Goal: Task Accomplishment & Management: Use online tool/utility

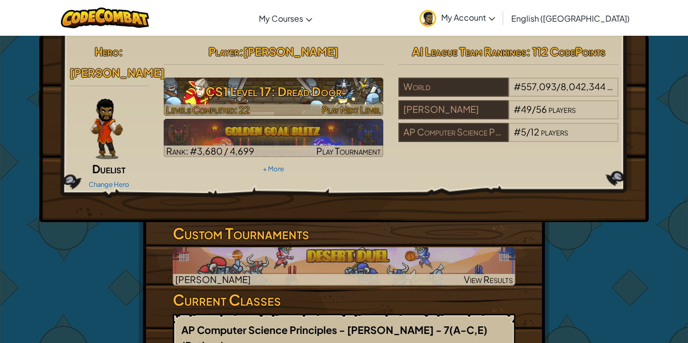
click at [329, 91] on h3 "CS1 Level 17: Dread Door" at bounding box center [274, 91] width 220 height 23
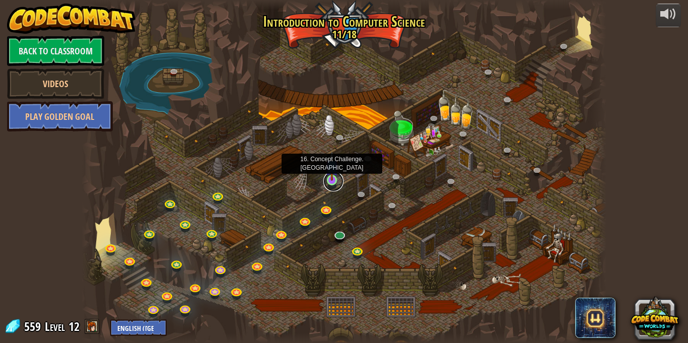
click at [333, 183] on link at bounding box center [333, 181] width 20 height 20
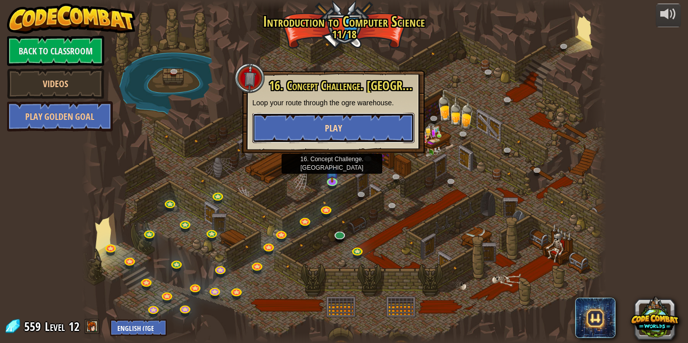
click at [359, 132] on button "Play" at bounding box center [333, 128] width 162 height 30
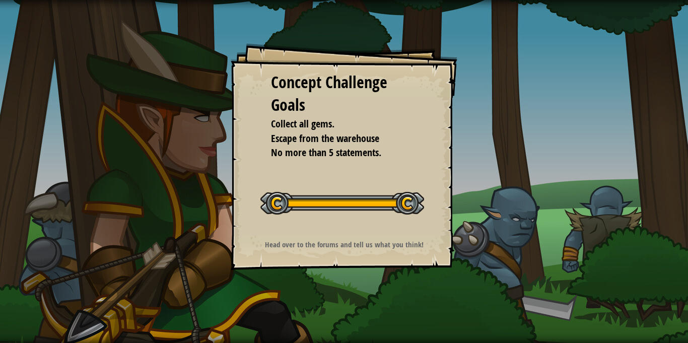
click at [455, 135] on div "Concept Challenge Goals Collect all gems. Escape from the warehouse No more tha…" at bounding box center [344, 156] width 227 height 227
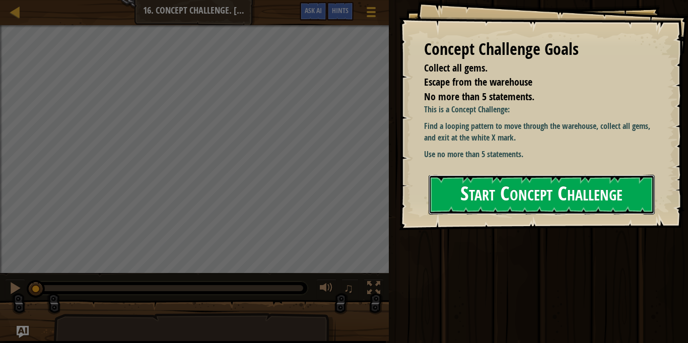
click at [550, 175] on button "Start Concept Challenge" at bounding box center [541, 195] width 226 height 40
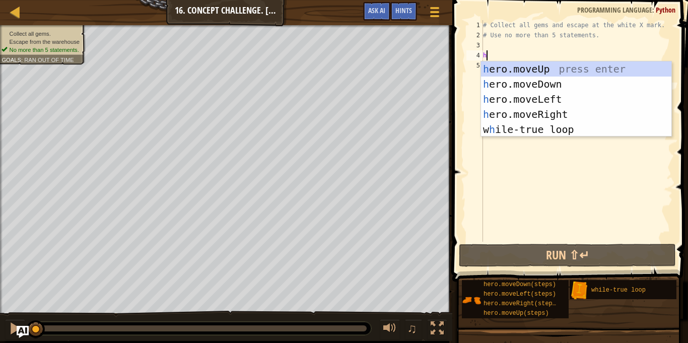
scroll to position [5, 0]
type textarea "he"
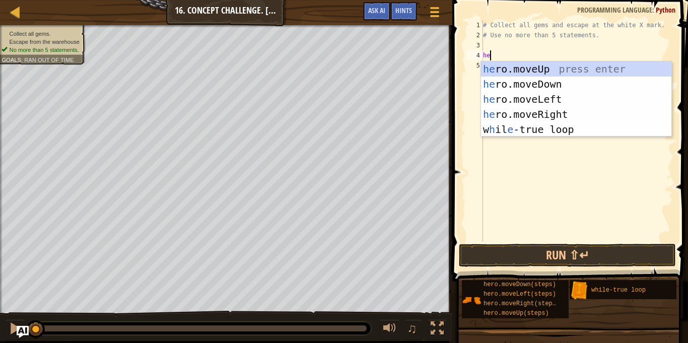
scroll to position [5, 1]
click at [530, 125] on div "he ro.moveUp press enter he ro.moveDown press enter he ro.moveLeft press enter …" at bounding box center [576, 114] width 190 height 106
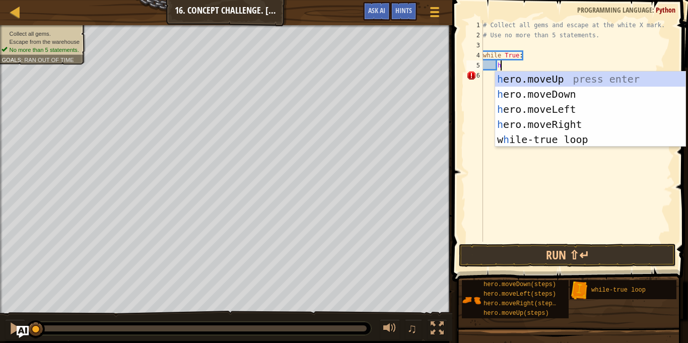
type textarea "he"
click at [559, 86] on div "he ro.moveUp press enter he ro.moveDown press enter he ro.moveLeft press enter …" at bounding box center [590, 124] width 190 height 106
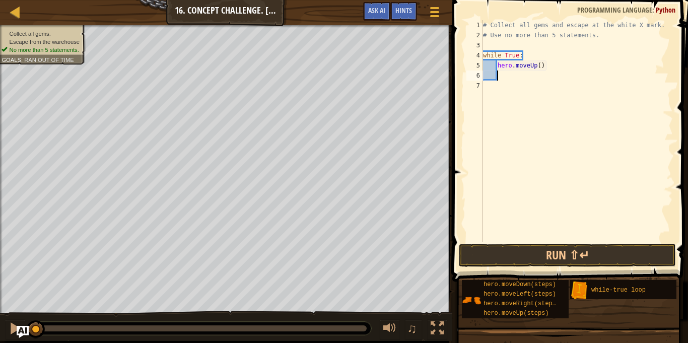
click at [539, 67] on div "# Collect all gems and escape at the white X mark. # Use no more than 5 stateme…" at bounding box center [577, 141] width 192 height 242
type textarea "hero.moveUp(2)"
click at [528, 77] on div "# Collect all gems and escape at the white X mark. # Use no more than 5 stateme…" at bounding box center [577, 141] width 192 height 242
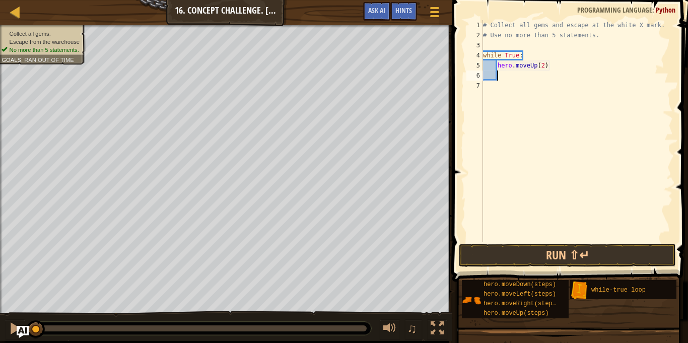
type textarea "h"
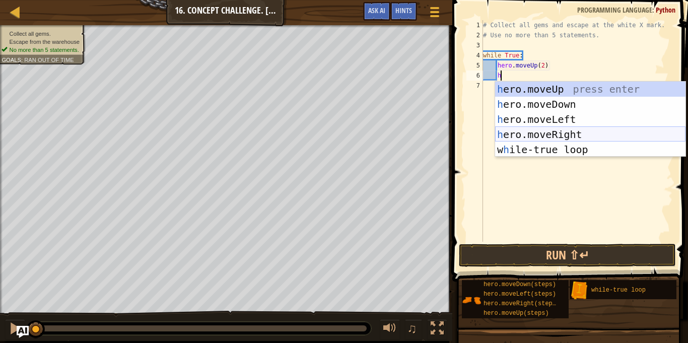
click at [554, 133] on div "h ero.moveUp press enter h ero.moveDown press enter h ero.moveLeft press enter …" at bounding box center [590, 135] width 190 height 106
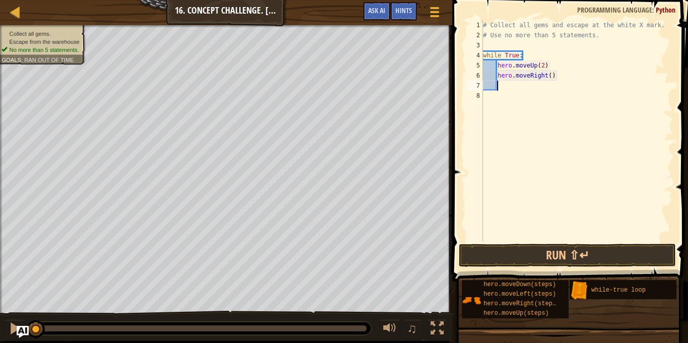
scroll to position [5, 2]
click at [549, 79] on div "# Collect all gems and escape at the white X mark. # Use no more than 5 stateme…" at bounding box center [577, 141] width 192 height 242
type textarea "hero.moveRight(2)"
click at [540, 84] on div "# Collect all gems and escape at the white X mark. # Use no more than 5 stateme…" at bounding box center [577, 141] width 192 height 242
type textarea "do"
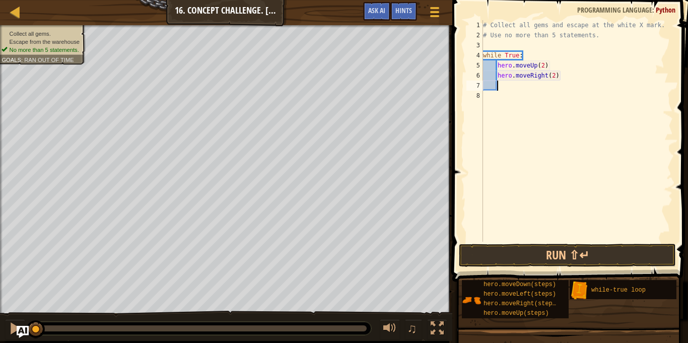
scroll to position [5, 3]
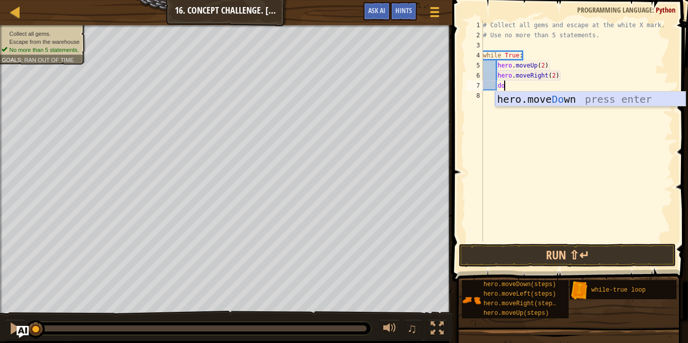
click at [555, 99] on div "hero.move Do wn press enter" at bounding box center [590, 114] width 190 height 45
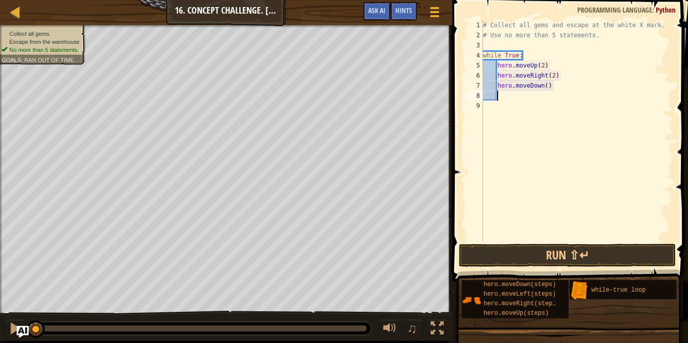
type textarea "l"
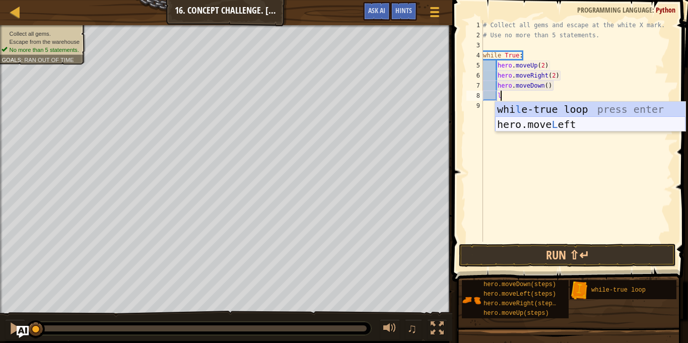
click at [559, 119] on div "whi l e-true loop press enter hero.move L eft press enter" at bounding box center [590, 132] width 190 height 60
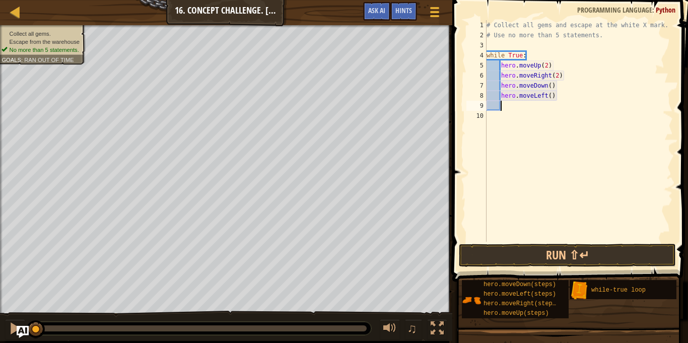
scroll to position [5, 2]
click at [570, 249] on button "Run ⇧↵" at bounding box center [567, 255] width 217 height 23
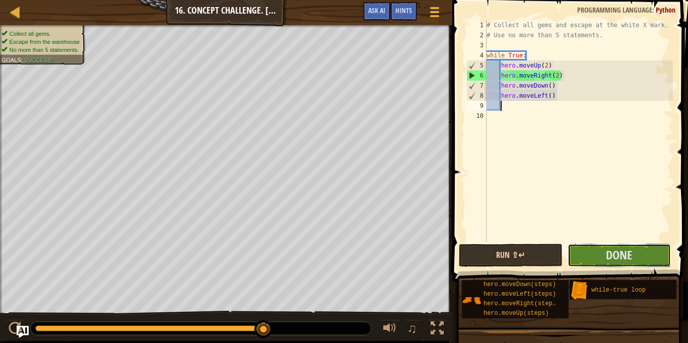
click at [570, 249] on button "Done" at bounding box center [618, 255] width 103 height 23
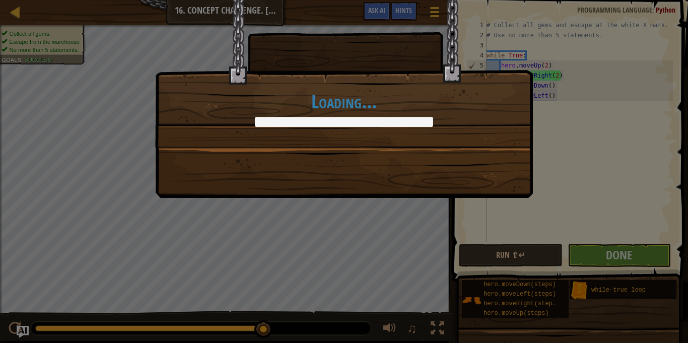
click at [570, 249] on div "Loading..." at bounding box center [344, 171] width 688 height 343
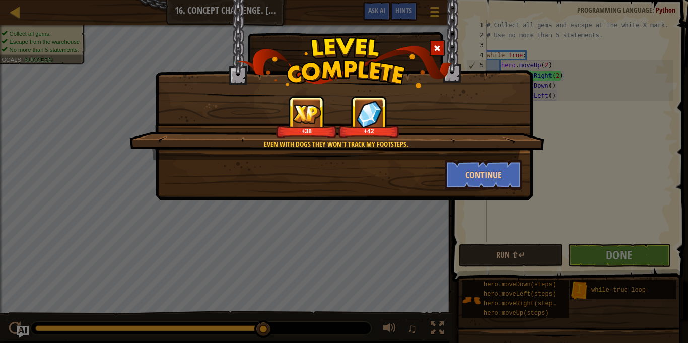
click at [570, 249] on div "Even with dogs they won't track my footsteps. +38 +42 Continue" at bounding box center [344, 171] width 688 height 343
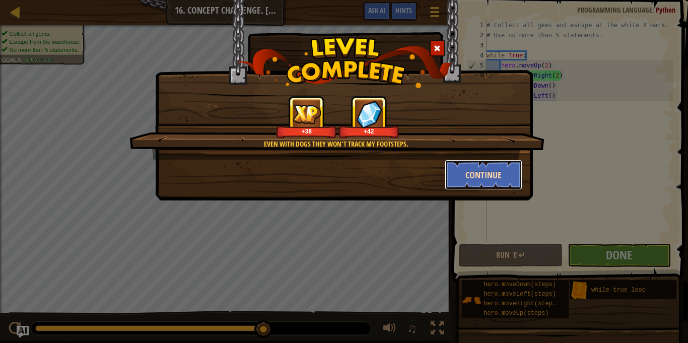
click at [500, 166] on button "Continue" at bounding box center [483, 175] width 78 height 30
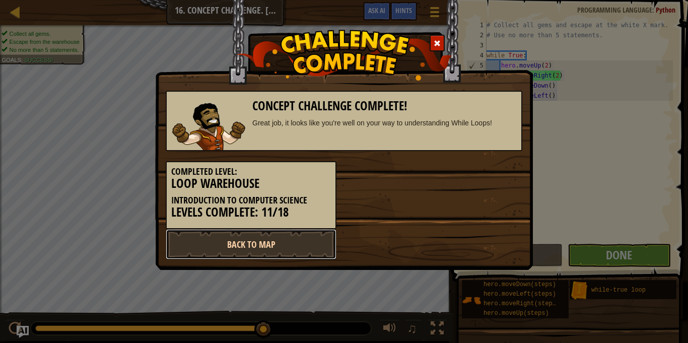
click at [262, 251] on link "Back to Map" at bounding box center [251, 244] width 171 height 30
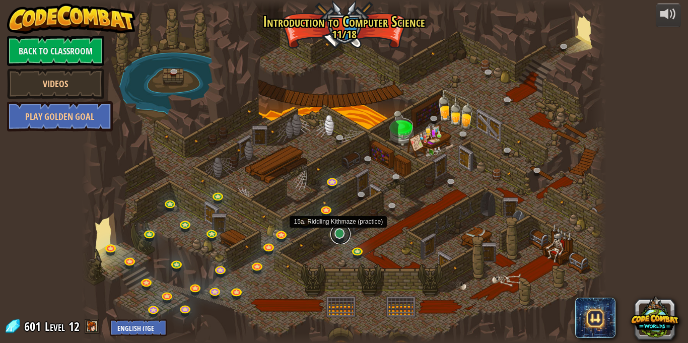
click at [344, 237] on link at bounding box center [340, 234] width 20 height 20
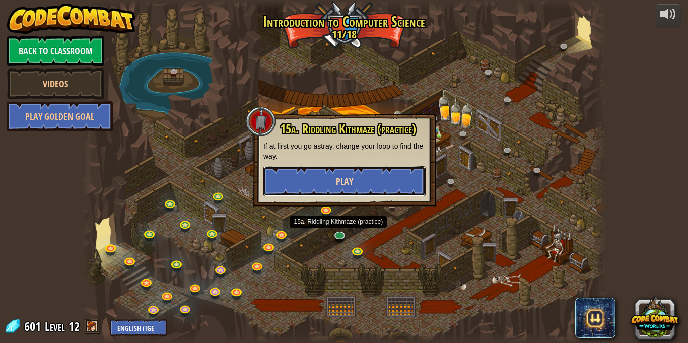
click at [357, 185] on button "Play" at bounding box center [344, 181] width 162 height 30
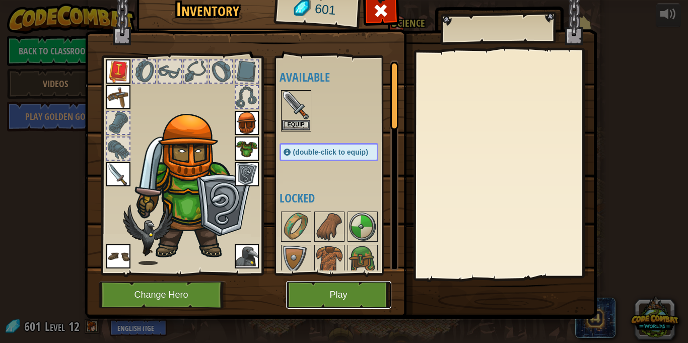
click at [346, 289] on button "Play" at bounding box center [338, 295] width 105 height 28
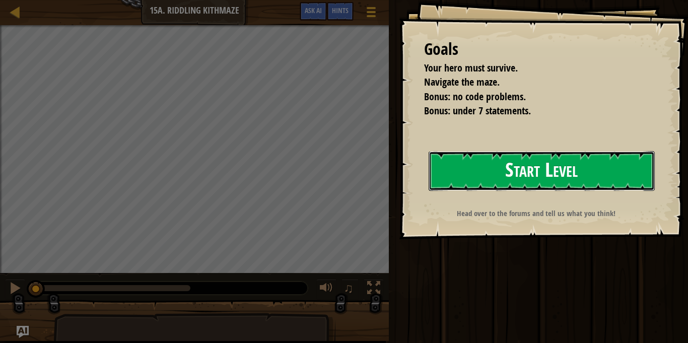
click at [534, 170] on button "Start Level" at bounding box center [541, 171] width 226 height 40
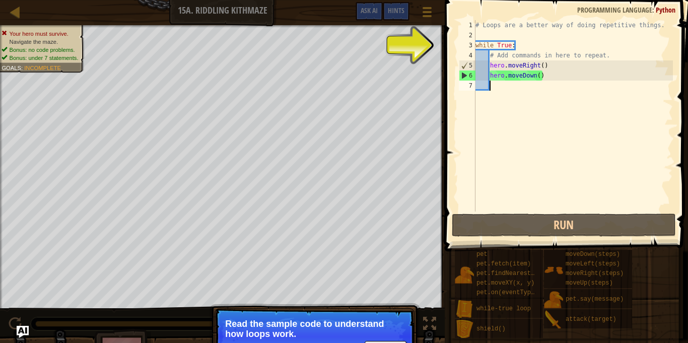
click at [542, 85] on div "# Loops are a better way of doing repetitive things. while True : # Add command…" at bounding box center [572, 125] width 199 height 211
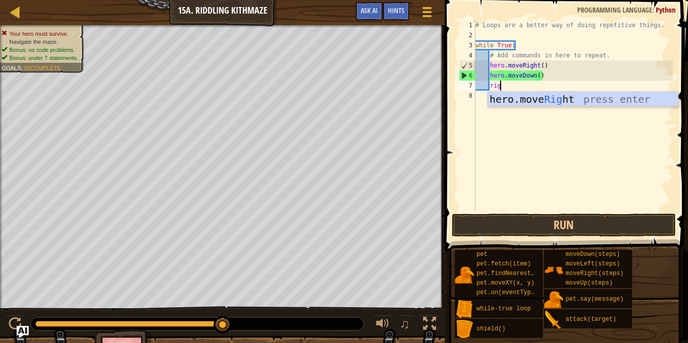
type textarea "right"
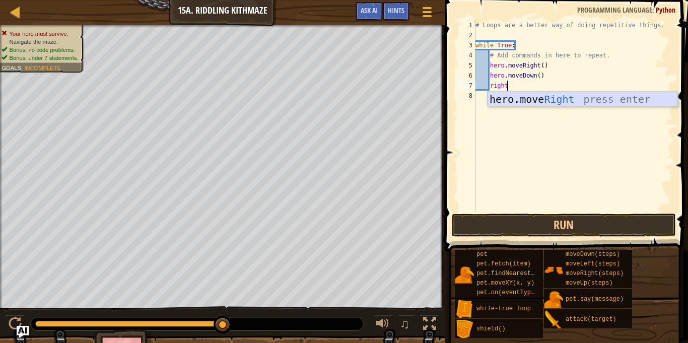
click at [552, 104] on div "hero.move Right press enter" at bounding box center [582, 114] width 190 height 45
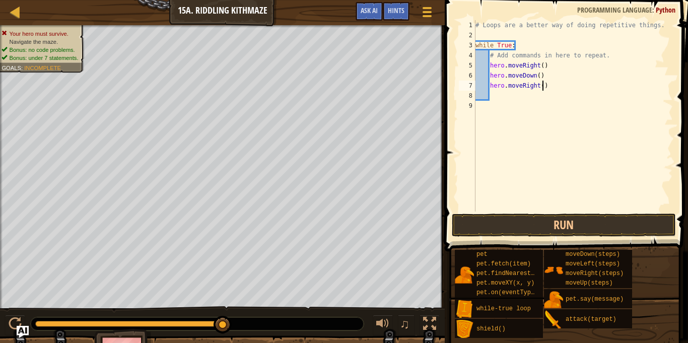
click at [543, 87] on div "# Loops are a better way of doing repetitive things. while True : # Add command…" at bounding box center [572, 125] width 199 height 211
type textarea "hero.moveRight(2)"
click at [535, 100] on div "# Loops are a better way of doing repetitive things. while True : # Add command…" at bounding box center [572, 125] width 199 height 211
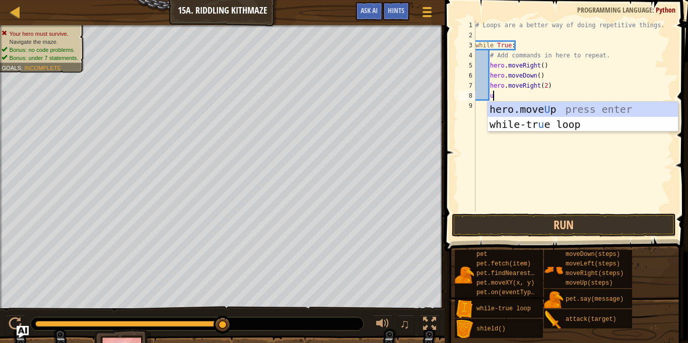
type textarea "up"
click at [553, 109] on div "hero.move Up press enter while-tr u e loo p press enter" at bounding box center [582, 132] width 190 height 60
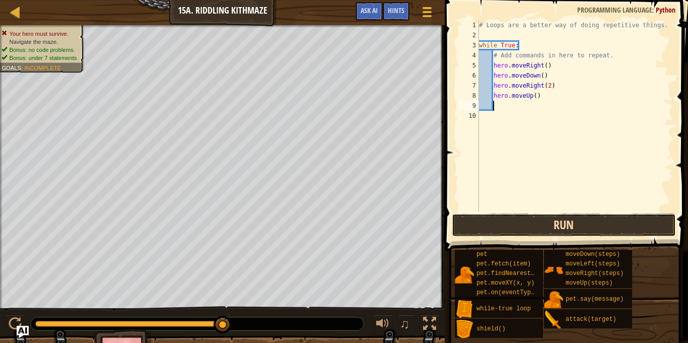
click at [559, 218] on button "Run" at bounding box center [564, 224] width 224 height 23
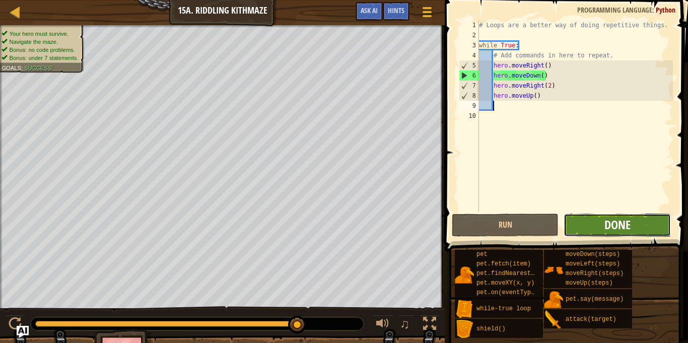
click at [611, 217] on span "Done" at bounding box center [617, 224] width 26 height 16
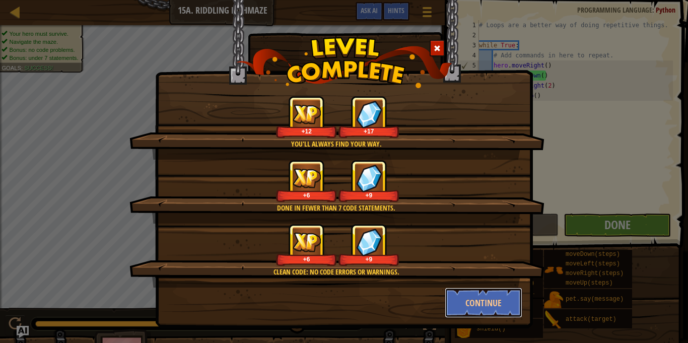
click at [514, 306] on button "Continue" at bounding box center [483, 302] width 78 height 30
click at [508, 306] on div "You'll always find your way. +12 +17 Done in fewer than 7 code statements. +6 +…" at bounding box center [344, 171] width 688 height 343
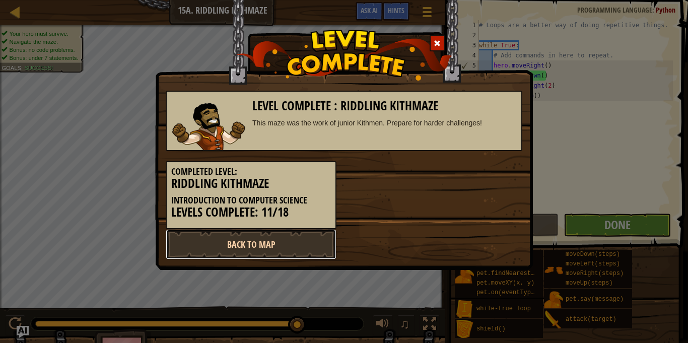
click at [255, 250] on link "Back to Map" at bounding box center [251, 244] width 171 height 30
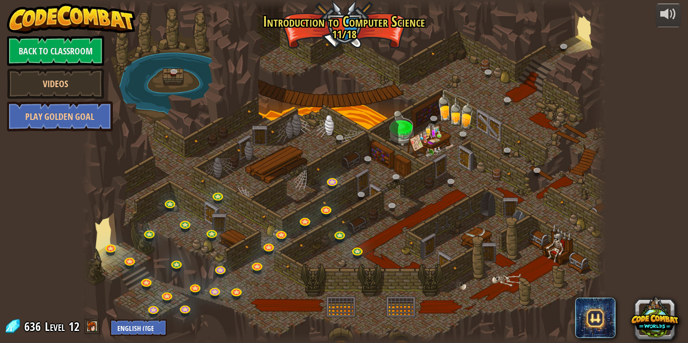
click at [255, 250] on div at bounding box center [344, 171] width 525 height 343
click at [81, 112] on link "Play Golden Goal" at bounding box center [60, 116] width 106 height 30
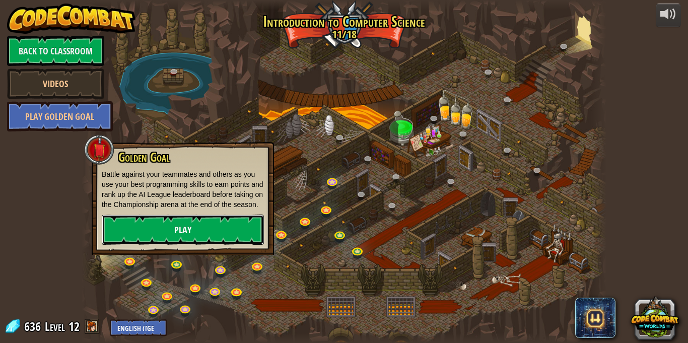
click at [231, 245] on link "Play" at bounding box center [183, 229] width 162 height 30
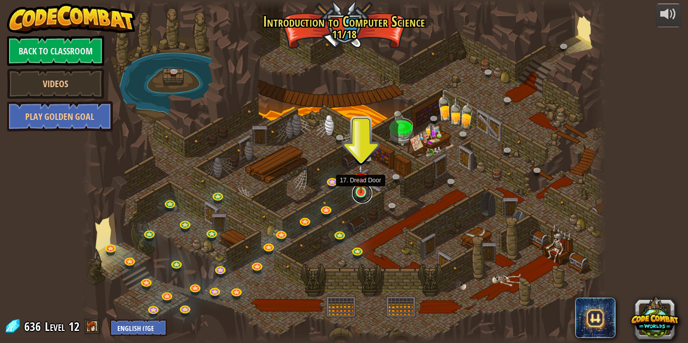
click at [364, 195] on link at bounding box center [362, 193] width 20 height 20
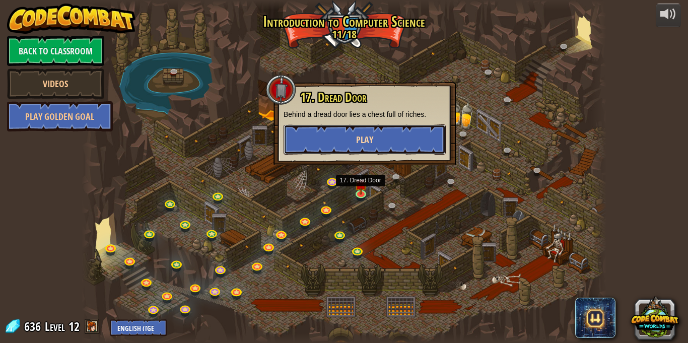
click at [407, 149] on button "Play" at bounding box center [364, 139] width 162 height 30
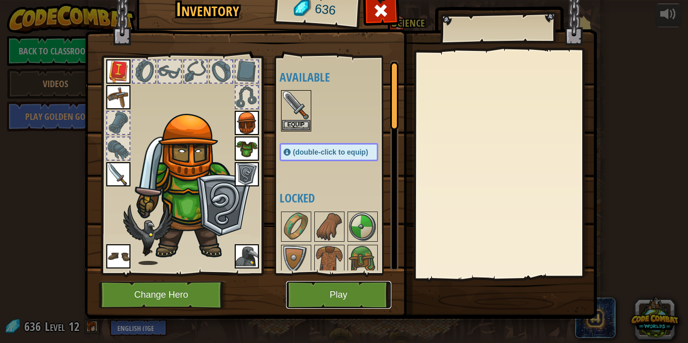
click at [354, 283] on button "Play" at bounding box center [338, 295] width 105 height 28
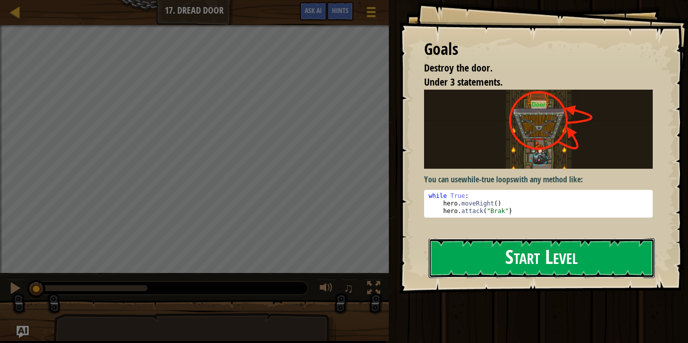
click at [462, 259] on button "Start Level" at bounding box center [541, 258] width 226 height 40
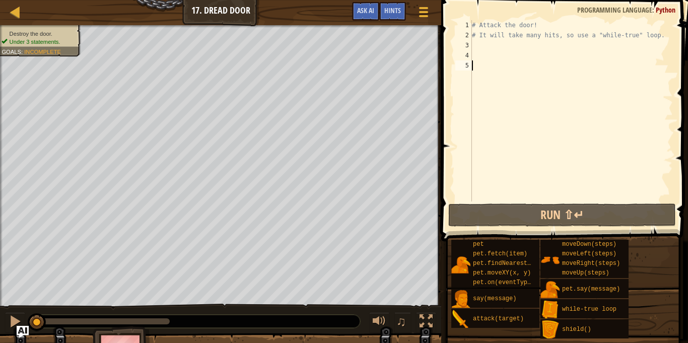
type textarea "w"
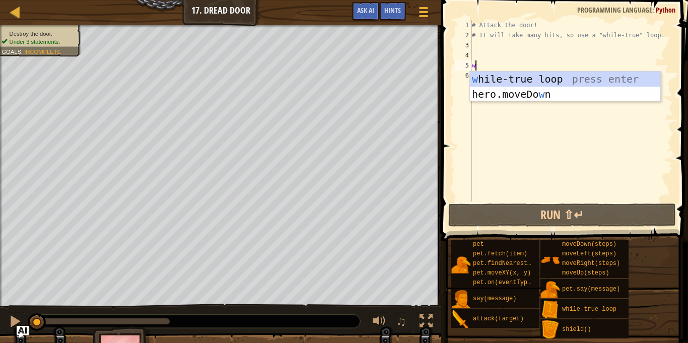
scroll to position [5, 0]
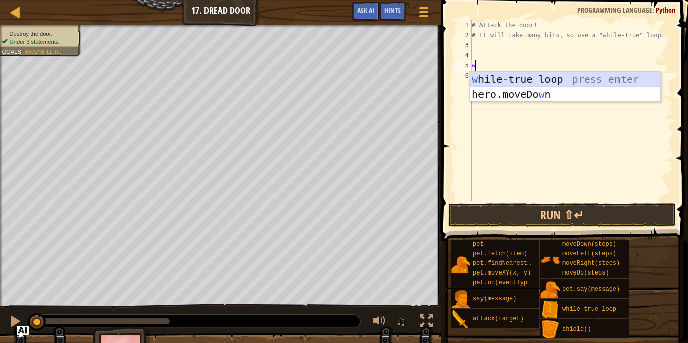
click at [506, 74] on div "w [PERSON_NAME]-true loop press enter hero.moveDo w n press enter" at bounding box center [565, 101] width 190 height 60
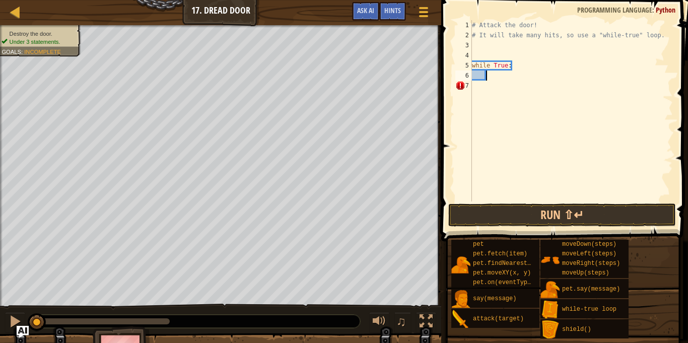
click at [506, 74] on div "# Attack the door! # It will take many hits, so use a "while-true" loop. while …" at bounding box center [571, 120] width 203 height 201
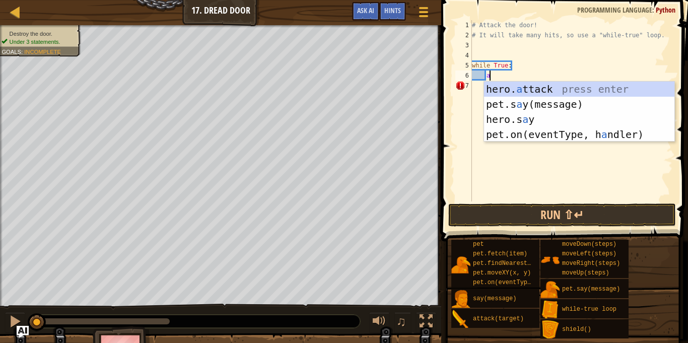
scroll to position [5, 2]
click at [561, 87] on div "hero. a ttack press enter pet.s a y(message) press enter hero.s a y press enter…" at bounding box center [579, 127] width 190 height 91
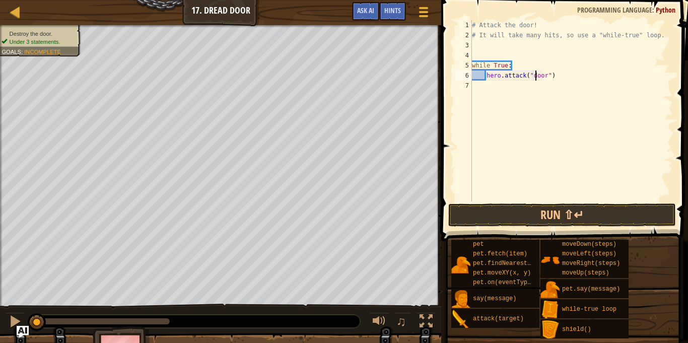
scroll to position [5, 11]
type textarea "hero.attack("Door")"
click at [570, 87] on div "# Attack the door! # It will take many hits, so use a "while-true" loop. while …" at bounding box center [571, 120] width 203 height 201
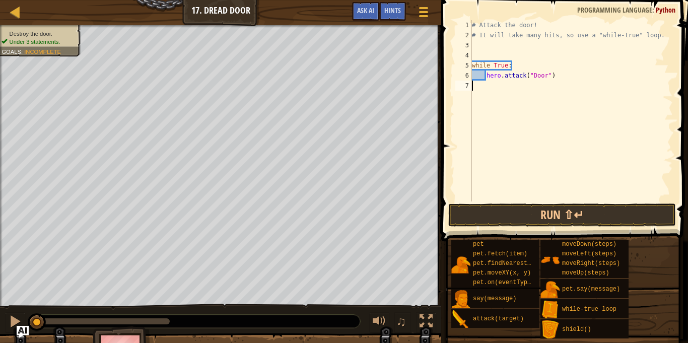
click at [564, 77] on div "# Attack the door! # It will take many hits, so use a "while-true" loop. while …" at bounding box center [571, 120] width 203 height 201
type textarea "hero.attack("Door")"
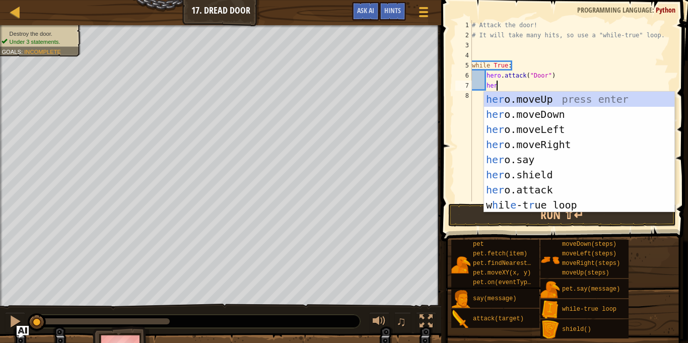
scroll to position [5, 3]
type textarea "h"
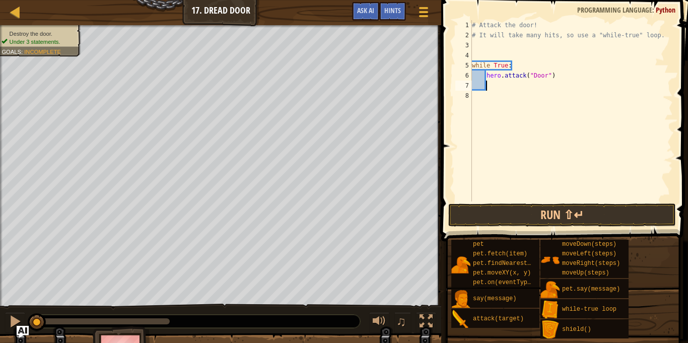
click at [486, 75] on div "# Attack the door! # It will take many hits, so use a "while-true" loop. while …" at bounding box center [571, 120] width 203 height 201
type textarea "hero.attack("Door")"
click at [504, 72] on div "# Attack the door! # It will take many hits, so use a "while-true" loop. while …" at bounding box center [571, 120] width 203 height 201
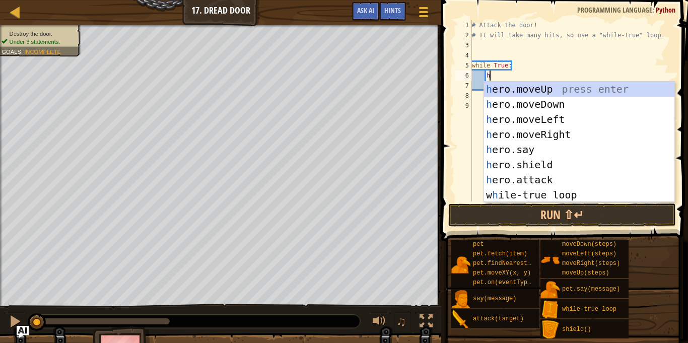
type textarea "her"
click at [529, 87] on div "her o.moveUp press enter her o.moveDown press enter her o.moveLeft press enter …" at bounding box center [579, 157] width 190 height 151
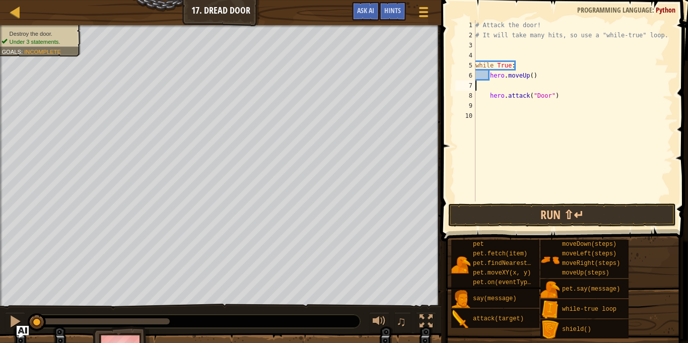
scroll to position [5, 0]
type textarea "hero.moveUp()"
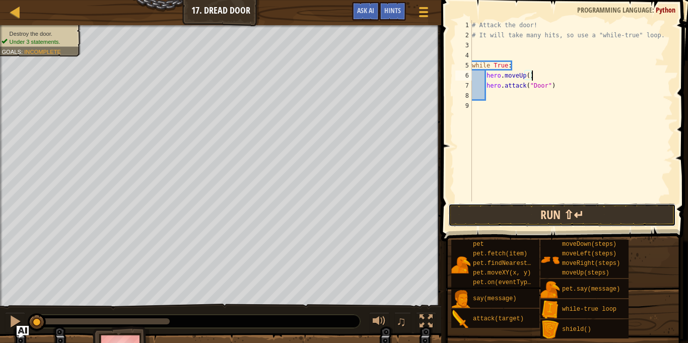
click at [601, 204] on button "Run ⇧↵" at bounding box center [562, 214] width 228 height 23
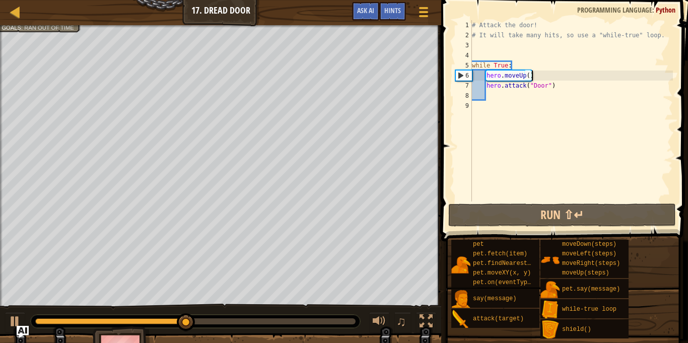
click at [551, 111] on div "# Attack the door! # It will take many hits, so use a "while-true" loop. while …" at bounding box center [571, 120] width 203 height 201
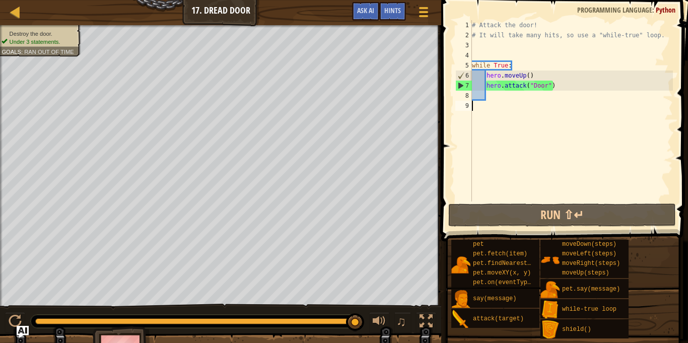
click at [558, 132] on div "# Attack the door! # It will take many hits, so use a "while-true" loop. while …" at bounding box center [571, 120] width 203 height 201
click at [567, 107] on div "# Attack the door! # It will take many hits, so use a "while-true" loop. while …" at bounding box center [571, 120] width 203 height 201
click at [558, 100] on div "# Attack the door! # It will take many hits, so use a "while-true" loop. while …" at bounding box center [571, 120] width 203 height 201
click at [554, 87] on div "# Attack the door! # It will take many hits, so use a "while-true" loop. while …" at bounding box center [571, 120] width 203 height 201
type textarea "hero.attack("Door")"
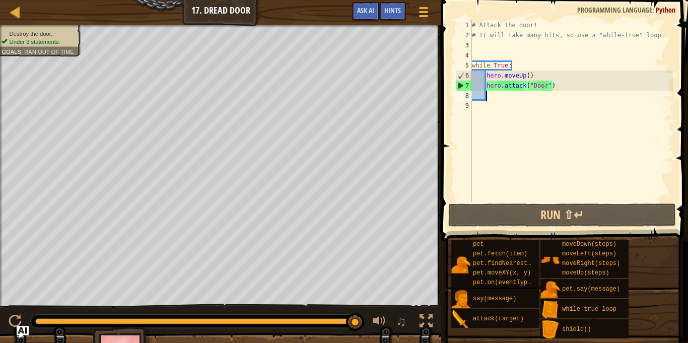
click at [555, 97] on div "# Attack the door! # It will take many hits, so use a "while-true" loop. while …" at bounding box center [571, 120] width 203 height 201
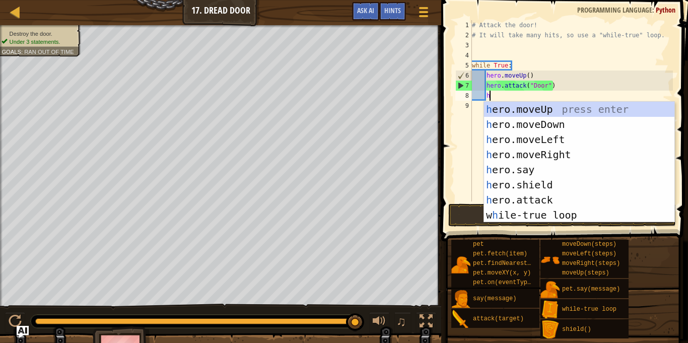
scroll to position [5, 2]
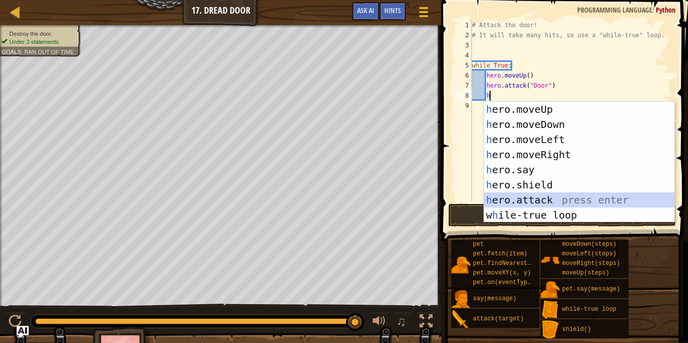
click at [567, 197] on div "h ero.moveUp press enter h ero.moveDown press enter h ero.moveLeft press enter …" at bounding box center [579, 177] width 190 height 151
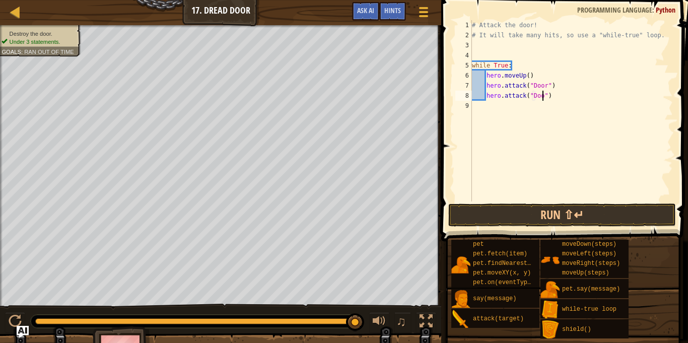
type textarea "hero.attack("Door")"
click at [570, 213] on button "Run ⇧↵" at bounding box center [562, 214] width 228 height 23
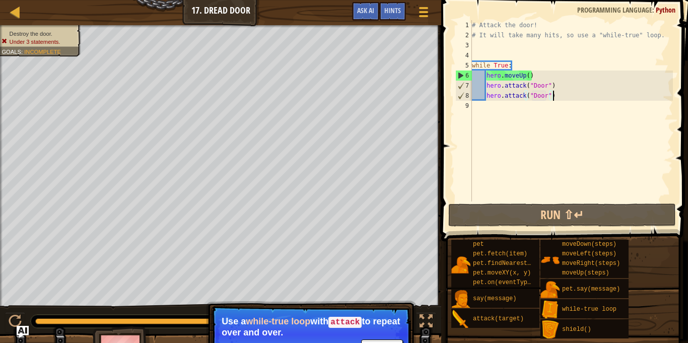
click at [553, 76] on div "# Attack the door! # It will take many hits, so use a "while-true" loop. while …" at bounding box center [571, 120] width 203 height 201
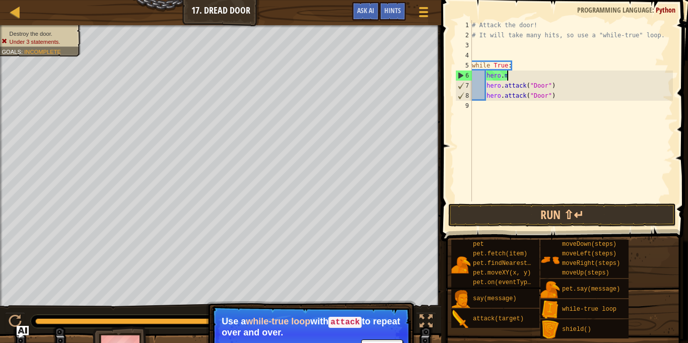
type textarea "h"
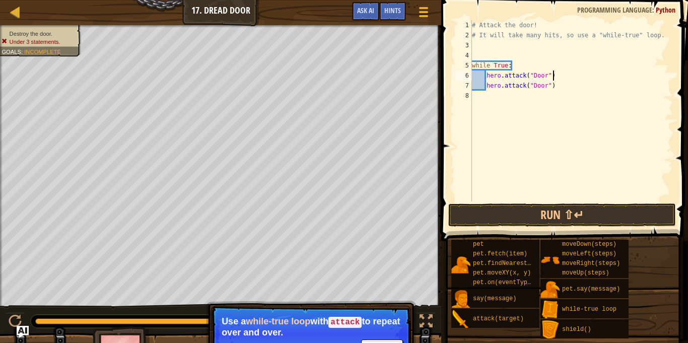
click at [576, 70] on div "# Attack the door! # It will take many hits, so use a "while-true" loop. while …" at bounding box center [571, 120] width 203 height 201
type textarea "h"
type textarea "while True:"
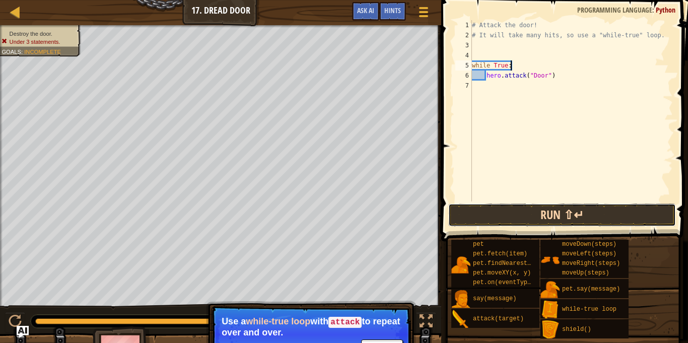
click at [589, 214] on button "Run ⇧↵" at bounding box center [562, 214] width 228 height 23
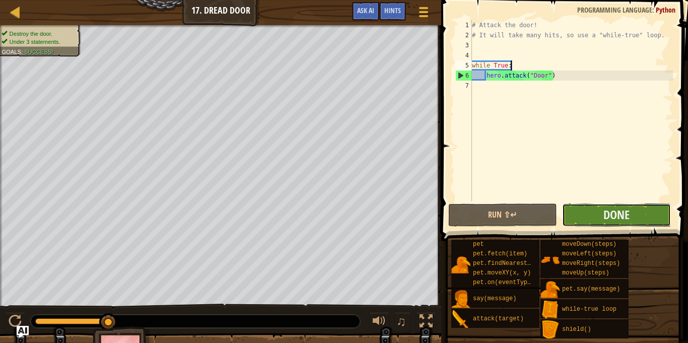
click at [598, 216] on button "Done" at bounding box center [616, 214] width 109 height 23
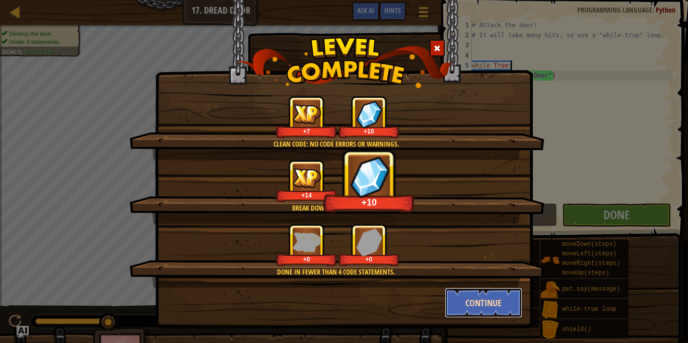
click at [467, 305] on button "Continue" at bounding box center [483, 302] width 78 height 30
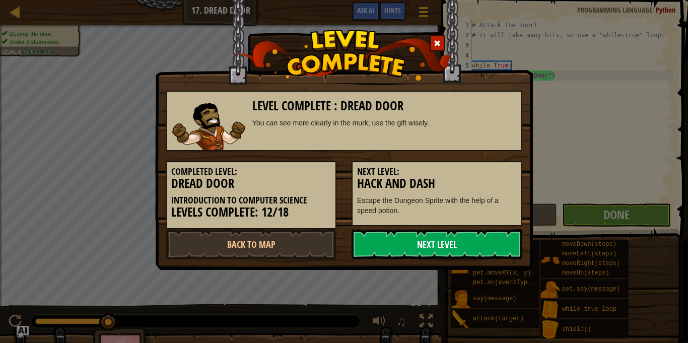
click at [473, 242] on link "Next Level" at bounding box center [436, 244] width 171 height 30
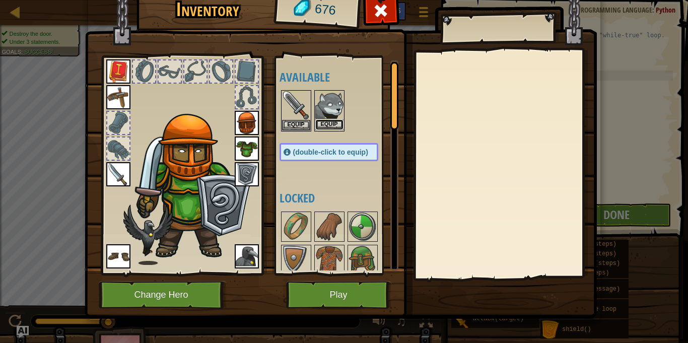
click at [330, 122] on button "Equip" at bounding box center [329, 124] width 28 height 11
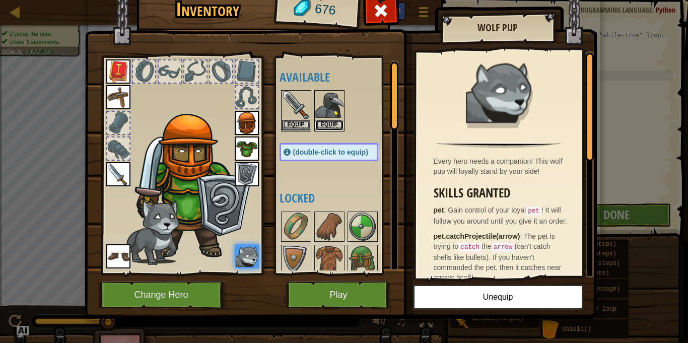
click at [330, 122] on button "Equip" at bounding box center [329, 125] width 28 height 11
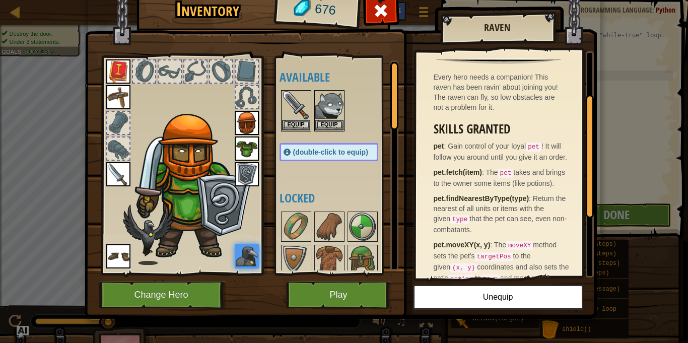
scroll to position [75, 0]
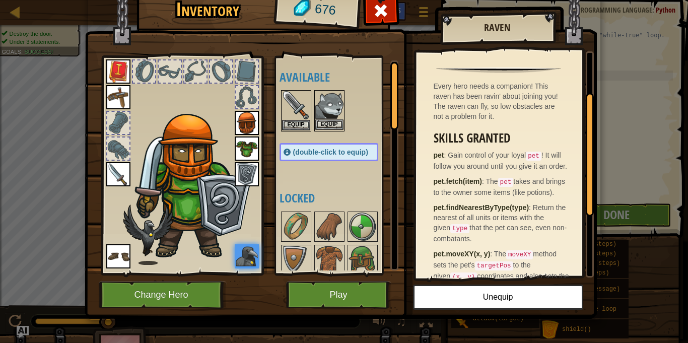
click at [325, 117] on img at bounding box center [329, 105] width 28 height 28
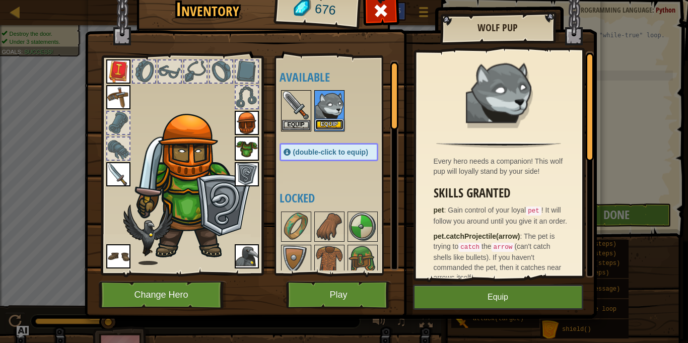
click at [326, 122] on button "Equip" at bounding box center [329, 124] width 28 height 11
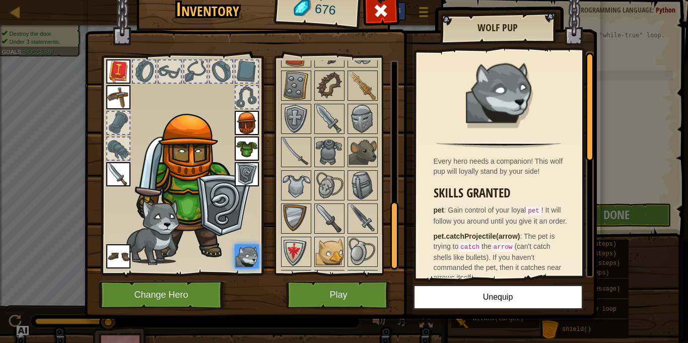
scroll to position [471, 0]
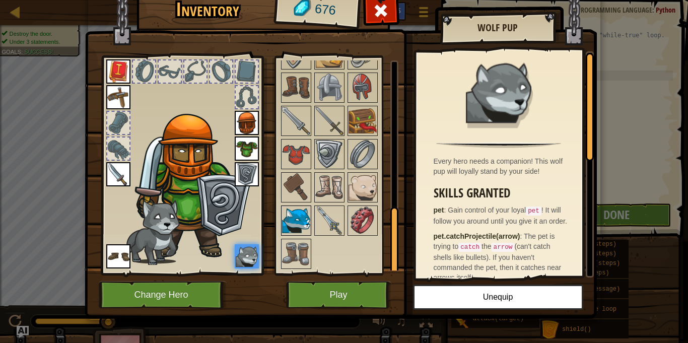
click at [304, 217] on img at bounding box center [296, 220] width 28 height 28
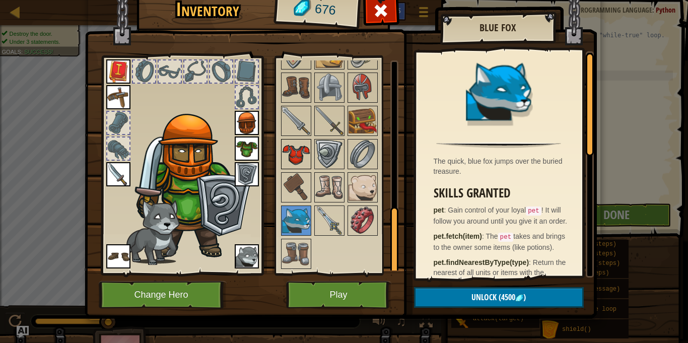
click at [298, 158] on img at bounding box center [296, 154] width 28 height 28
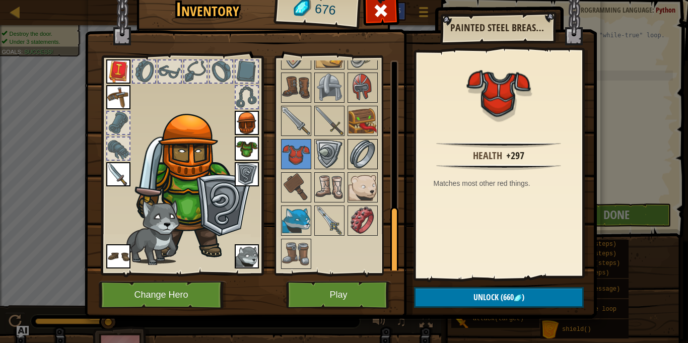
click at [367, 139] on div at bounding box center [362, 154] width 30 height 30
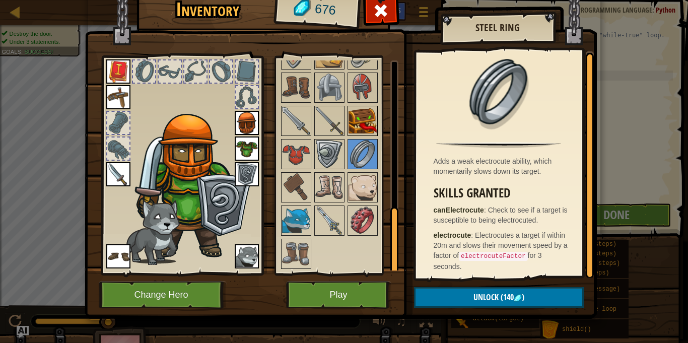
click at [365, 126] on img at bounding box center [362, 121] width 28 height 28
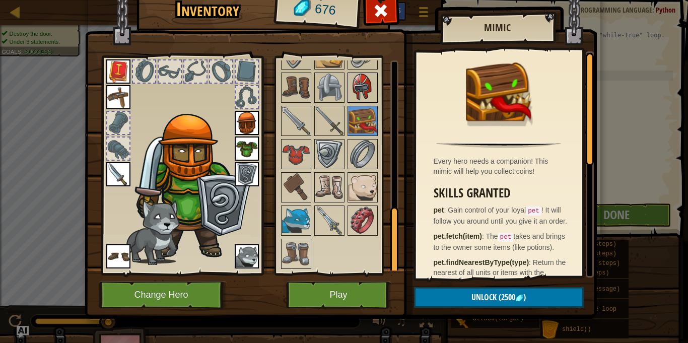
click at [358, 93] on img at bounding box center [362, 87] width 28 height 28
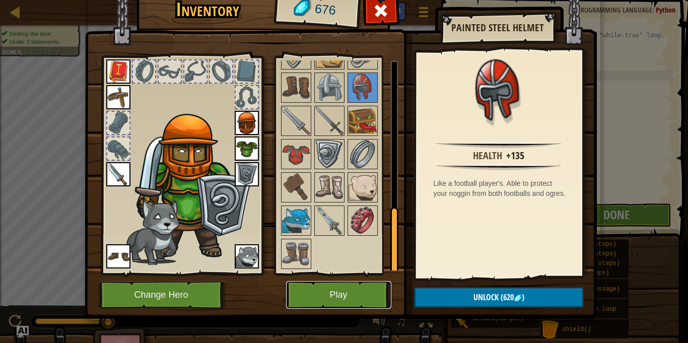
click at [341, 293] on button "Play" at bounding box center [338, 295] width 105 height 28
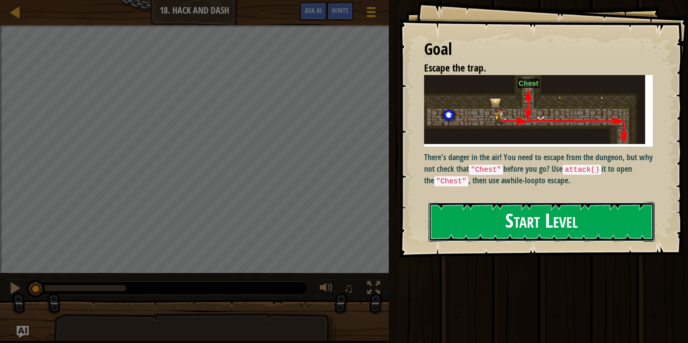
click at [466, 214] on button "Start Level" at bounding box center [541, 222] width 226 height 40
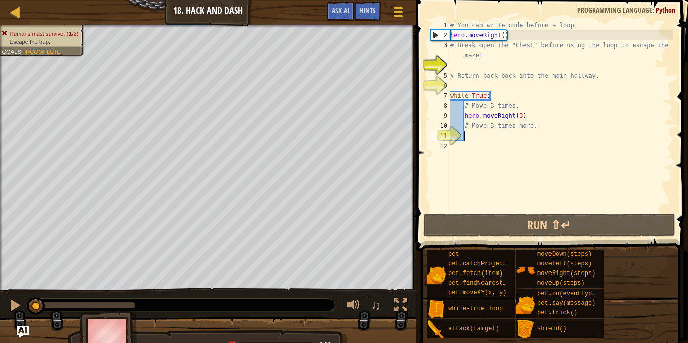
click at [480, 135] on div "# You can write code before a loop. hero . moveRight ( ) # Break open the "Ches…" at bounding box center [560, 125] width 224 height 211
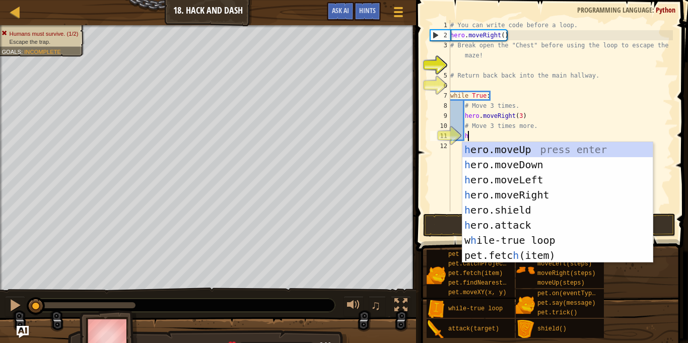
type textarea "he"
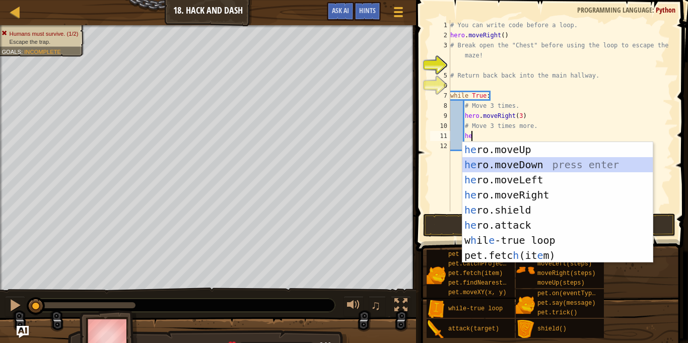
click at [542, 163] on div "he ro.moveUp press enter he ro.moveDown press enter he ro.moveLeft press enter …" at bounding box center [557, 217] width 190 height 151
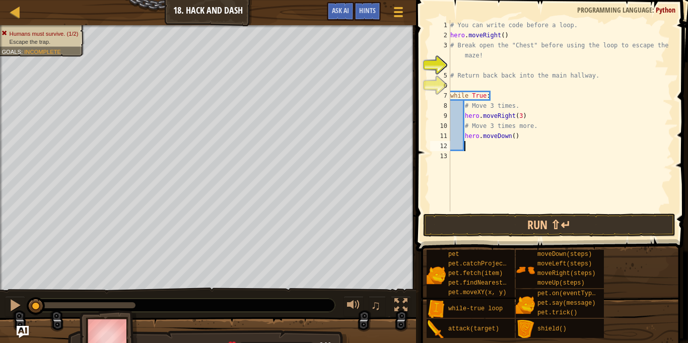
click at [512, 135] on div "# You can write code before a loop. hero . moveRight ( ) # Break open the "Ches…" at bounding box center [560, 125] width 224 height 211
click at [523, 222] on button "Run ⇧↵" at bounding box center [549, 224] width 252 height 23
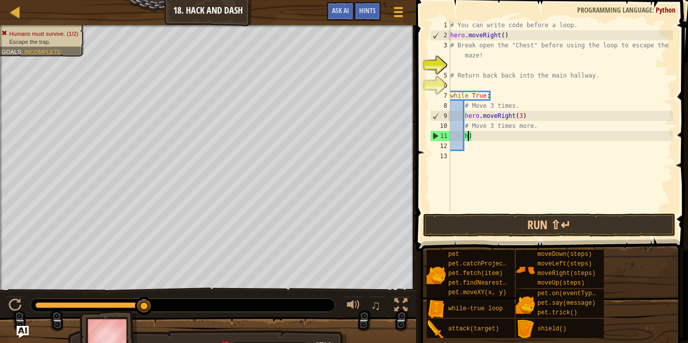
type textarea ")"
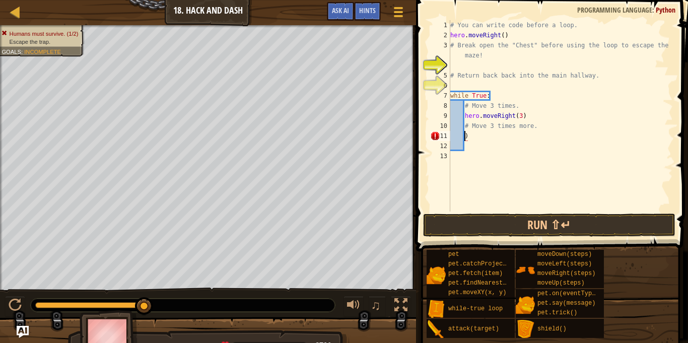
click at [473, 141] on div "# You can write code before a loop. hero . moveRight ( ) # Break open the "Ches…" at bounding box center [560, 125] width 224 height 211
click at [473, 138] on div "# You can write code before a loop. hero . moveRight ( ) # Break open the "Ches…" at bounding box center [560, 125] width 224 height 211
type textarea ")"
click at [471, 80] on div "# You can write code before a loop. hero . moveRight ( ) # Break open the "Ches…" at bounding box center [560, 125] width 224 height 211
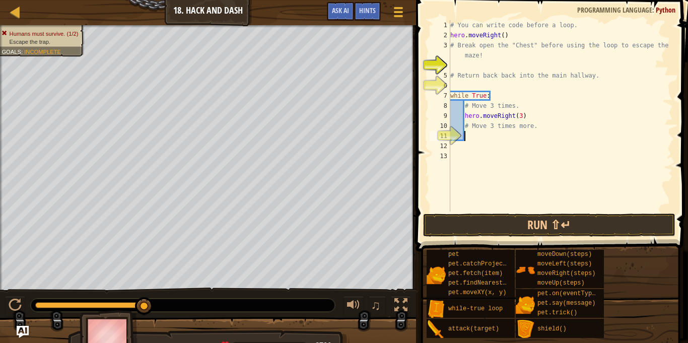
type textarea "# Return back back into the main hallway."
click at [569, 83] on div "# You can write code before a loop. hero . moveRight ( ) # Break open the "Ches…" at bounding box center [560, 125] width 224 height 211
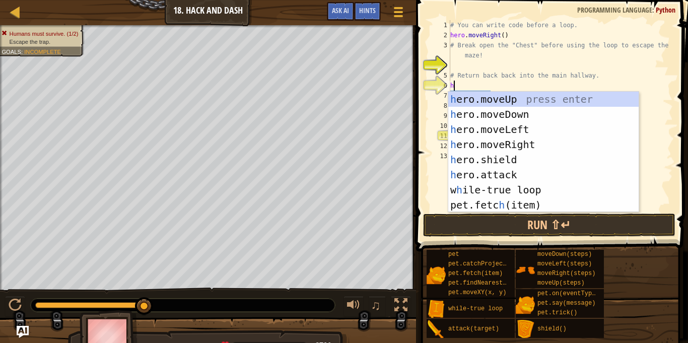
type textarea "he"
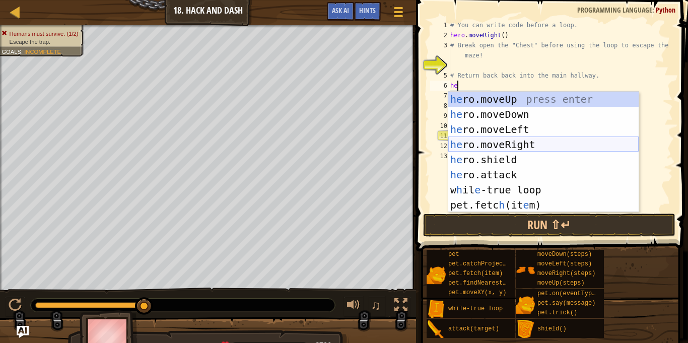
click at [535, 145] on div "he ro.moveUp press enter he ro.moveDown press enter he ro.moveLeft press enter …" at bounding box center [543, 167] width 190 height 151
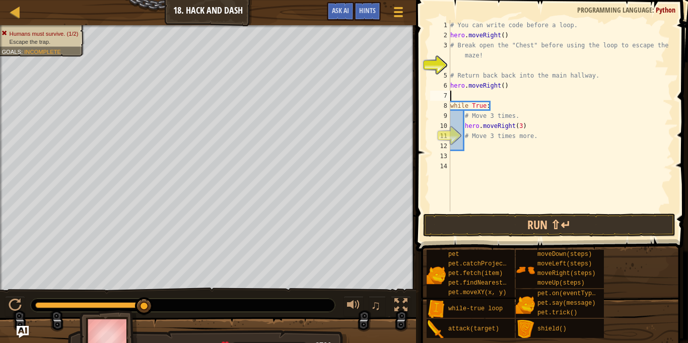
scroll to position [5, 0]
type textarea "h"
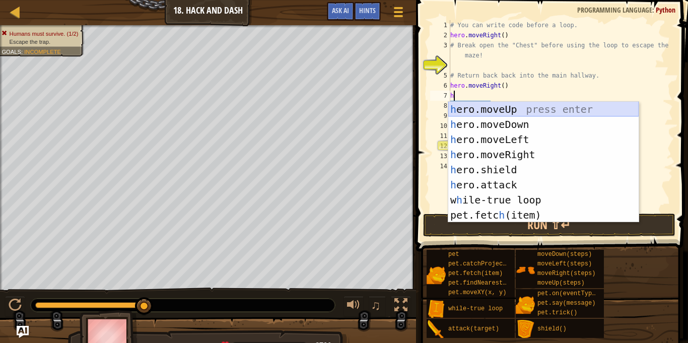
click at [535, 106] on div "h ero.moveUp press enter h ero.moveDown press enter h ero.moveLeft press enter …" at bounding box center [543, 177] width 190 height 151
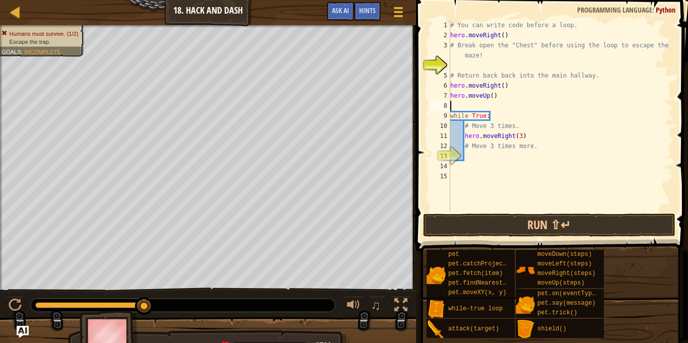
type textarea "h"
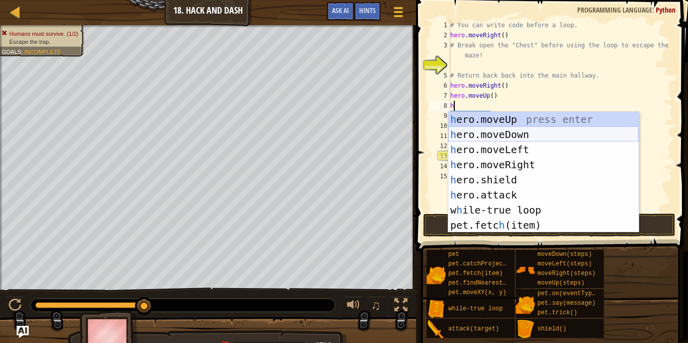
click at [498, 133] on div "h ero.moveUp press enter h ero.moveDown press enter h ero.moveLeft press enter …" at bounding box center [543, 187] width 190 height 151
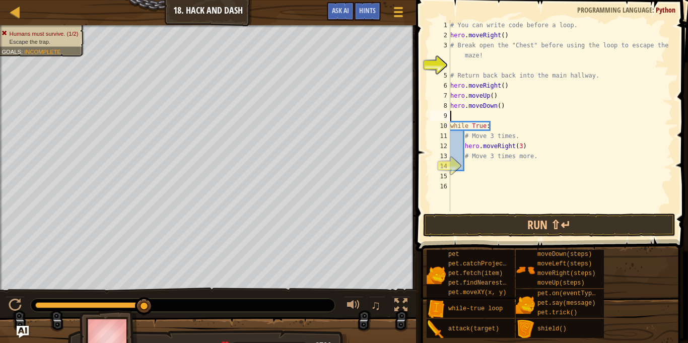
click at [518, 144] on div "# You can write code before a loop. hero . moveRight ( ) # Break open the "Ches…" at bounding box center [560, 125] width 224 height 211
click at [538, 153] on div "# You can write code before a loop. hero . moveRight ( ) # Break open the "Ches…" at bounding box center [560, 125] width 224 height 211
click at [509, 216] on button "Run ⇧↵" at bounding box center [549, 224] width 252 height 23
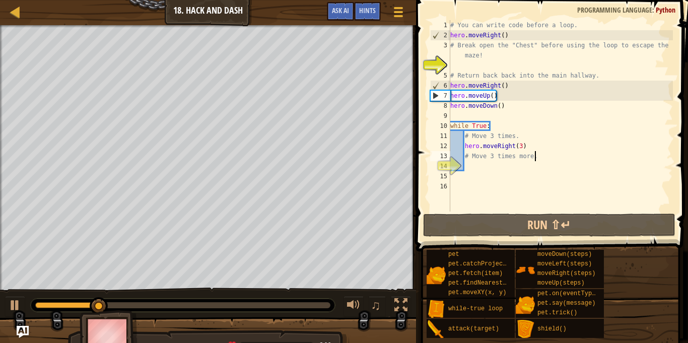
click at [507, 37] on div "# You can write code before a loop. hero . moveRight ( ) # Break open the "Ches…" at bounding box center [560, 125] width 224 height 211
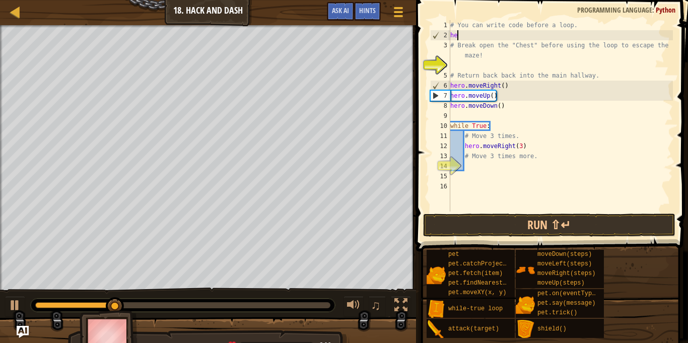
type textarea "h"
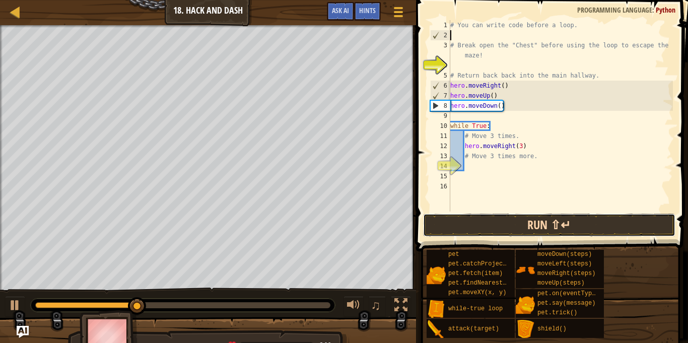
click at [514, 218] on button "Run ⇧↵" at bounding box center [549, 224] width 252 height 23
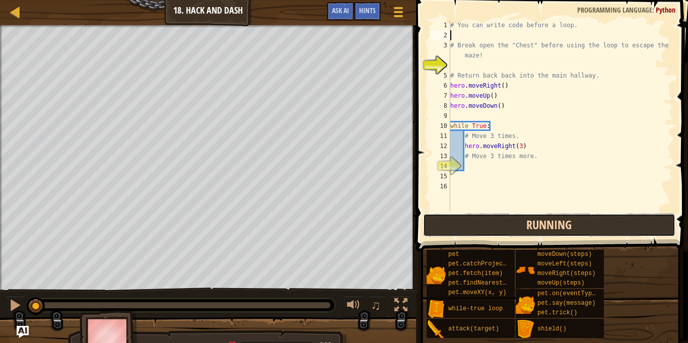
click at [516, 219] on button "Running" at bounding box center [549, 224] width 252 height 23
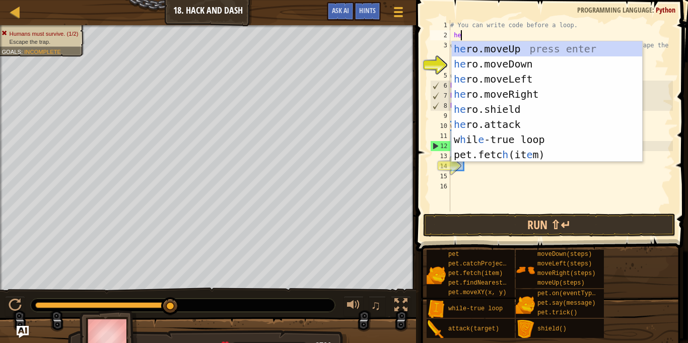
scroll to position [5, 2]
type textarea "h"
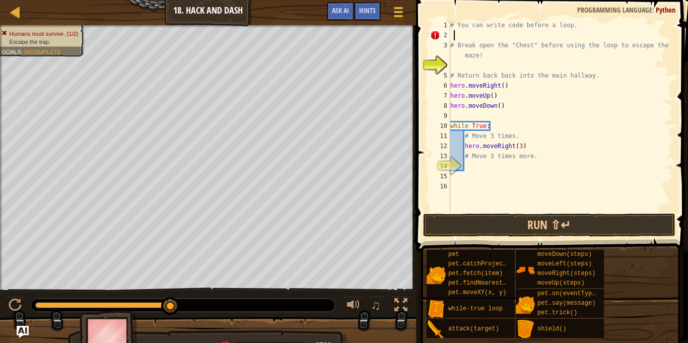
scroll to position [5, 0]
click at [525, 89] on div "# You can write code before a loop. # Break open the "Chest" before using the l…" at bounding box center [560, 125] width 224 height 211
type textarea "hero.moveRight()"
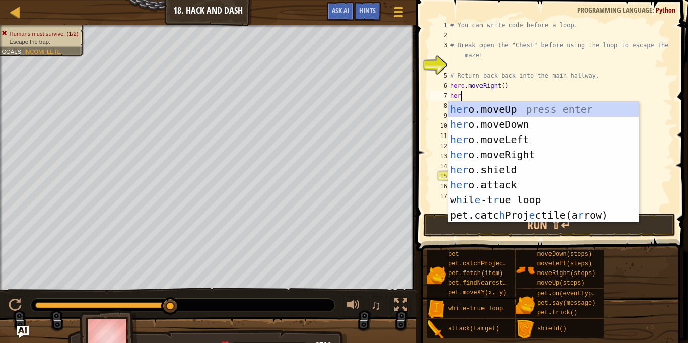
scroll to position [5, 1]
type textarea "hero"
click at [542, 134] on div "hero .moveUp press enter hero .moveDown press enter hero .moveLeft press enter …" at bounding box center [543, 177] width 190 height 151
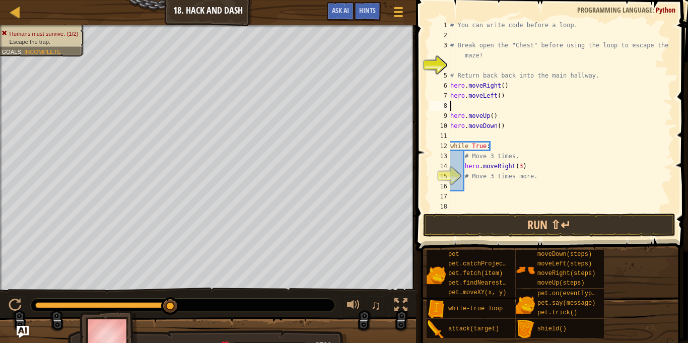
scroll to position [5, 0]
click at [489, 40] on div "# You can write code before a loop. # Break open the "Chest" before using the l…" at bounding box center [560, 125] width 224 height 211
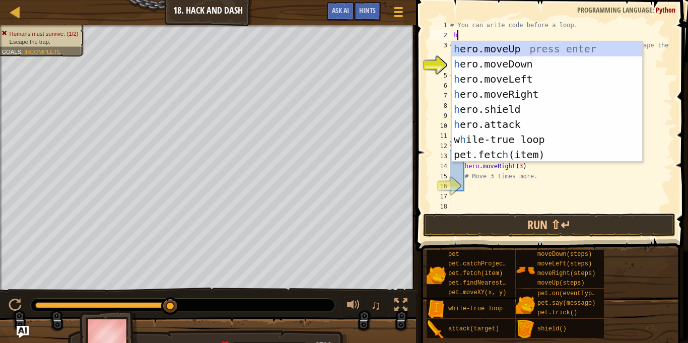
type textarea "her"
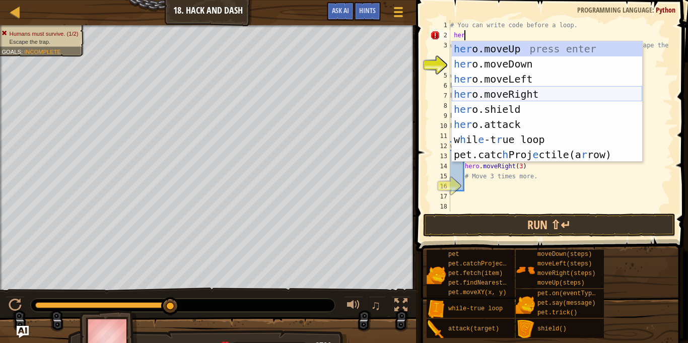
click at [527, 89] on div "her o.moveUp press enter her o.moveDown press enter her o.moveLeft press enter …" at bounding box center [547, 116] width 190 height 151
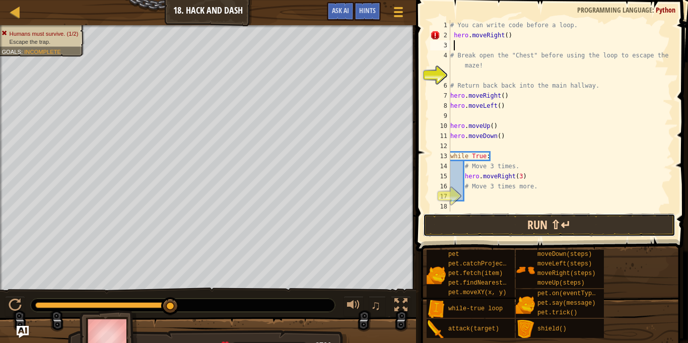
click at [573, 229] on button "Run ⇧↵" at bounding box center [549, 224] width 252 height 23
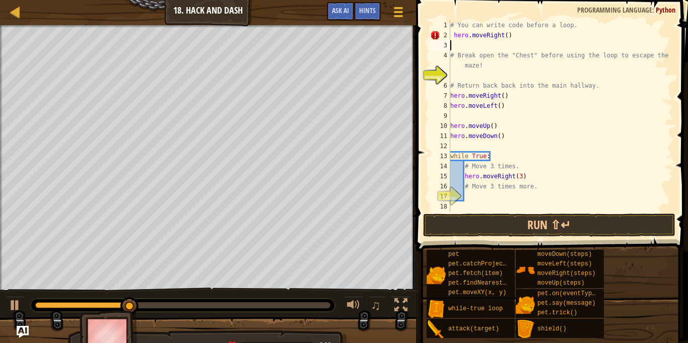
type textarea "hero.moveRight()"
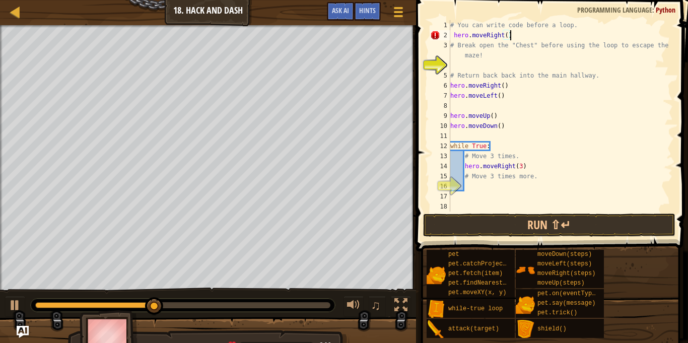
click at [520, 62] on div "# You can write code before a loop. hero . moveRight ( ) # Break open the "Ches…" at bounding box center [560, 125] width 224 height 211
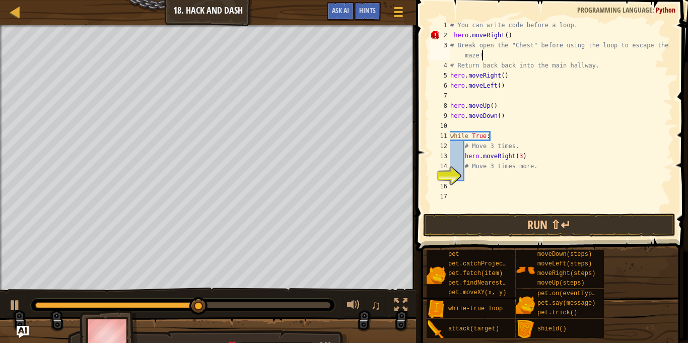
click at [454, 34] on div "# You can write code before a loop. hero . moveRight ( ) # Break open the "Ches…" at bounding box center [560, 125] width 224 height 211
type textarea "hero.moveRight()"
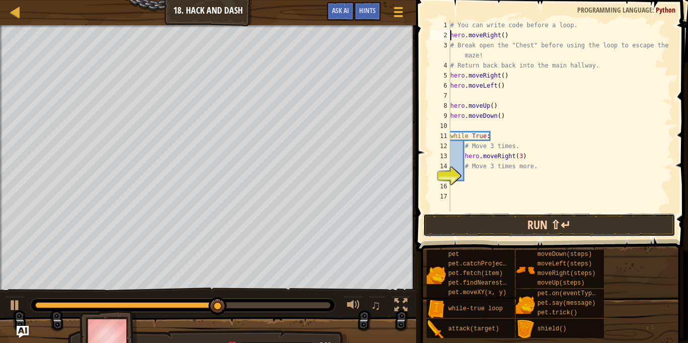
click at [510, 227] on button "Run ⇧↵" at bounding box center [549, 224] width 252 height 23
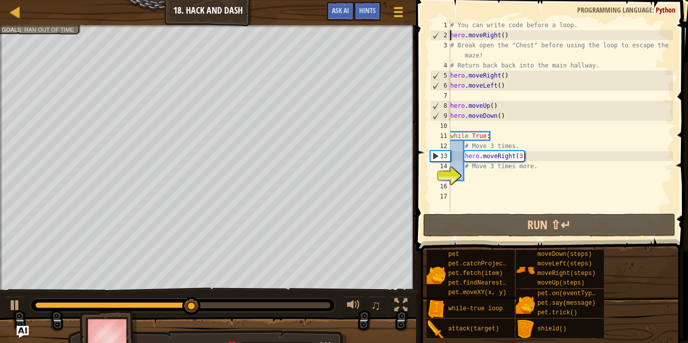
click at [517, 173] on div "# You can write code before a loop. hero . moveRight ( ) # Break open the "Ches…" at bounding box center [560, 125] width 224 height 211
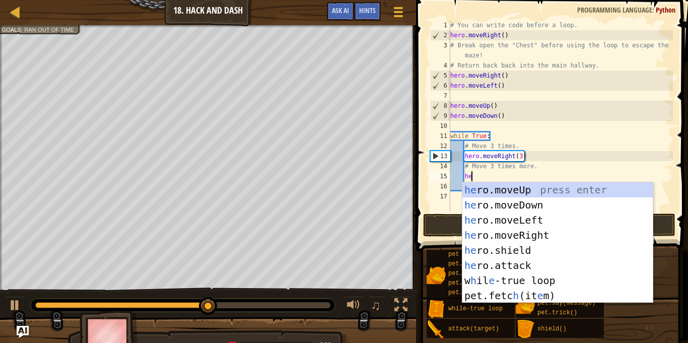
type textarea "her"
click at [515, 205] on div "her o.moveUp press enter her o.moveDown press enter her o.moveLeft press enter …" at bounding box center [557, 257] width 190 height 151
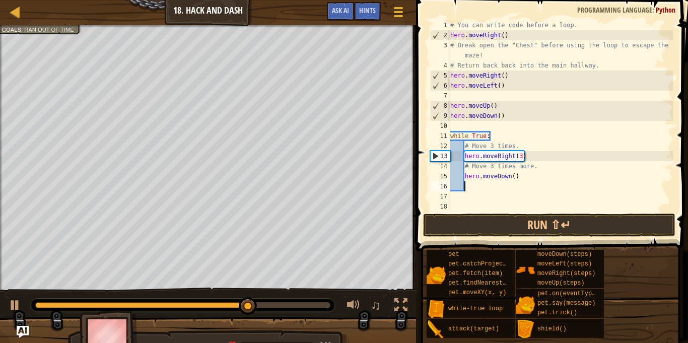
click at [512, 177] on div "# You can write code before a loop. hero . moveRight ( ) # Break open the "Ches…" at bounding box center [560, 125] width 224 height 211
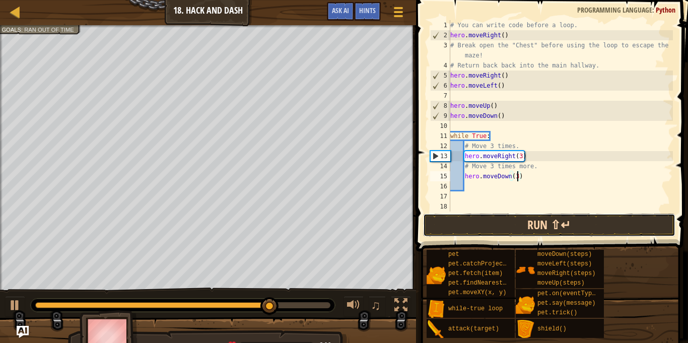
click at [530, 222] on button "Run ⇧↵" at bounding box center [549, 224] width 252 height 23
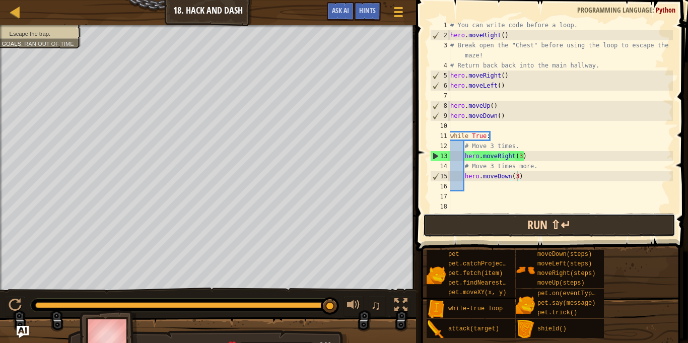
click at [505, 222] on button "Run ⇧↵" at bounding box center [549, 224] width 252 height 23
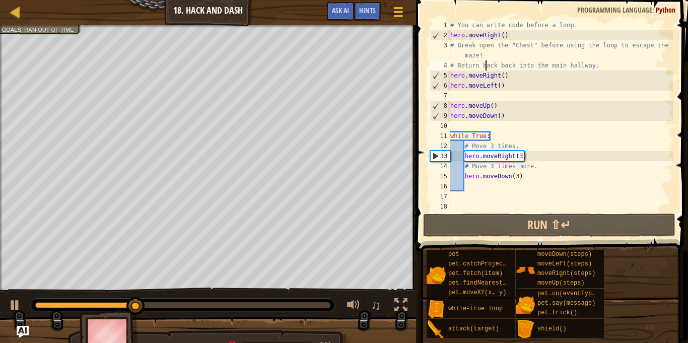
drag, startPoint x: 485, startPoint y: 69, endPoint x: 508, endPoint y: 72, distance: 23.3
click at [508, 72] on div "# You can write code before a loop. hero . moveRight ( ) # Break open the "Ches…" at bounding box center [560, 125] width 224 height 211
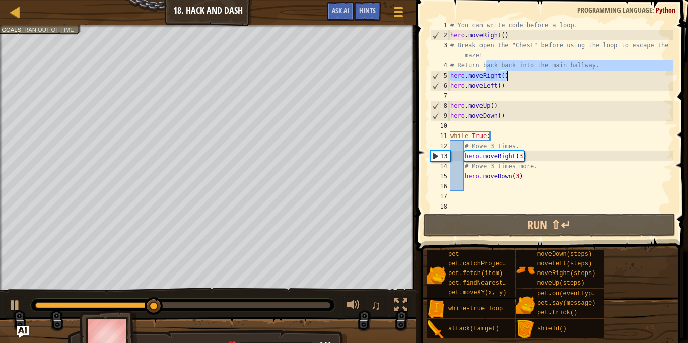
click at [508, 72] on div "# You can write code before a loop. hero . moveRight ( ) # Break open the "Ches…" at bounding box center [560, 115] width 224 height 191
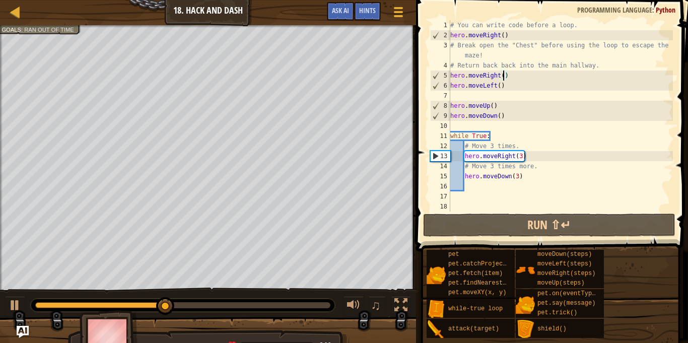
click at [503, 78] on div "# You can write code before a loop. hero . moveRight ( ) # Break open the "Ches…" at bounding box center [560, 125] width 224 height 211
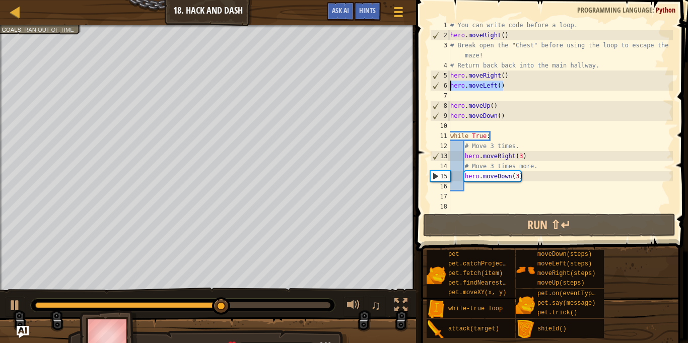
click at [398, 81] on div "Map Introduction to Computer Science 18. Hack and Dash Game Menu Done Hints Ask…" at bounding box center [344, 171] width 688 height 343
type textarea "hero.moveLeft()"
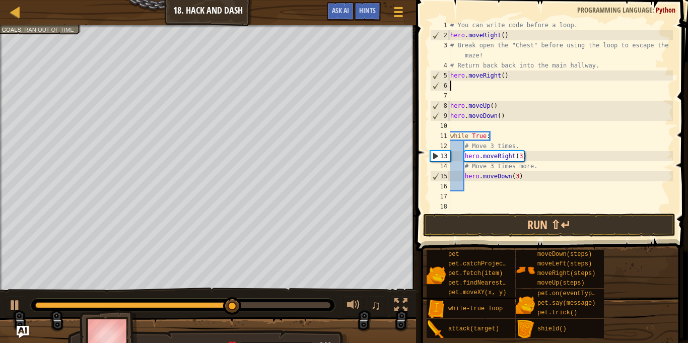
scroll to position [5, 0]
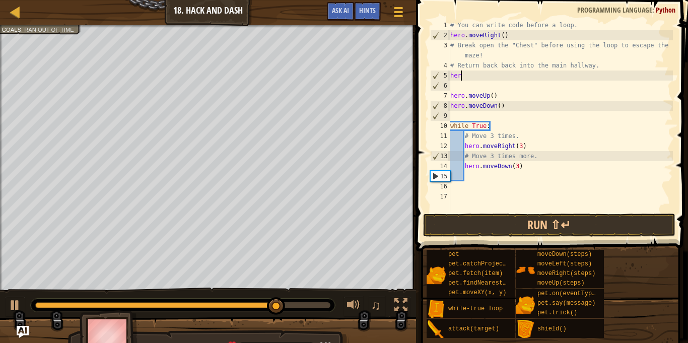
type textarea "h"
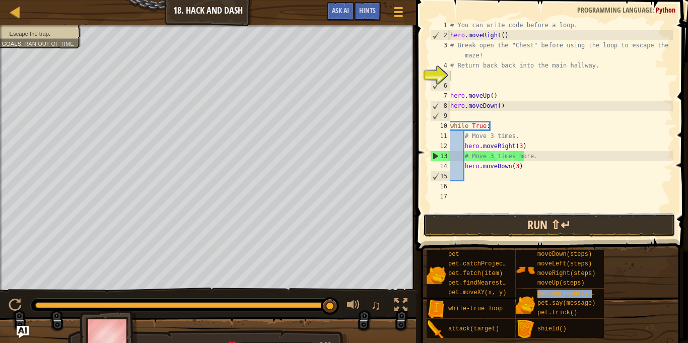
drag, startPoint x: 550, startPoint y: 268, endPoint x: 510, endPoint y: 233, distance: 53.1
click at [510, 233] on button "Run ⇧↵" at bounding box center [549, 224] width 252 height 23
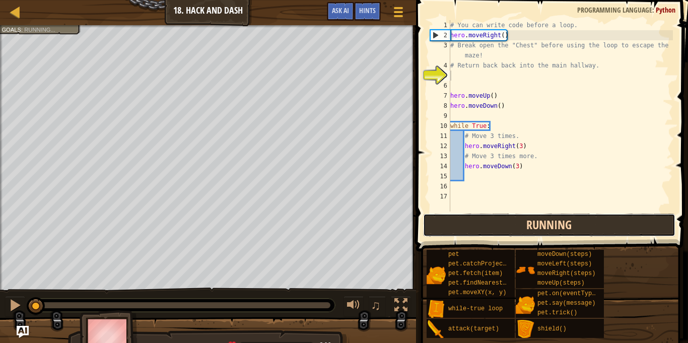
click at [510, 233] on button "Running" at bounding box center [549, 224] width 252 height 23
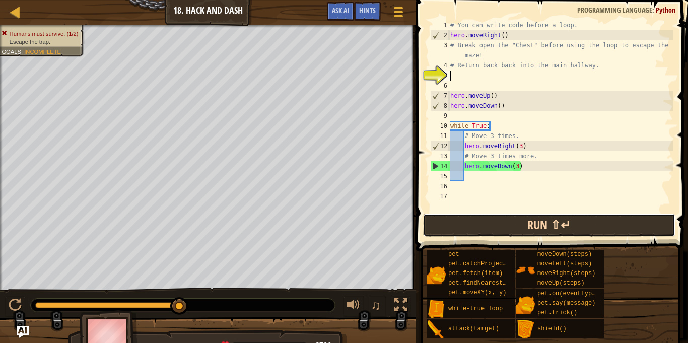
click at [515, 213] on button "Run ⇧↵" at bounding box center [549, 224] width 252 height 23
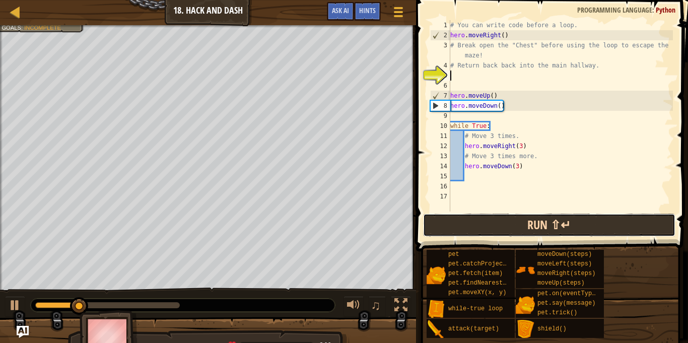
click at [515, 213] on button "Run ⇧↵" at bounding box center [549, 224] width 252 height 23
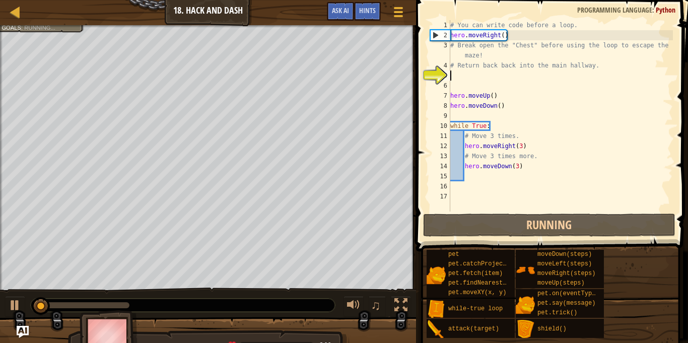
click at [480, 81] on div "# You can write code before a loop. hero . moveRight ( ) # Break open the "Ches…" at bounding box center [560, 125] width 224 height 211
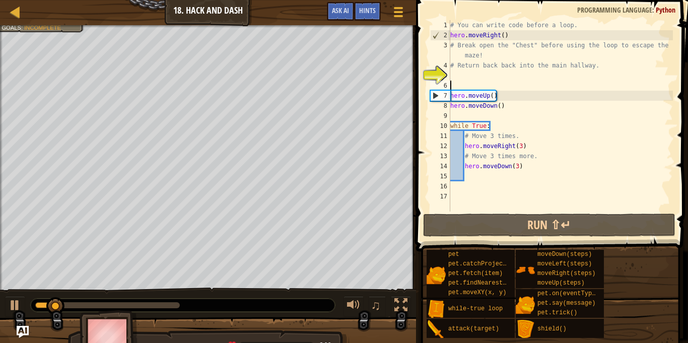
click at [479, 79] on div "# You can write code before a loop. hero . moveRight ( ) # Break open the "Ches…" at bounding box center [560, 125] width 224 height 211
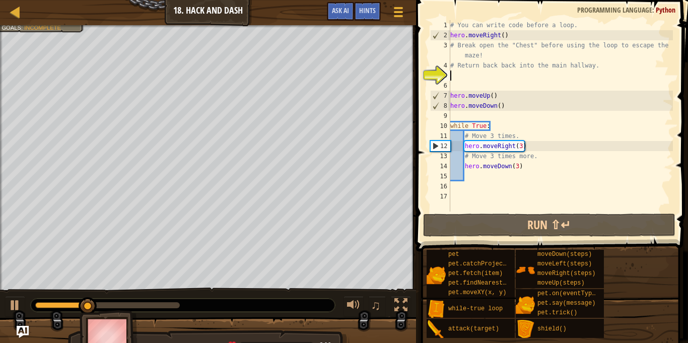
click at [501, 100] on div "# You can write code before a loop. hero . moveRight ( ) # Break open the "Ches…" at bounding box center [560, 125] width 224 height 211
type textarea "hero.moveUp()"
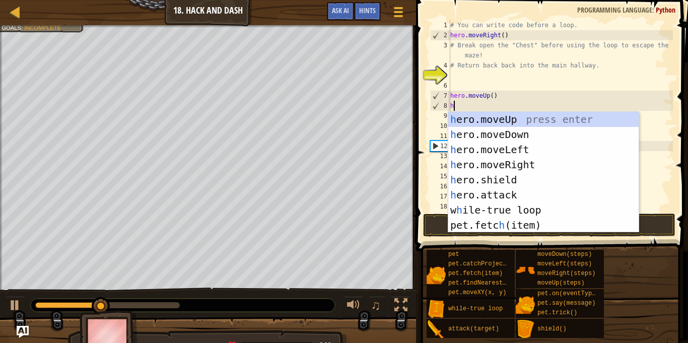
scroll to position [5, 1]
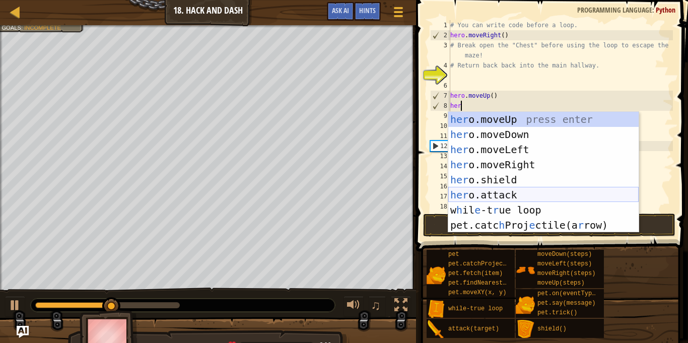
click at [514, 188] on div "her o.moveUp press enter her o.moveDown press enter her o.moveLeft press enter …" at bounding box center [543, 187] width 190 height 151
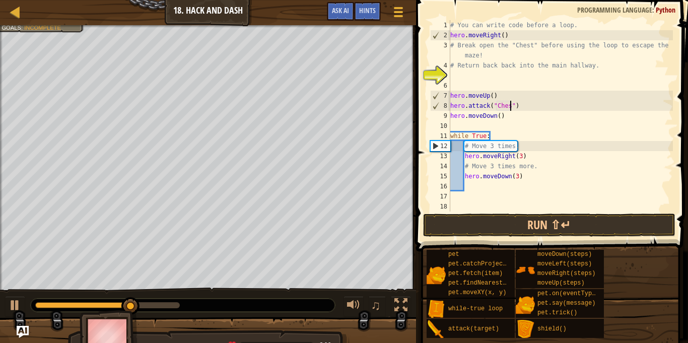
scroll to position [5, 9]
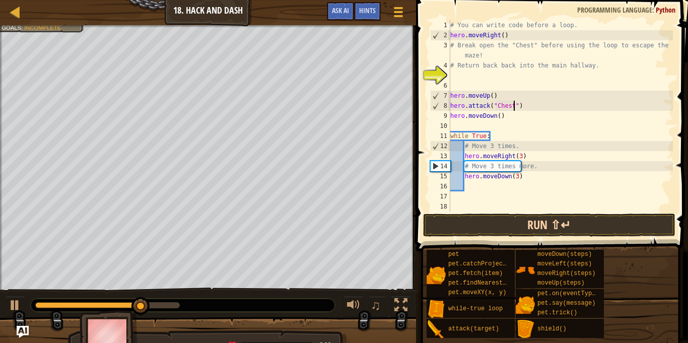
type textarea "hero.attack("Chest")"
click at [535, 228] on button "Run ⇧↵" at bounding box center [549, 224] width 252 height 23
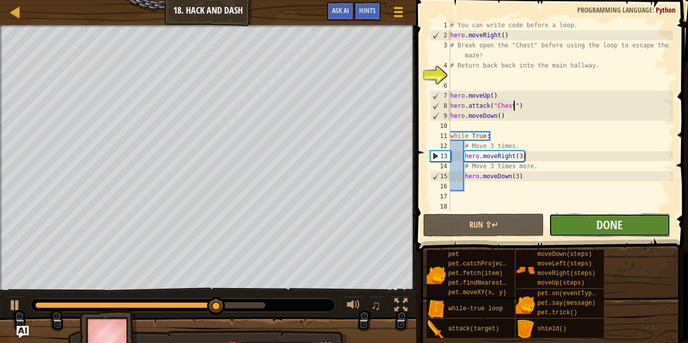
click at [589, 231] on button "Done" at bounding box center [609, 224] width 121 height 23
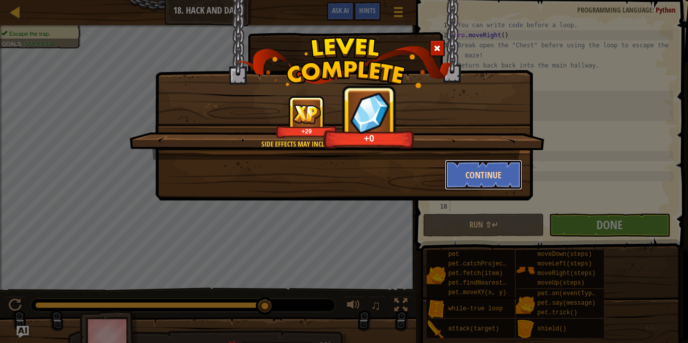
click at [498, 179] on button "Continue" at bounding box center [483, 175] width 78 height 30
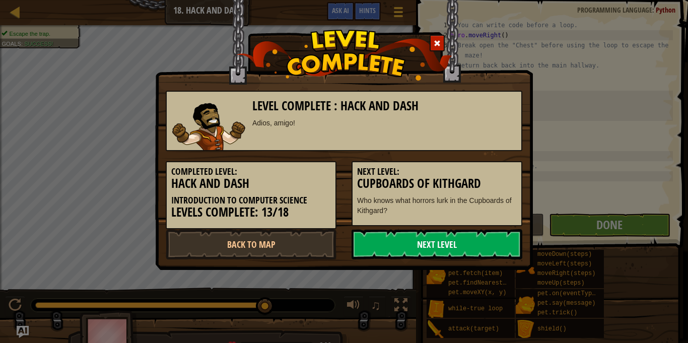
click at [500, 237] on link "Next Level" at bounding box center [436, 244] width 171 height 30
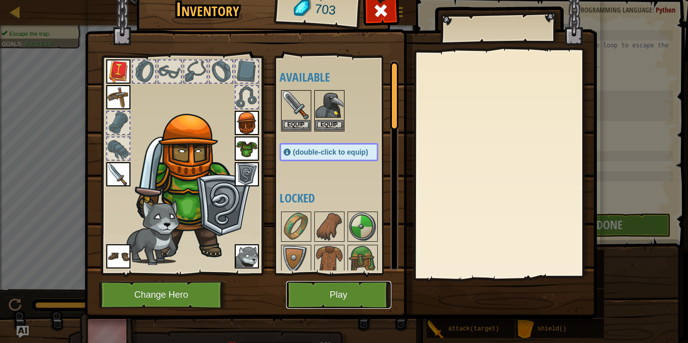
click at [326, 290] on button "Play" at bounding box center [338, 295] width 105 height 28
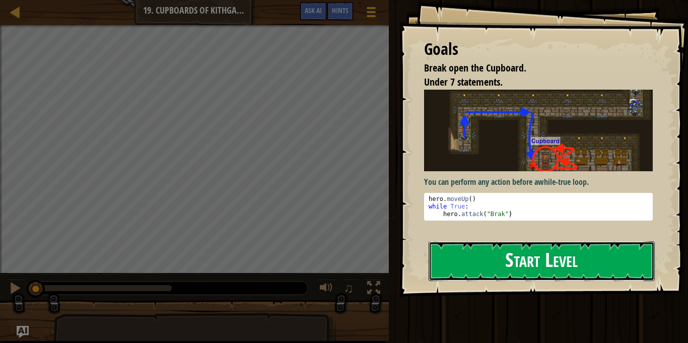
click at [475, 266] on button "Start Level" at bounding box center [541, 261] width 226 height 40
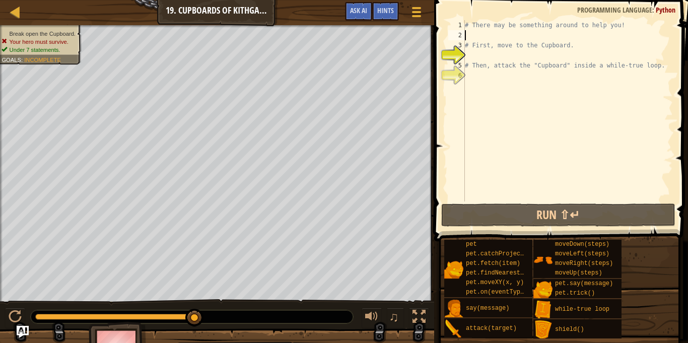
click at [526, 37] on div "# There may be something around to help you! # First, move to the Cupboard. # T…" at bounding box center [568, 120] width 210 height 201
type textarea "mo"
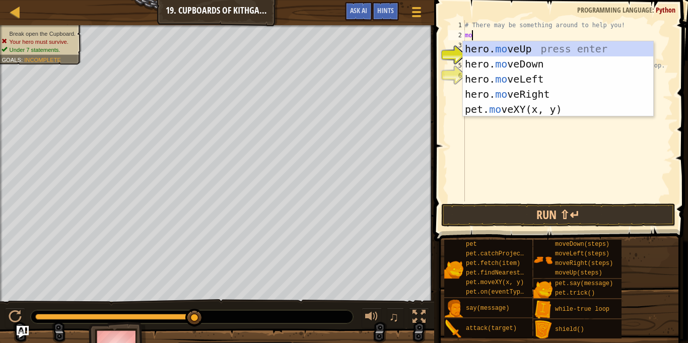
scroll to position [5, 1]
click at [493, 45] on div "hero. mo veUp press enter hero. mo veDown press enter hero. mo veLeft press ent…" at bounding box center [558, 94] width 190 height 106
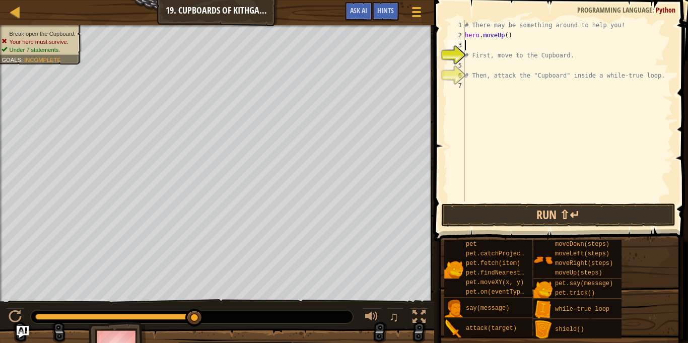
scroll to position [5, 0]
type textarea "mo"
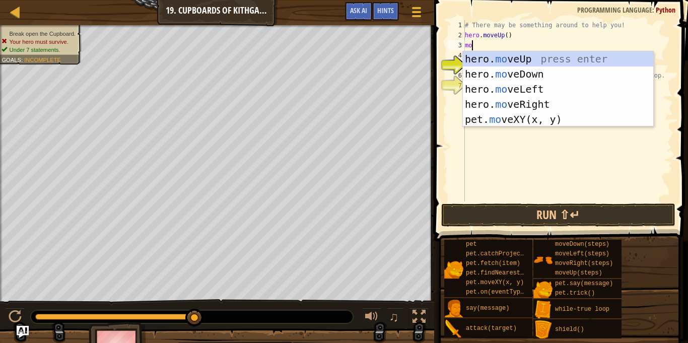
scroll to position [5, 1]
click at [525, 102] on div "hero. mo veUp press enter hero. mo veDown press enter hero. mo veLeft press ent…" at bounding box center [558, 104] width 190 height 106
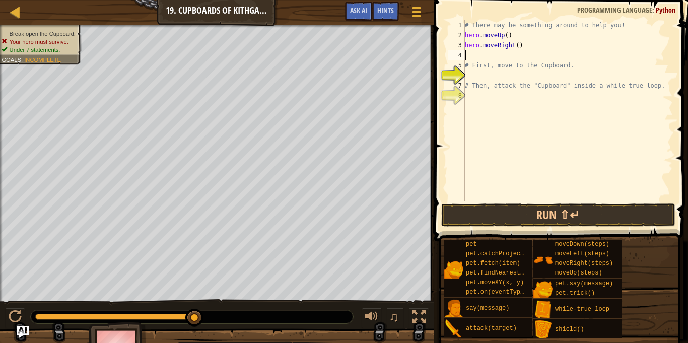
click at [517, 46] on div "# There may be something around to help you! hero . moveUp ( ) hero . moveRight…" at bounding box center [568, 120] width 210 height 201
type textarea "hero.moveRight(2)"
click at [514, 56] on div "# There may be something around to help you! hero . moveUp ( ) hero . moveRight…" at bounding box center [568, 120] width 210 height 201
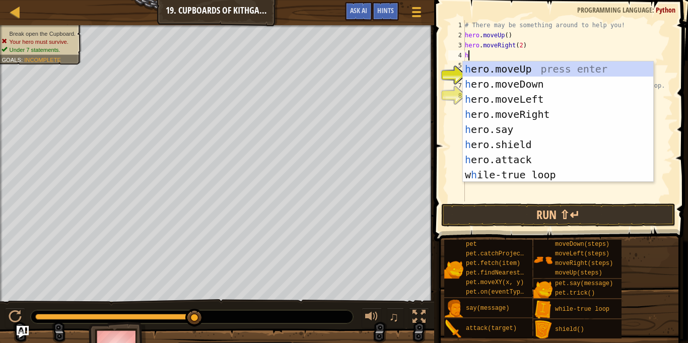
scroll to position [5, 1]
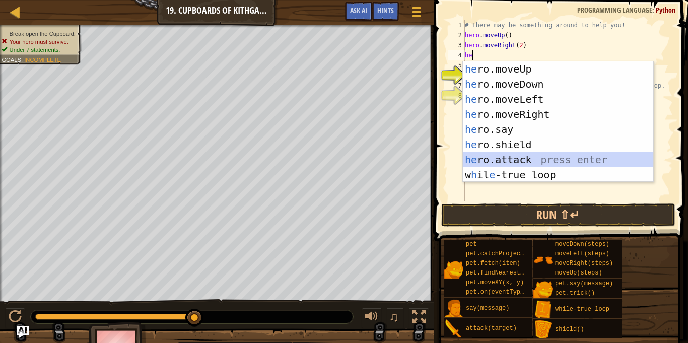
click at [544, 155] on div "he ro.moveUp press enter he ro.moveDown press enter he ro.moveLeft press enter …" at bounding box center [558, 136] width 190 height 151
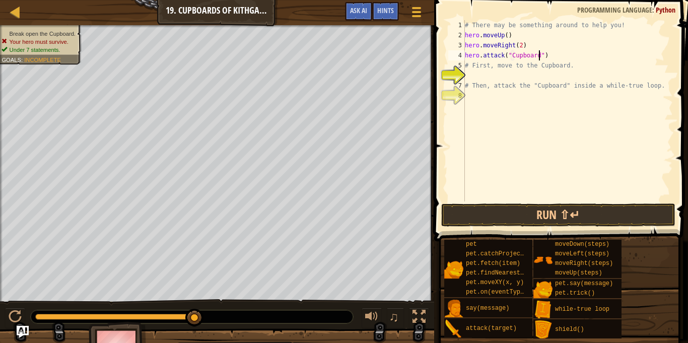
scroll to position [5, 11]
click at [528, 42] on div "# There may be something around to help you! hero . moveUp ( ) hero . moveRight…" at bounding box center [568, 120] width 210 height 201
type textarea "hero.moveRight(2)"
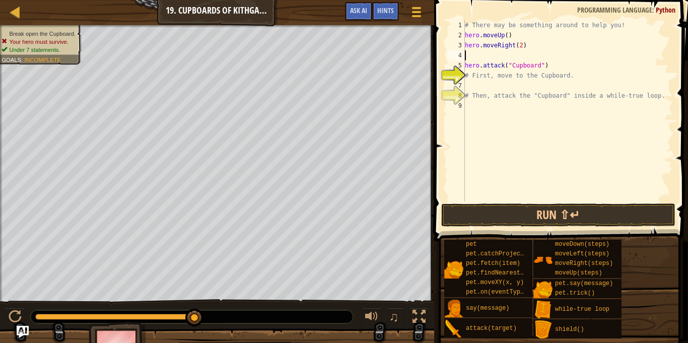
scroll to position [5, 0]
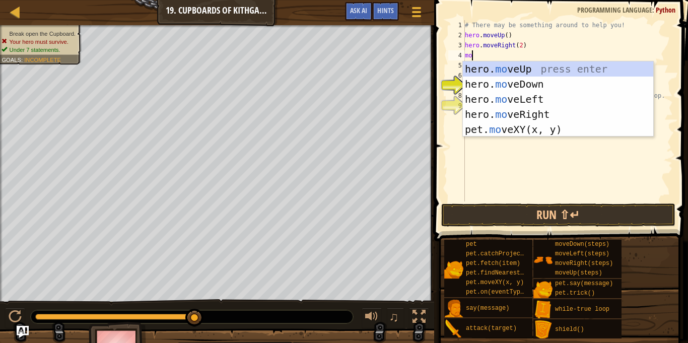
type textarea "move"
click at [543, 80] on div "hero. move Up press enter hero. move Down press enter hero. move Left press ent…" at bounding box center [558, 114] width 190 height 106
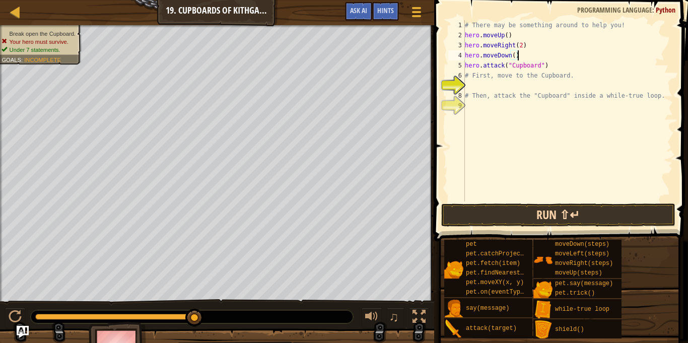
type textarea "hero.moveDown()"
click at [555, 216] on button "Run ⇧↵" at bounding box center [558, 214] width 235 height 23
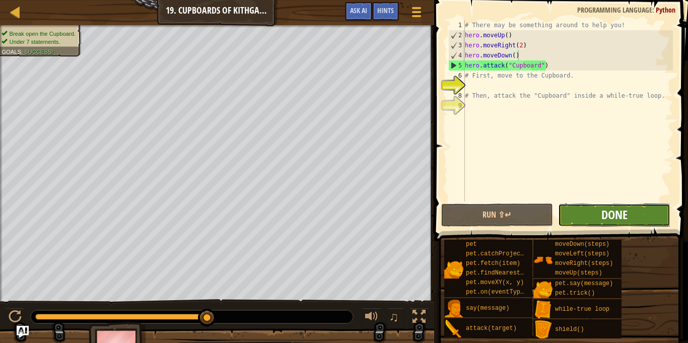
click at [604, 220] on span "Done" at bounding box center [614, 214] width 26 height 16
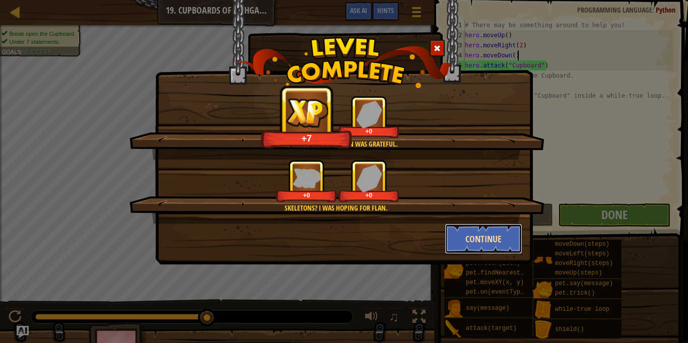
click at [510, 243] on button "Continue" at bounding box center [483, 238] width 78 height 30
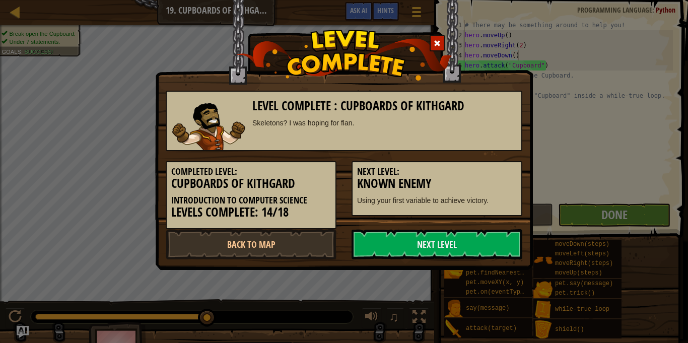
click at [512, 244] on link "Next Level" at bounding box center [436, 244] width 171 height 30
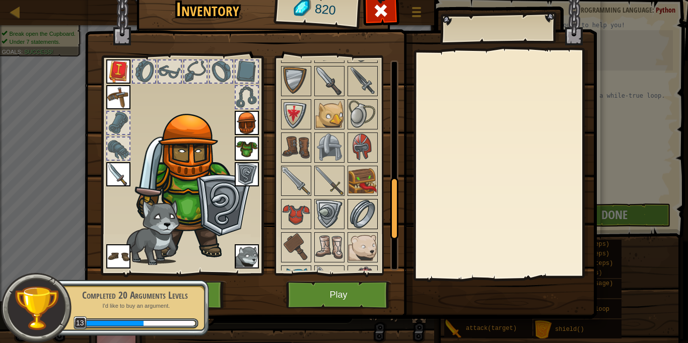
scroll to position [538, 0]
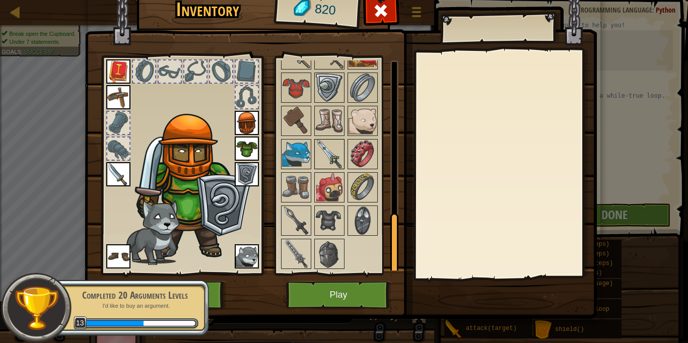
click at [327, 150] on img at bounding box center [329, 154] width 28 height 28
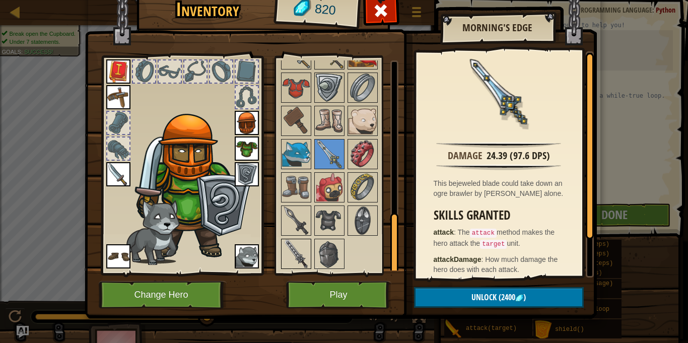
click at [296, 251] on img at bounding box center [296, 254] width 28 height 28
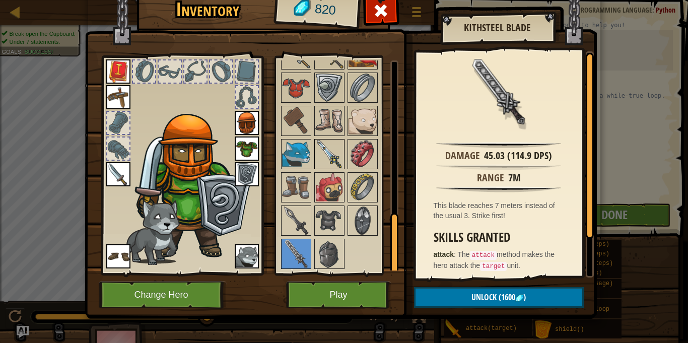
click at [322, 159] on img at bounding box center [329, 154] width 28 height 28
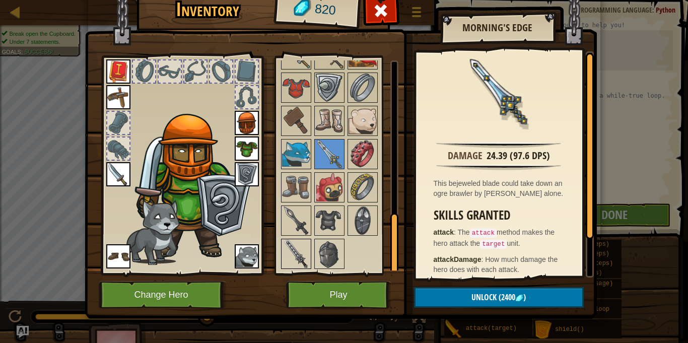
click at [297, 244] on img at bounding box center [296, 254] width 28 height 28
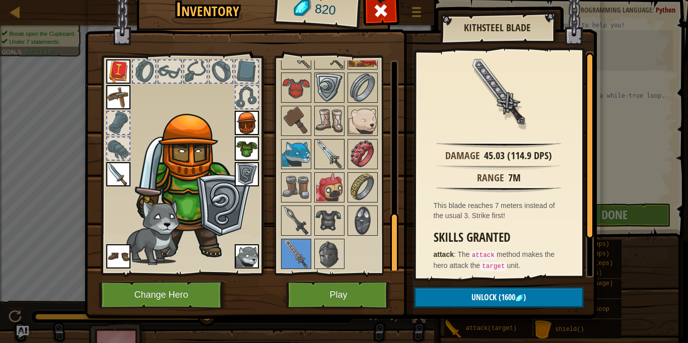
click at [333, 147] on img at bounding box center [329, 154] width 28 height 28
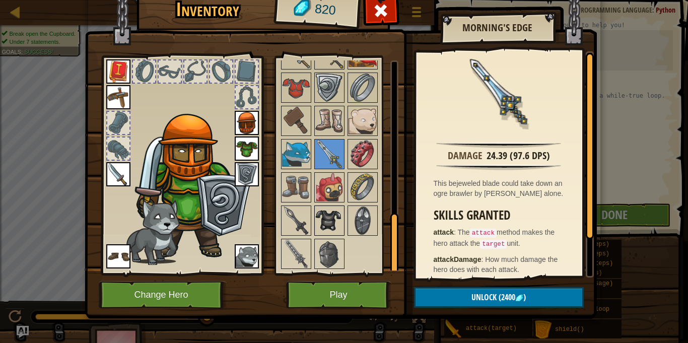
click at [322, 218] on img at bounding box center [329, 220] width 28 height 28
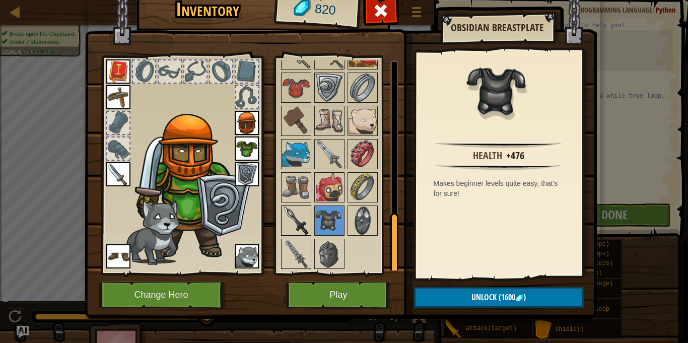
click at [301, 218] on img at bounding box center [296, 220] width 28 height 28
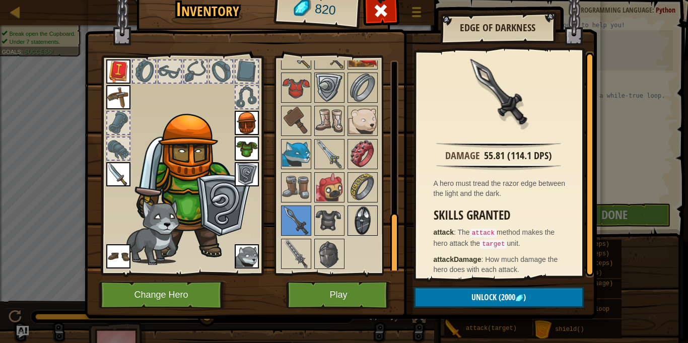
click at [369, 222] on img at bounding box center [362, 220] width 28 height 28
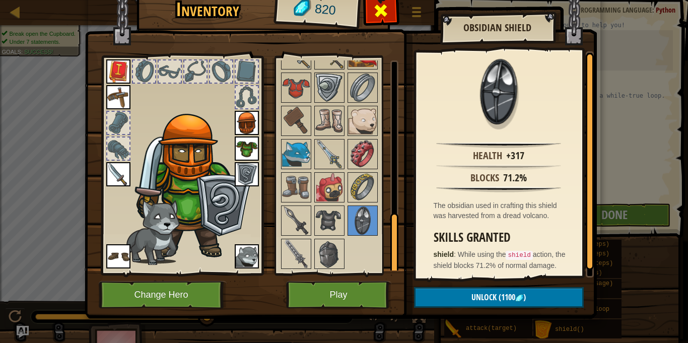
click at [377, 4] on span at bounding box center [380, 11] width 16 height 16
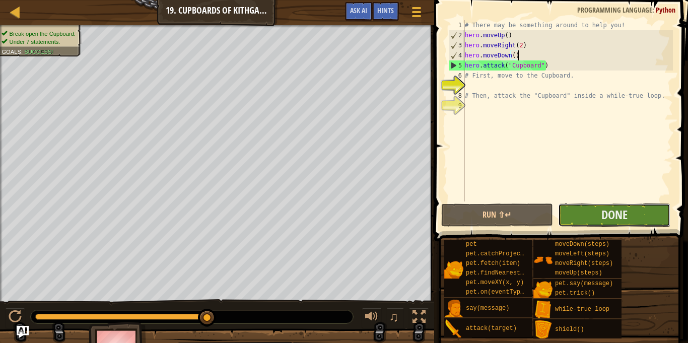
click at [597, 213] on button "Done" at bounding box center [614, 214] width 112 height 23
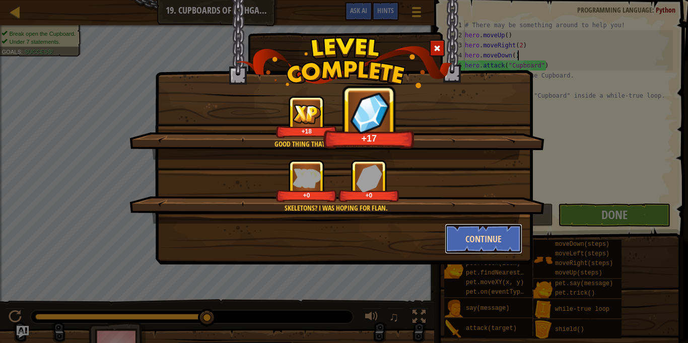
click at [508, 235] on button "Continue" at bounding box center [483, 238] width 78 height 30
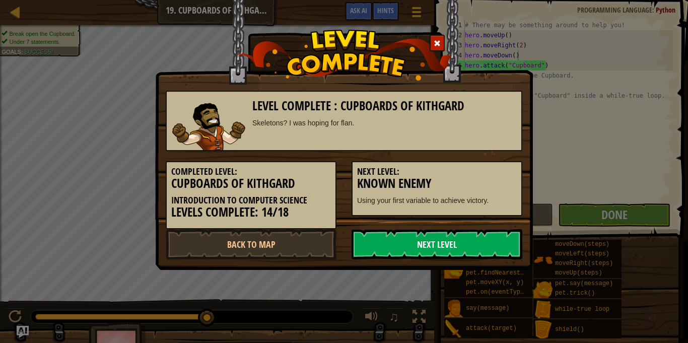
click at [504, 242] on link "Next Level" at bounding box center [436, 244] width 171 height 30
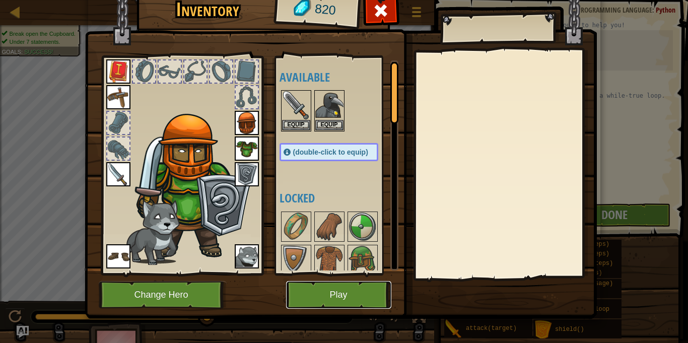
click at [340, 287] on button "Play" at bounding box center [338, 295] width 105 height 28
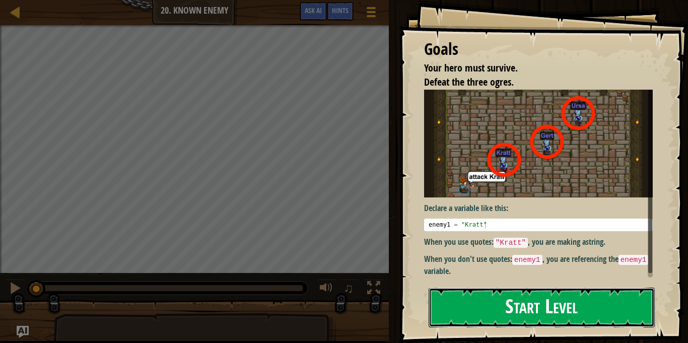
click at [526, 293] on button "Start Level" at bounding box center [541, 307] width 226 height 40
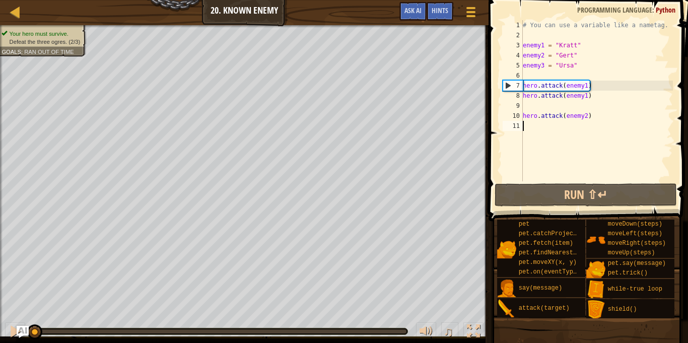
click at [527, 76] on div "# You can use a variable like a nametag. enemy1 = "[PERSON_NAME]" enemy2 = "[PE…" at bounding box center [596, 110] width 152 height 181
type textarea "wh"
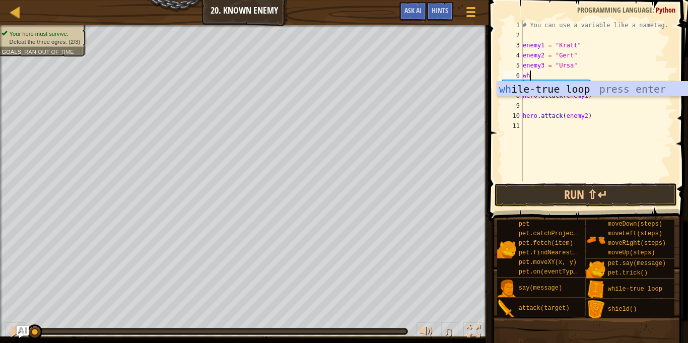
scroll to position [5, 1]
click at [594, 86] on div "wh ile-true loop press enter" at bounding box center [592, 104] width 190 height 45
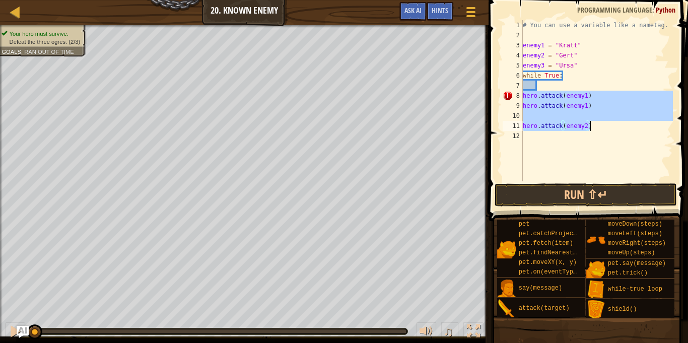
drag, startPoint x: 522, startPoint y: 95, endPoint x: 604, endPoint y: 129, distance: 88.6
click at [604, 129] on div "# You can use a variable like a nametag. enemy1 = "[PERSON_NAME]" enemy2 = "[PE…" at bounding box center [596, 110] width 152 height 181
type textarea "hero.attack(enemy2)"
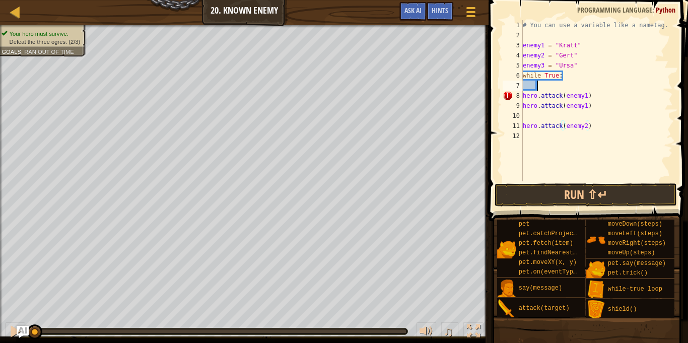
click at [565, 84] on div "# You can use a variable like a nametag. enemy1 = "[PERSON_NAME]" enemy2 = "[PE…" at bounding box center [596, 110] width 152 height 181
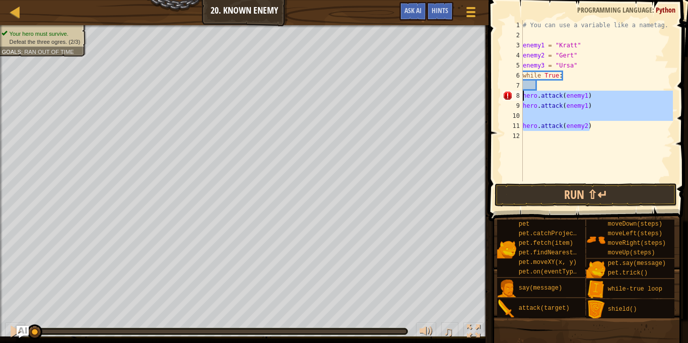
drag, startPoint x: 595, startPoint y: 125, endPoint x: 520, endPoint y: 95, distance: 81.0
click at [520, 95] on div "1 2 3 4 5 6 7 8 9 10 11 12 # You can use a variable like a nametag. enemy1 = "[…" at bounding box center [586, 100] width 172 height 161
type textarea "hero.attack(enemy1) hero.attack(enemy1)"
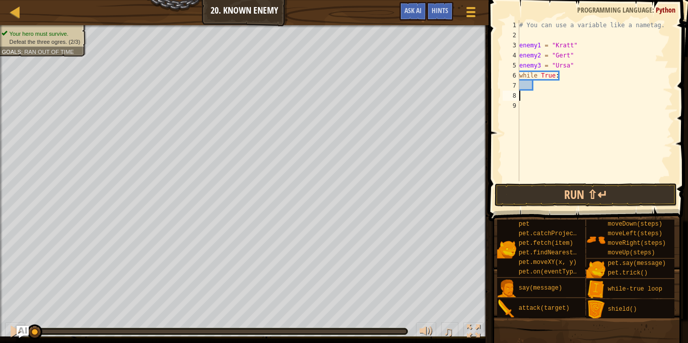
scroll to position [5, 0]
click at [545, 87] on div "# You can use a variable like a nametag. enemy1 = "[PERSON_NAME]" enemy2 = "[PE…" at bounding box center [595, 110] width 156 height 181
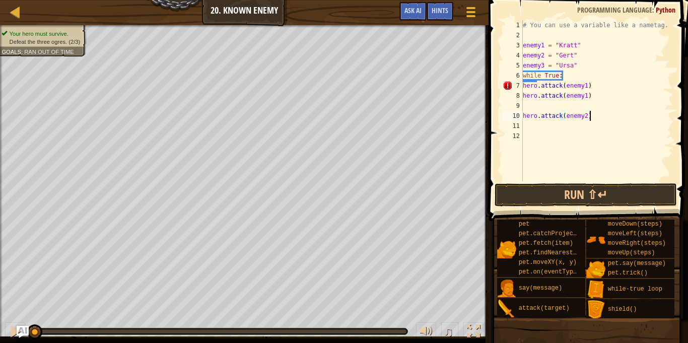
click at [572, 77] on div "# You can use a variable like a nametag. enemy1 = "[PERSON_NAME]" enemy2 = "[PE…" at bounding box center [596, 110] width 152 height 181
type textarea "w"
click at [585, 85] on div "# You can use a variable like a nametag. enemy1 = "[PERSON_NAME]" enemy2 = "[PE…" at bounding box center [596, 110] width 152 height 181
drag, startPoint x: 610, startPoint y: 117, endPoint x: 520, endPoint y: 114, distance: 89.6
click at [520, 114] on div "hero.attack(enemy1) 1 2 3 4 5 6 7 8 9 10 11 12 # You can use a variable like a …" at bounding box center [586, 100] width 172 height 161
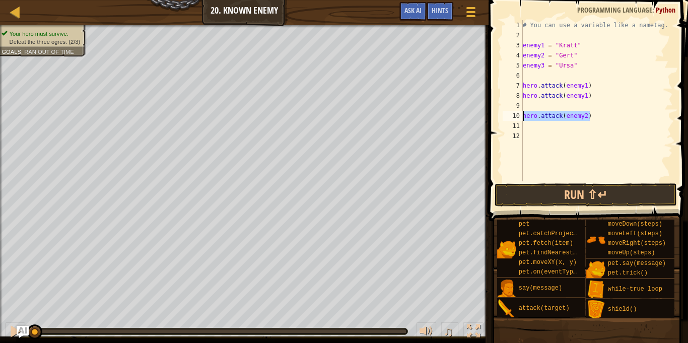
type textarea "hero.attack(enemy2)"
click at [532, 124] on div "# You can use a variable like a nametag. enemy1 = "[PERSON_NAME]" enemy2 = "[PE…" at bounding box center [596, 110] width 152 height 181
type textarea "hero.attack(enemy2)"
click at [578, 140] on div "# You can use a variable like a nametag. enemy1 = "[PERSON_NAME]" enemy2 = "[PE…" at bounding box center [596, 110] width 152 height 181
drag, startPoint x: 609, startPoint y: 128, endPoint x: 516, endPoint y: 125, distance: 92.2
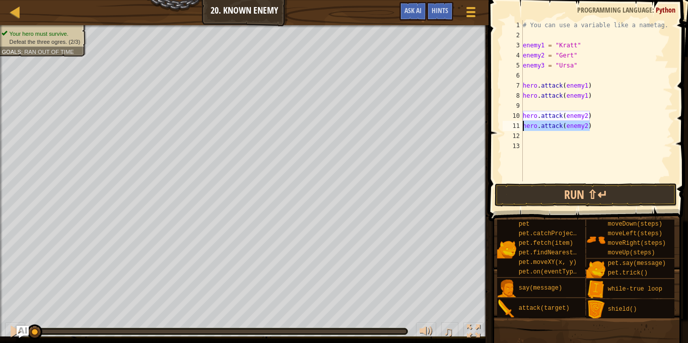
click at [516, 125] on div "1 2 3 4 5 6 7 8 9 10 11 12 13 # You can use a variable like a nametag. enemy1 =…" at bounding box center [586, 100] width 172 height 161
type textarea "hero.attack(enemy2)"
click at [530, 149] on div "# You can use a variable like a nametag. enemy1 = "[PERSON_NAME]" enemy2 = "[PE…" at bounding box center [596, 110] width 152 height 181
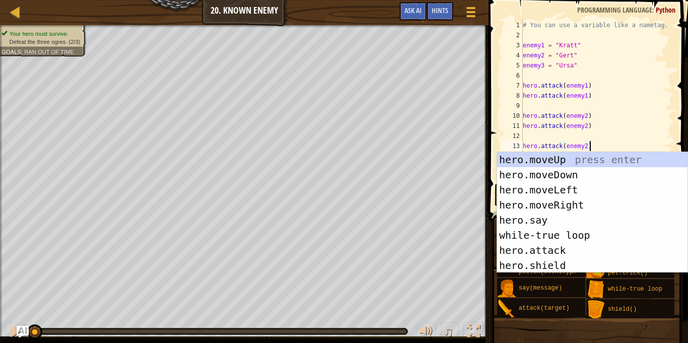
click at [584, 147] on div "# You can use a variable like a nametag. enemy1 = "[PERSON_NAME]" enemy2 = "[PE…" at bounding box center [596, 110] width 152 height 181
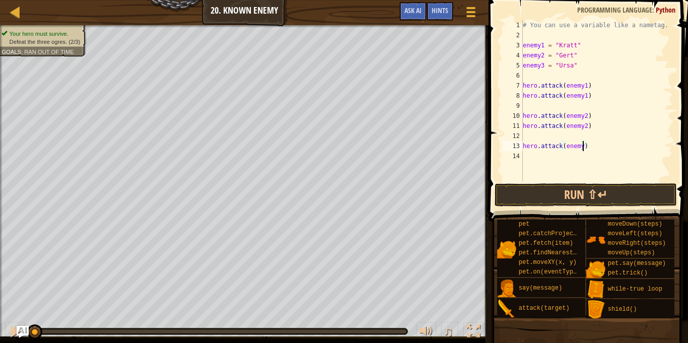
type textarea "hero.attack(enemy3)"
click at [643, 149] on div "# You can use a variable like a nametag. enemy1 = "[PERSON_NAME]" enemy2 = "[PE…" at bounding box center [596, 110] width 152 height 181
drag, startPoint x: 619, startPoint y: 144, endPoint x: 489, endPoint y: 145, distance: 130.4
click at [489, 145] on div "hero.attack(enemy3) 1 2 3 4 5 6 7 8 9 10 11 12 13 14 # You can use a variable l…" at bounding box center [586, 130] width 202 height 251
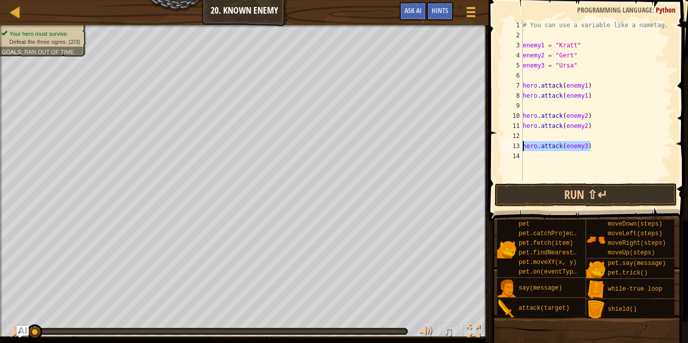
click at [551, 156] on div "# You can use a variable like a nametag. enemy1 = "[PERSON_NAME]" enemy2 = "[PE…" at bounding box center [596, 110] width 152 height 181
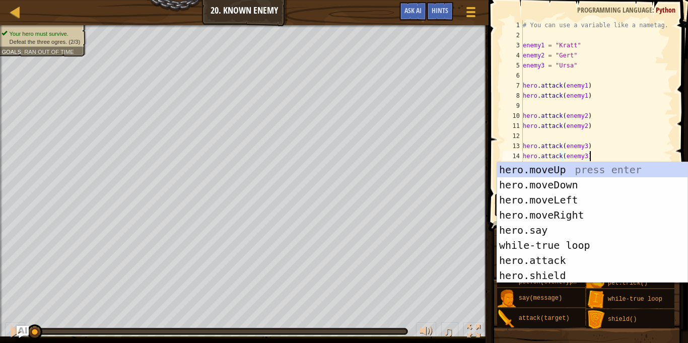
click at [584, 55] on div "# You can use a variable like a nametag. enemy1 = "[PERSON_NAME]" enemy2 = "[PE…" at bounding box center [596, 115] width 152 height 191
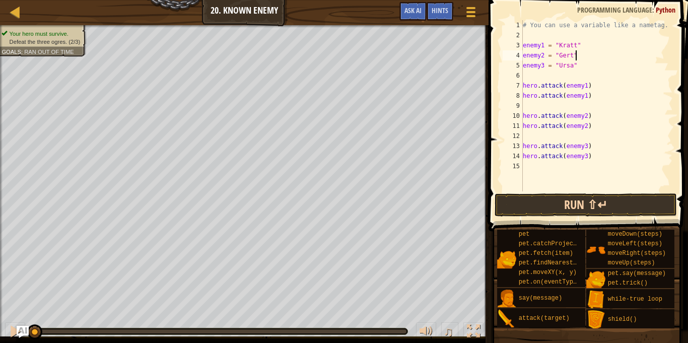
type textarea "enemy2 = "Gert""
click at [582, 196] on button "Run ⇧↵" at bounding box center [585, 204] width 182 height 23
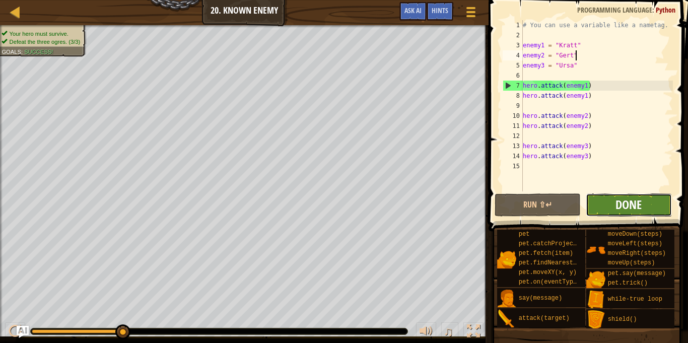
click at [631, 201] on span "Done" at bounding box center [628, 204] width 26 height 16
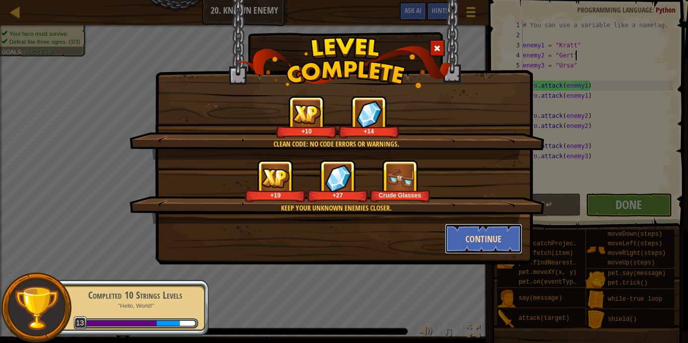
click at [460, 232] on button "Continue" at bounding box center [483, 238] width 78 height 30
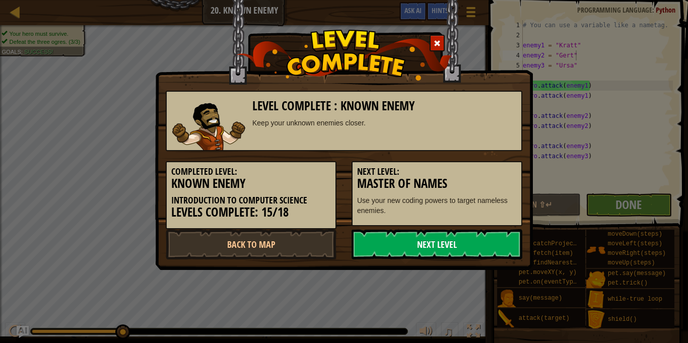
click at [475, 248] on link "Next Level" at bounding box center [436, 244] width 171 height 30
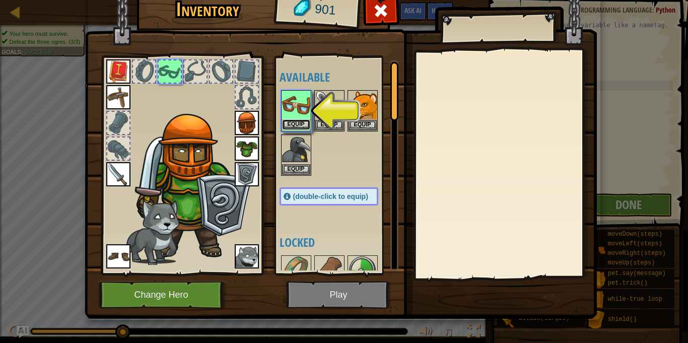
click at [295, 127] on button "Equip" at bounding box center [296, 124] width 28 height 11
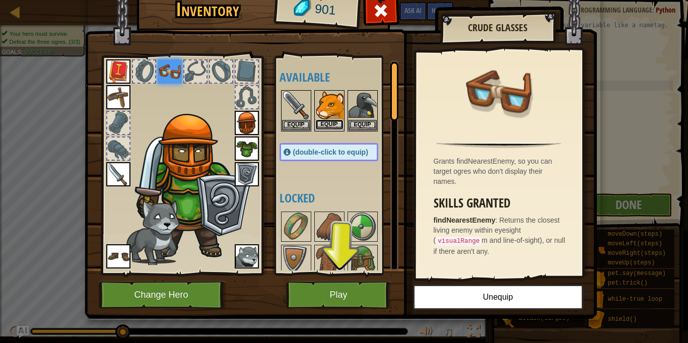
click at [332, 125] on button "Equip" at bounding box center [329, 124] width 28 height 11
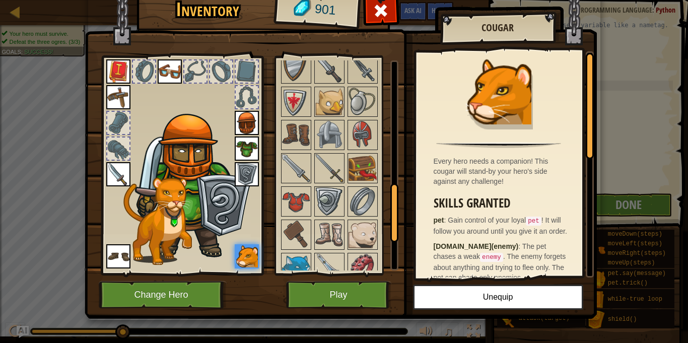
scroll to position [538, 0]
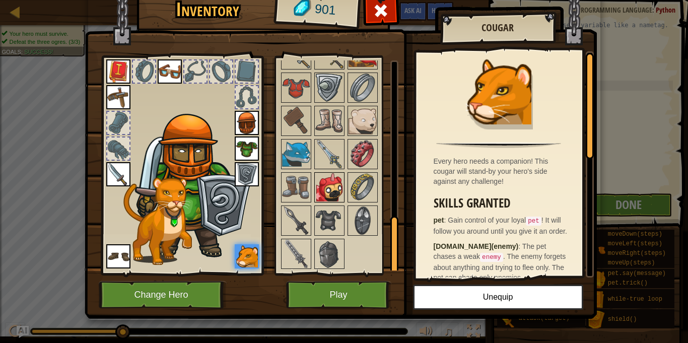
click at [328, 189] on img at bounding box center [329, 187] width 28 height 28
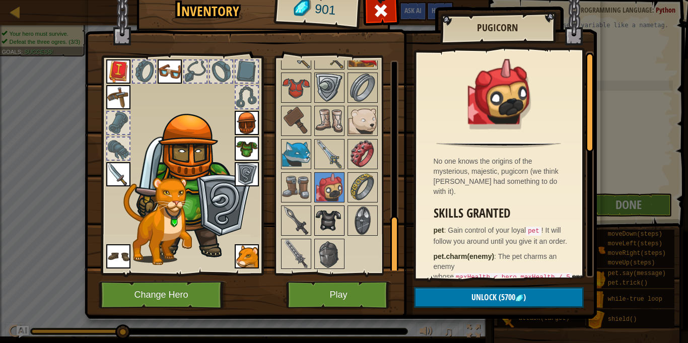
click at [324, 223] on img at bounding box center [329, 220] width 28 height 28
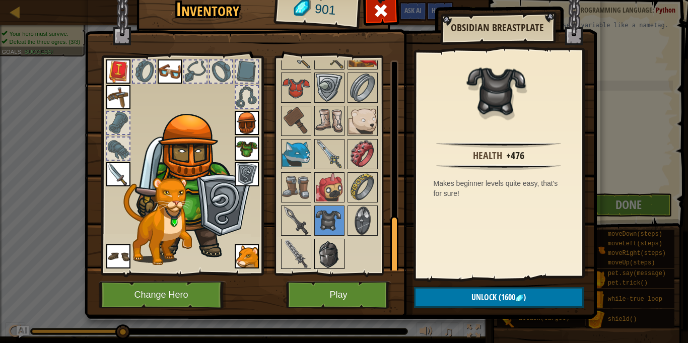
click at [328, 243] on img at bounding box center [329, 254] width 28 height 28
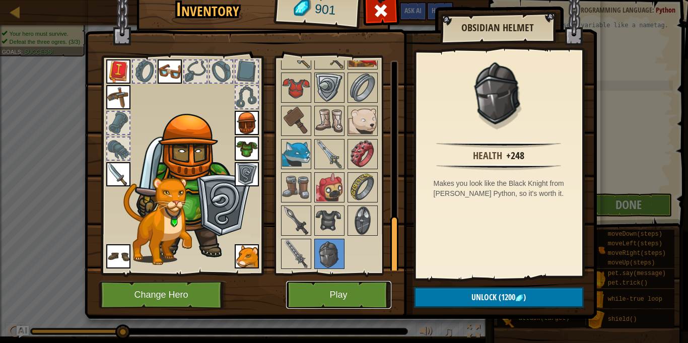
click at [346, 302] on button "Play" at bounding box center [338, 295] width 105 height 28
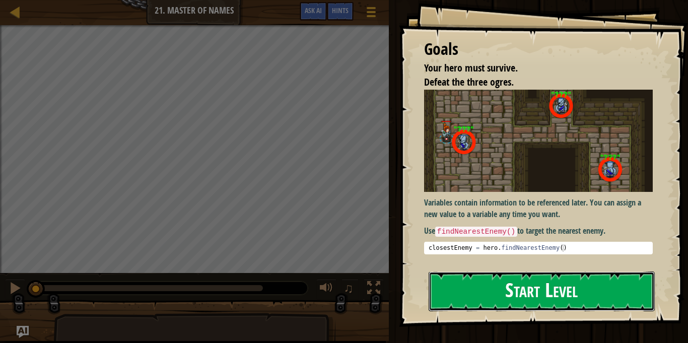
click at [457, 280] on button "Start Level" at bounding box center [541, 291] width 226 height 40
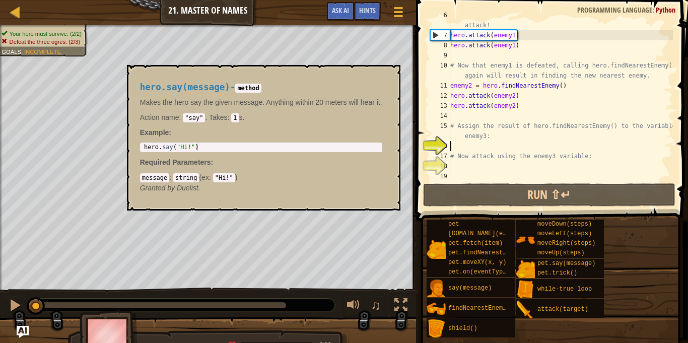
scroll to position [70, 0]
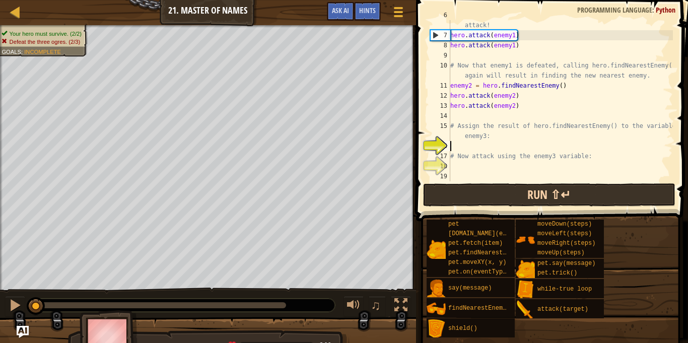
type textarea "e"
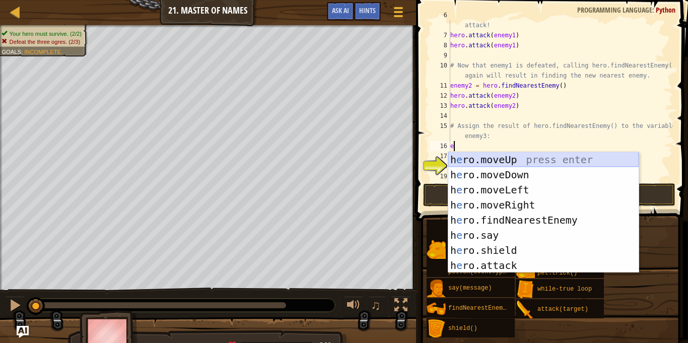
scroll to position [0, 0]
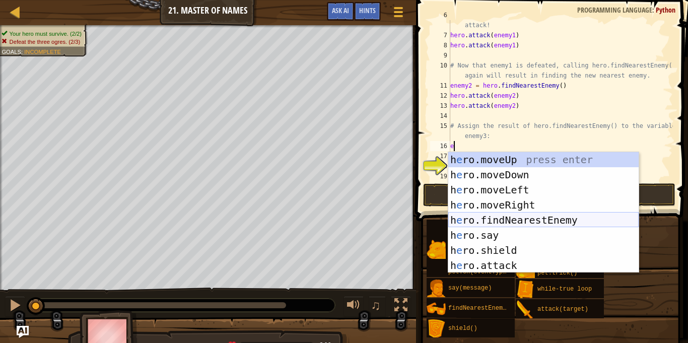
click at [566, 222] on div "h e ro.moveUp press enter h e ro.moveDown press enter h e ro.moveLeft press ent…" at bounding box center [543, 227] width 190 height 151
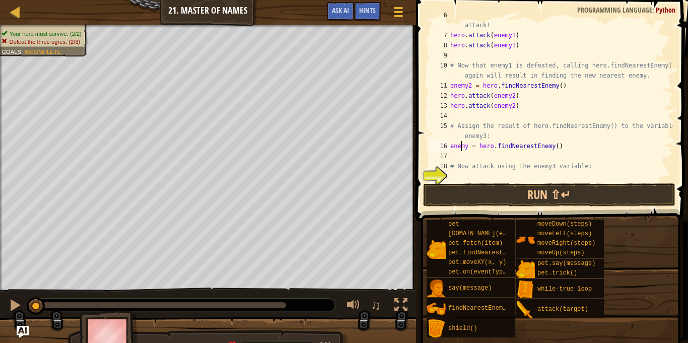
click at [463, 147] on div "# enemy1 now refers to the nearest enemy. Use the variable to attack! hero . at…" at bounding box center [560, 105] width 224 height 191
click at [464, 147] on div "# enemy1 now refers to the nearest enemy. Use the variable to attack! hero . at…" at bounding box center [560, 100] width 224 height 161
click at [466, 148] on div "# enemy1 now refers to the nearest enemy. Use the variable to attack! hero . at…" at bounding box center [560, 105] width 224 height 191
type textarea "enemy3 = hero.findNearestEnemy()"
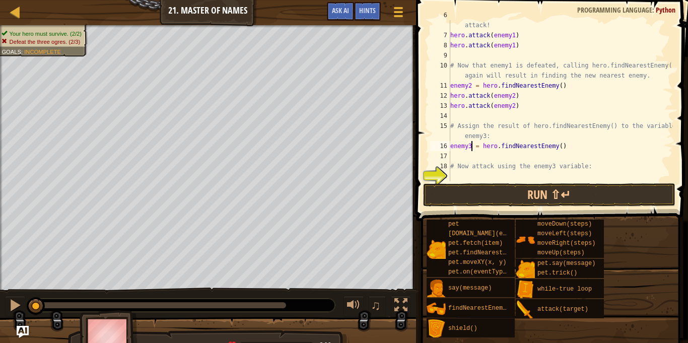
click at [492, 158] on div "# enemy1 now refers to the nearest enemy. Use the variable to attack! hero . at…" at bounding box center [560, 105] width 224 height 191
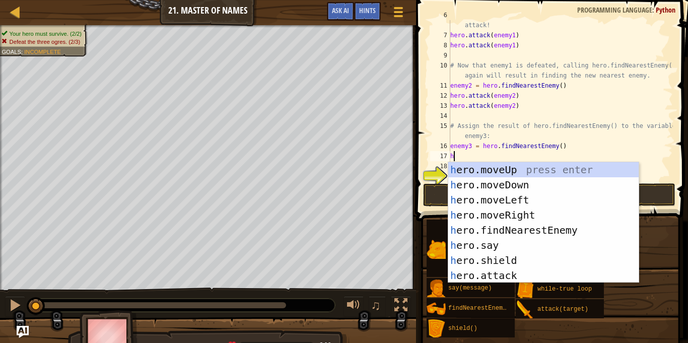
scroll to position [5, 1]
click at [482, 270] on div "he ro.moveUp press enter he ro.moveDown press enter he ro.moveLeft press enter …" at bounding box center [543, 237] width 190 height 151
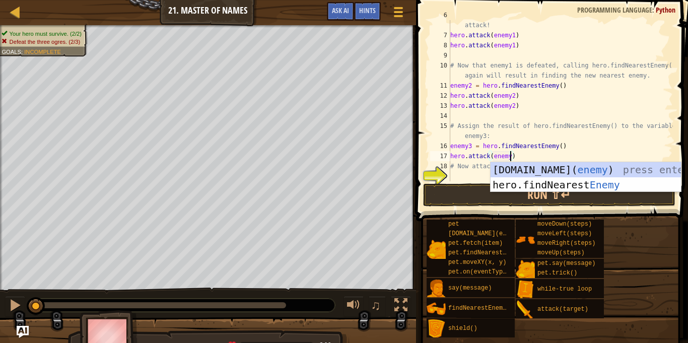
scroll to position [5, 9]
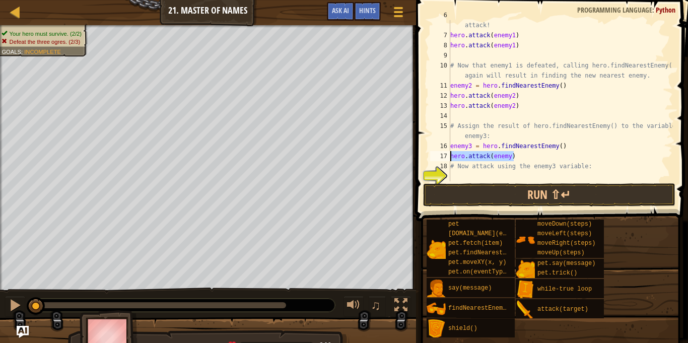
drag, startPoint x: 522, startPoint y: 156, endPoint x: 436, endPoint y: 157, distance: 86.6
click at [436, 157] on div "hero.attack(enemy) 6 7 8 9 10 11 12 13 14 15 16 17 18 19 20 # enemy1 now refers…" at bounding box center [550, 100] width 245 height 161
type textarea "hero.attack(enemy)"
click at [517, 155] on div "# enemy1 now refers to the nearest enemy. Use the variable to attack! hero . at…" at bounding box center [560, 100] width 224 height 161
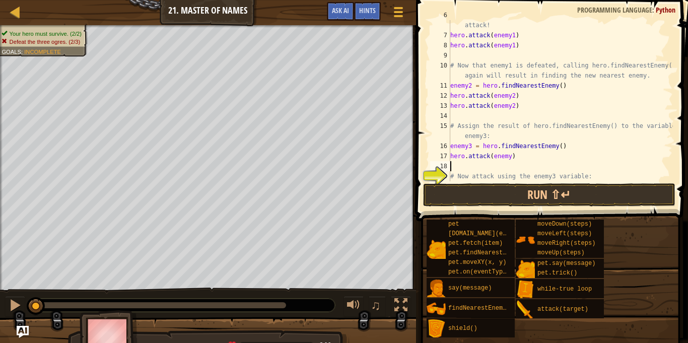
paste textarea "hero.attack(enemy)"
type textarea "hero.attack(enemy)"
click at [537, 200] on button "Run ⇧↵" at bounding box center [549, 194] width 252 height 23
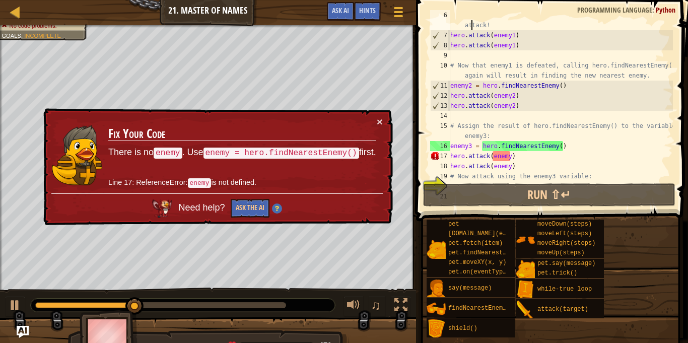
click at [472, 21] on div "# enemy1 now refers to the nearest enemy. Use the variable to attack! hero . at…" at bounding box center [560, 105] width 224 height 191
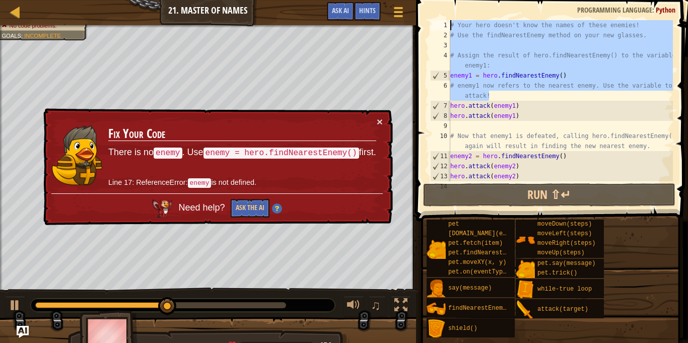
scroll to position [0, 0]
drag, startPoint x: 502, startPoint y: 23, endPoint x: 431, endPoint y: 17, distance: 71.7
click at [431, 17] on div "# enemy1 now refers to the nearest enemy. Use the variable to attack! 1 2 3 4 5…" at bounding box center [550, 130] width 275 height 251
click at [486, 89] on div "# Your hero doesn't know the names of these enemies! # Use the findNearestEnemy…" at bounding box center [560, 100] width 224 height 161
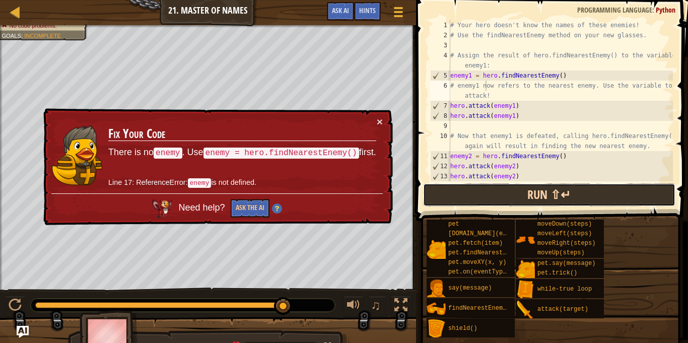
click at [494, 192] on button "Run ⇧↵" at bounding box center [549, 194] width 252 height 23
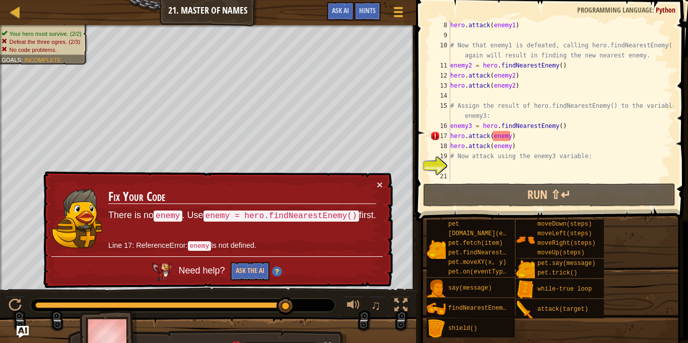
scroll to position [91, 0]
click at [508, 137] on div "hero . attack ( enemy1 ) # Now that enemy1 is defeated, calling hero.findNeares…" at bounding box center [560, 110] width 224 height 181
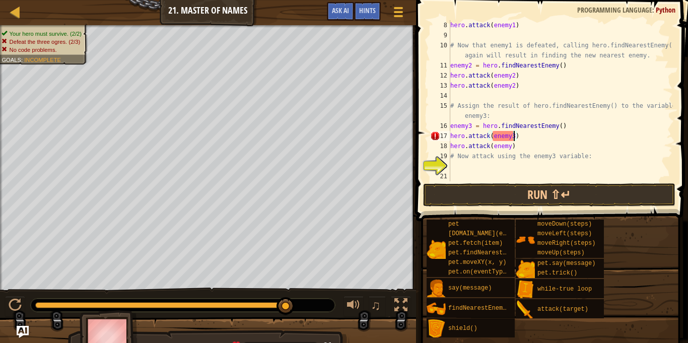
scroll to position [5, 9]
click at [509, 145] on div "hero . attack ( enemy1 ) # Now that enemy1 is defeated, calling hero.findNeares…" at bounding box center [560, 110] width 224 height 181
type textarea "hero.attack(enemy3)"
click at [525, 193] on button "Run ⇧↵" at bounding box center [549, 194] width 252 height 23
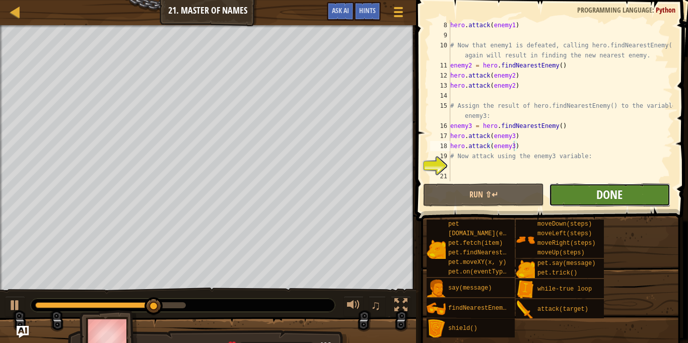
click at [601, 195] on span "Done" at bounding box center [609, 194] width 26 height 16
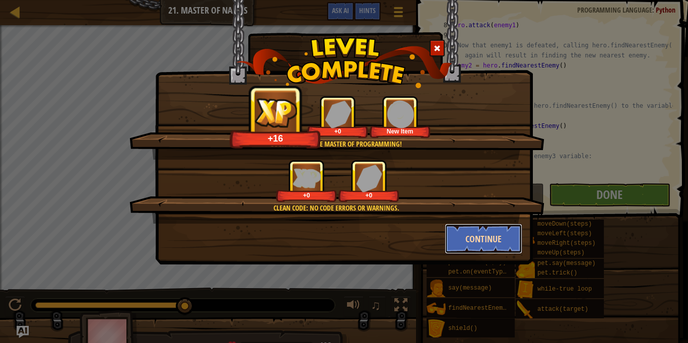
click at [502, 236] on button "Continue" at bounding box center [483, 238] width 78 height 30
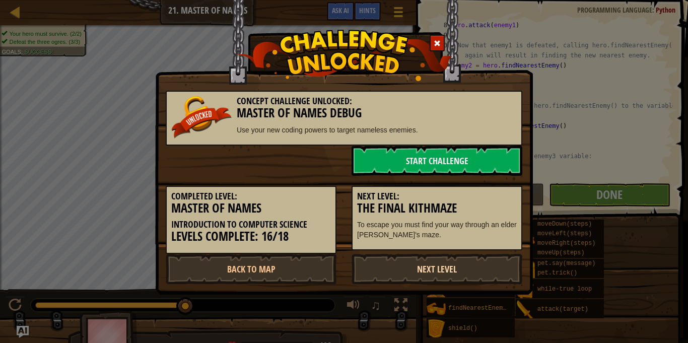
click at [494, 266] on link "Next Level" at bounding box center [436, 269] width 171 height 30
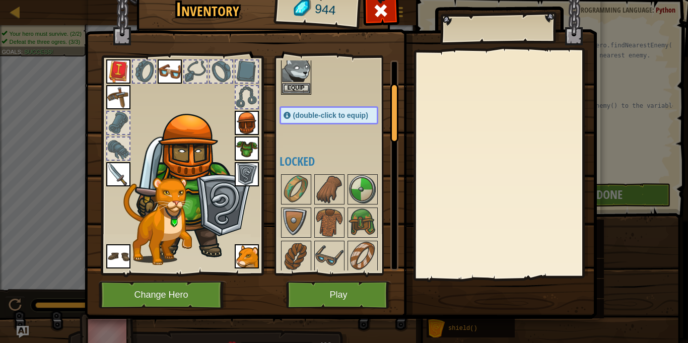
scroll to position [82, 0]
click at [335, 202] on img at bounding box center [329, 189] width 28 height 28
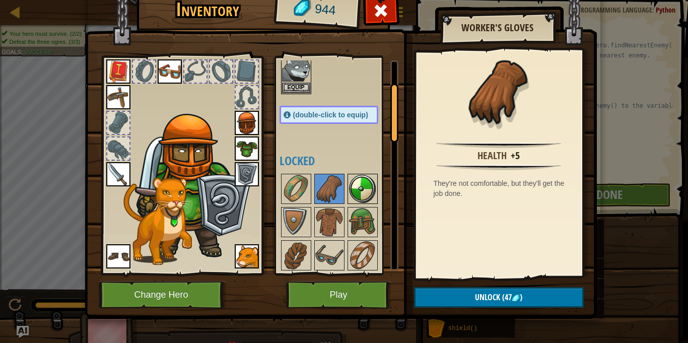
click at [359, 189] on img at bounding box center [362, 189] width 28 height 28
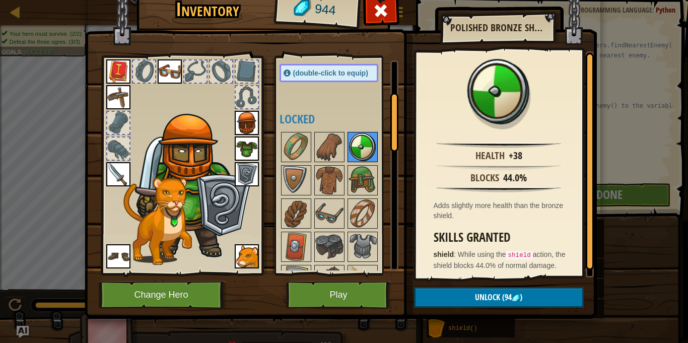
scroll to position [133, 0]
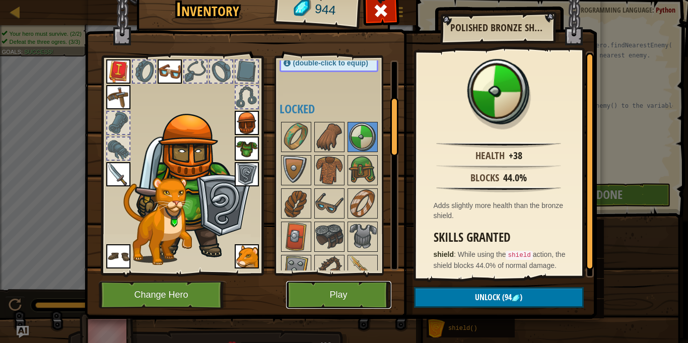
click at [361, 290] on button "Play" at bounding box center [338, 295] width 105 height 28
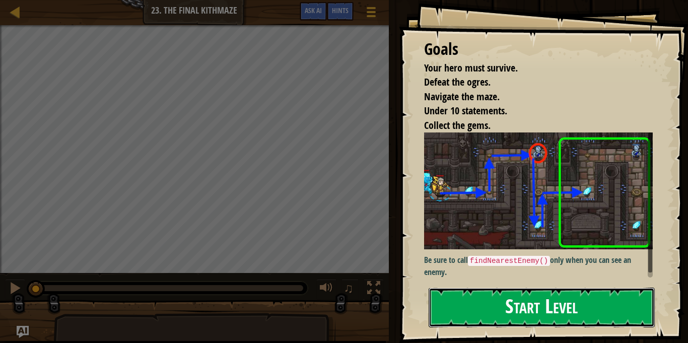
click at [539, 297] on button "Start Level" at bounding box center [541, 307] width 226 height 40
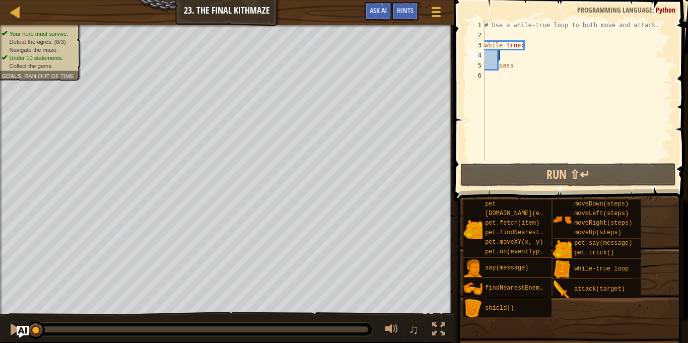
click at [507, 52] on div "# Use a while-true loop to both move and attack. while True : pass" at bounding box center [577, 100] width 190 height 161
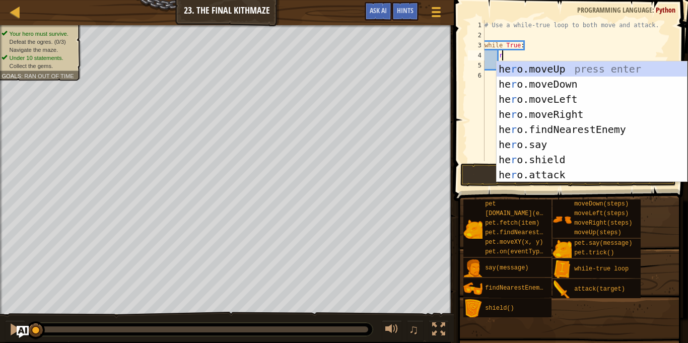
type textarea "ri"
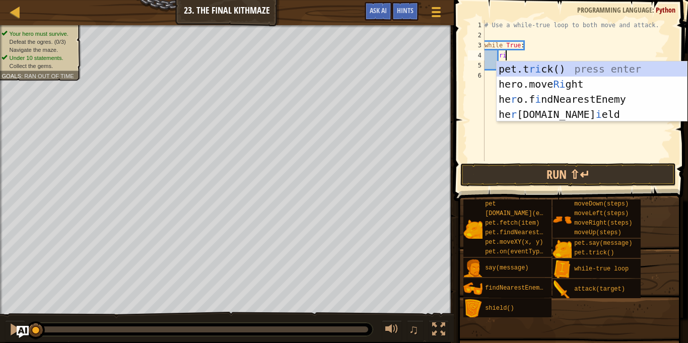
scroll to position [5, 3]
click at [532, 79] on div "pet.t ri ck() press enter hero.move Ri ght press enter he r o.f i ndNearestEnem…" at bounding box center [591, 106] width 190 height 91
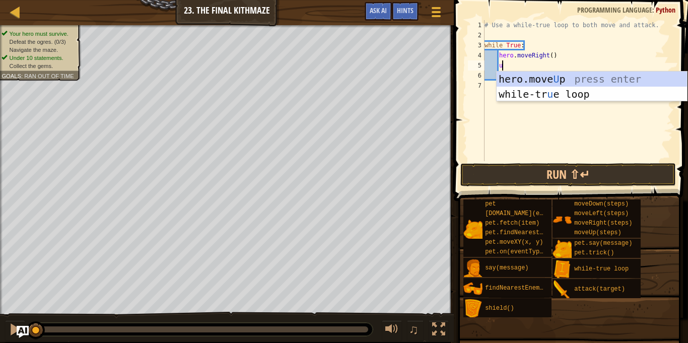
type textarea "up"
click at [540, 81] on div "hero.move Up press enter while-tr u e loo p press enter" at bounding box center [591, 101] width 190 height 60
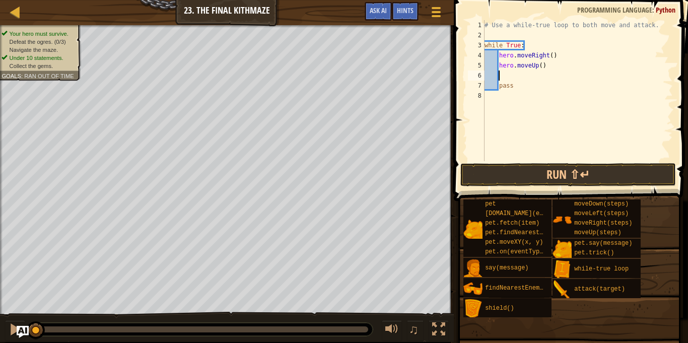
type textarea "fi"
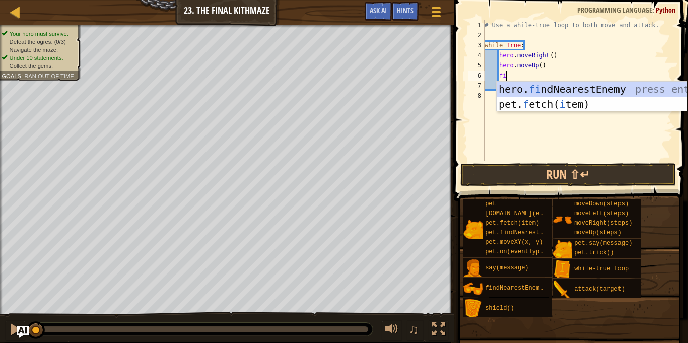
scroll to position [5, 3]
click at [542, 88] on div "hero. fi ndNearestEnemy press enter pet. f etch( i tem) press enter" at bounding box center [591, 112] width 190 height 60
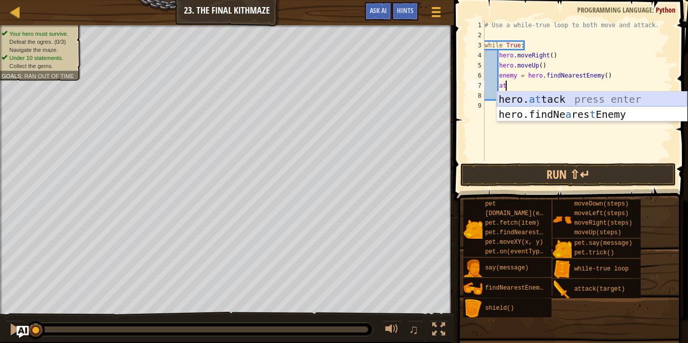
click at [555, 100] on div "hero. at tack press enter hero.findNe a res t Enemy press enter" at bounding box center [591, 122] width 190 height 60
type textarea "hero.attack(enemy)"
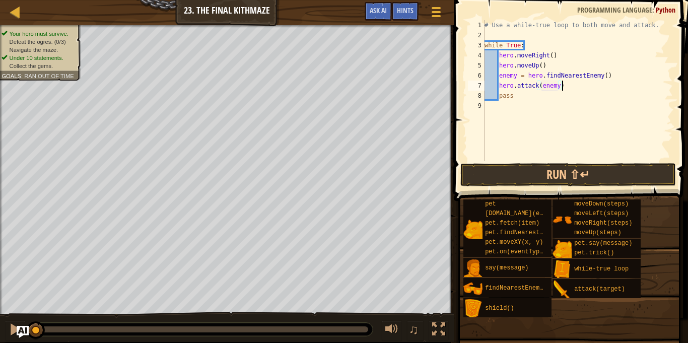
click at [576, 84] on div "# Use a while-true loop to both move and attack. while True : hero . moveRight …" at bounding box center [577, 100] width 190 height 161
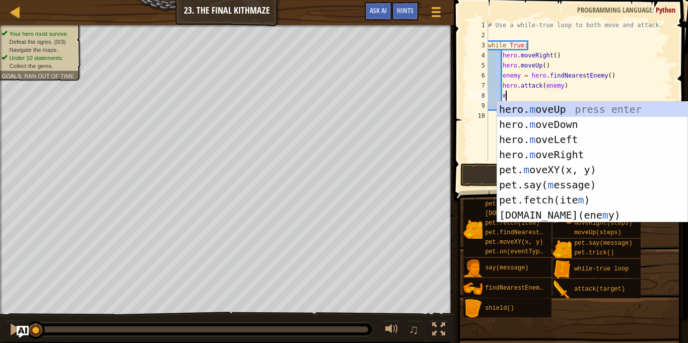
type textarea "mo"
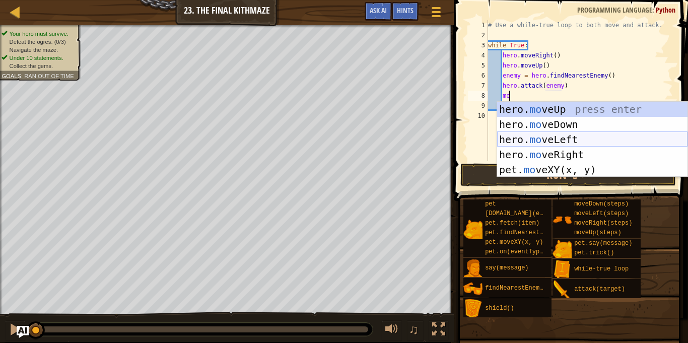
click at [568, 146] on div "hero. mo veUp press enter hero. mo veDown press enter hero. mo veLeft press ent…" at bounding box center [592, 155] width 190 height 106
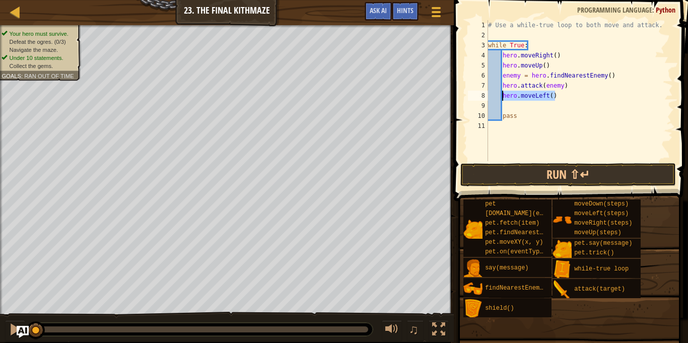
drag, startPoint x: 555, startPoint y: 97, endPoint x: 502, endPoint y: 97, distance: 53.4
click at [502, 97] on div "# Use a while-true loop to both move and attack. while True : hero . moveRight …" at bounding box center [579, 100] width 187 height 161
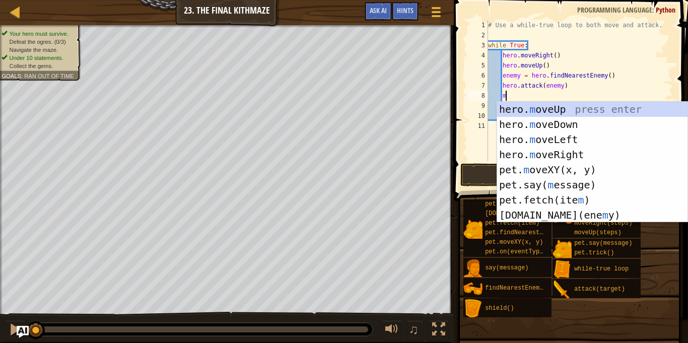
type textarea "mo"
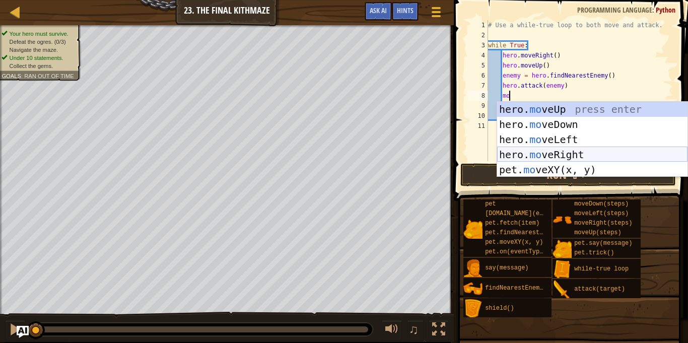
click at [561, 149] on div "hero. mo veUp press enter hero. mo veDown press enter hero. mo veLeft press ent…" at bounding box center [592, 155] width 190 height 106
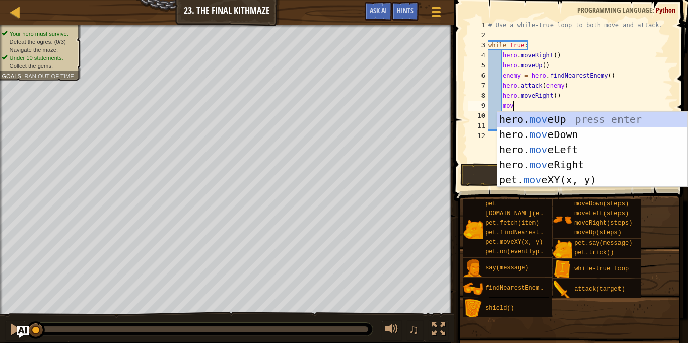
type textarea "move"
click at [573, 136] on div "hero. move Up press enter hero. move Down press enter hero. move Left press ent…" at bounding box center [592, 165] width 190 height 106
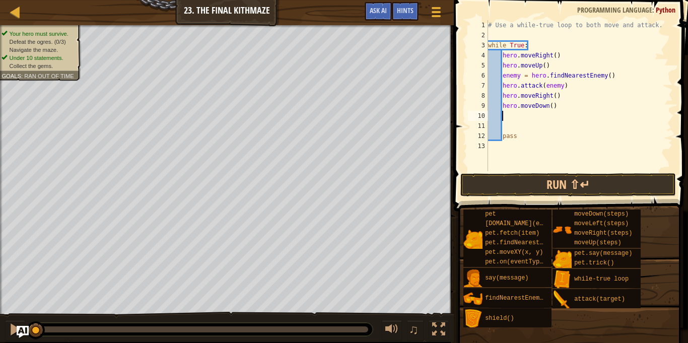
click at [550, 106] on div "# Use a while-true loop to both move and attack. while True : hero . moveRight …" at bounding box center [579, 105] width 187 height 171
type textarea "hero.moveDown(2)"
click at [607, 184] on button "Run ⇧↵" at bounding box center [567, 184] width 215 height 23
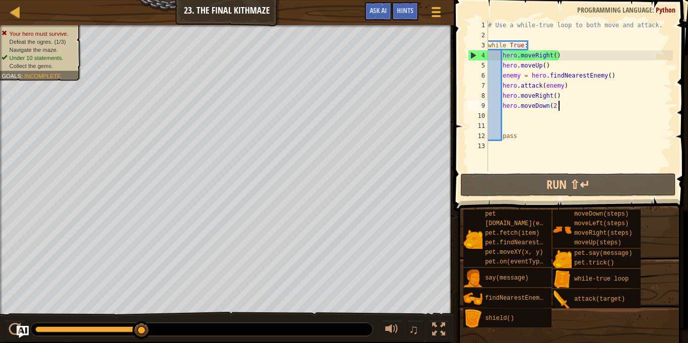
click at [567, 108] on div "# Use a while-true loop to both move and attack. while True : hero . moveRight …" at bounding box center [579, 105] width 187 height 171
click at [565, 117] on div "# Use a while-true loop to both move and attack. while True : hero . moveRight …" at bounding box center [579, 105] width 187 height 171
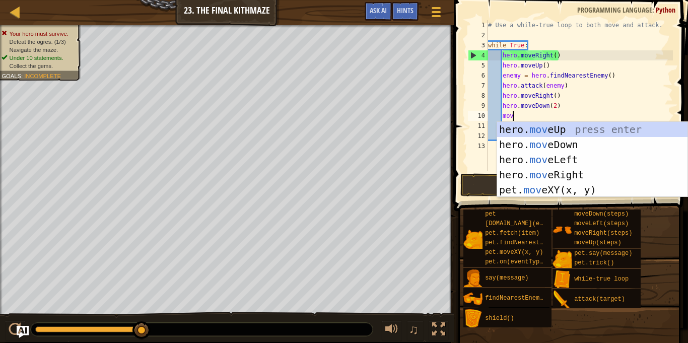
scroll to position [5, 4]
type textarea "move"
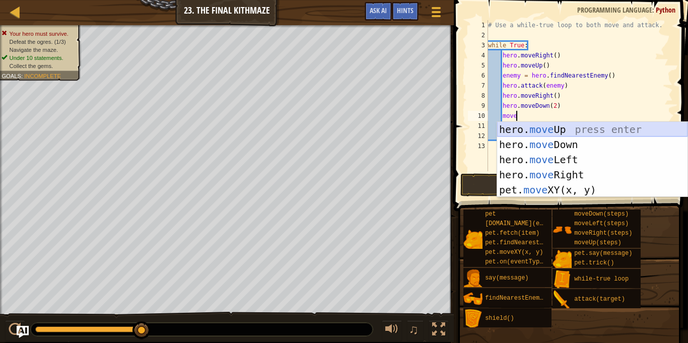
click at [574, 129] on div "hero. move Up press enter hero. move Down press enter hero. move Left press ent…" at bounding box center [592, 175] width 190 height 106
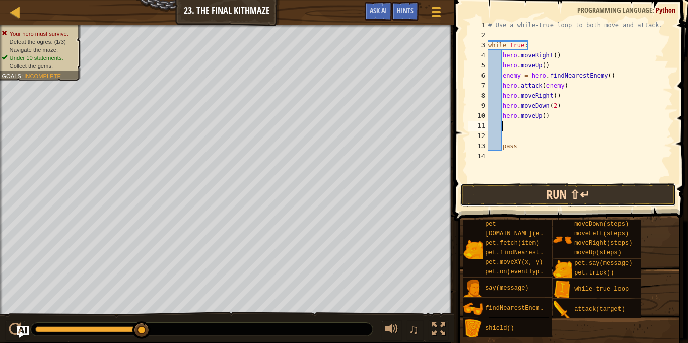
click at [563, 191] on button "Run ⇧↵" at bounding box center [567, 194] width 215 height 23
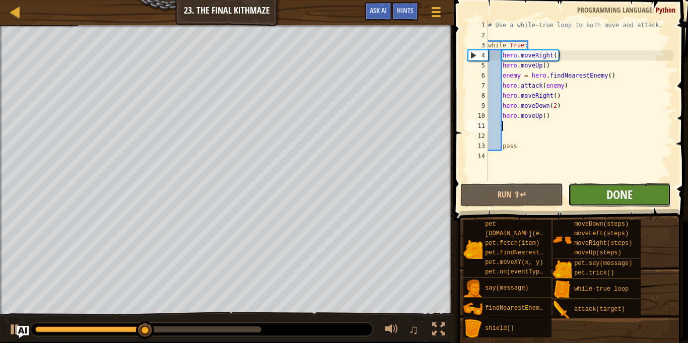
click at [625, 199] on span "Done" at bounding box center [619, 194] width 26 height 16
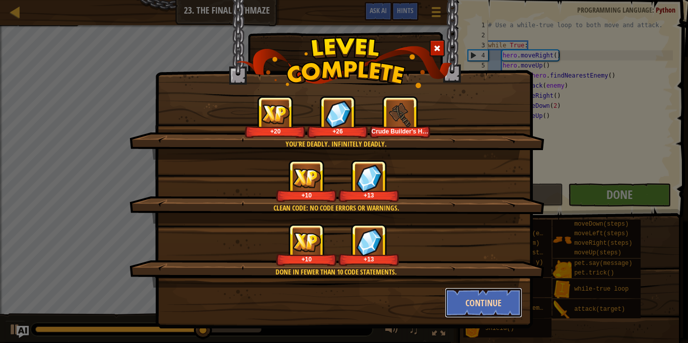
click at [470, 307] on button "Continue" at bounding box center [483, 302] width 78 height 30
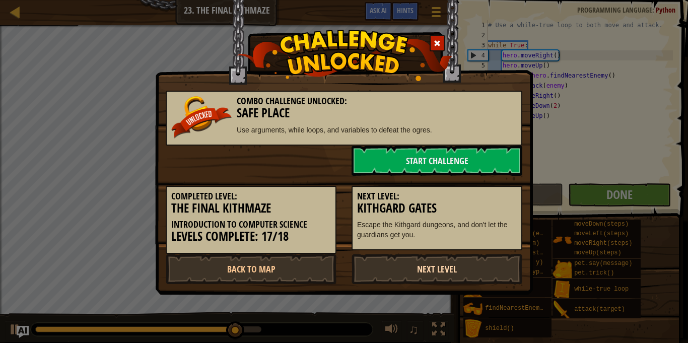
click at [450, 271] on link "Next Level" at bounding box center [436, 269] width 171 height 30
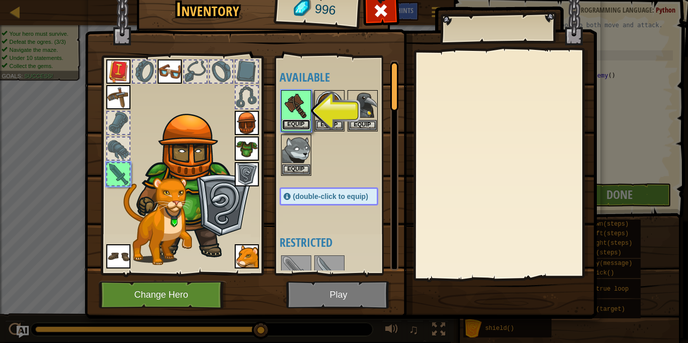
click at [302, 123] on button "Equip" at bounding box center [296, 124] width 28 height 11
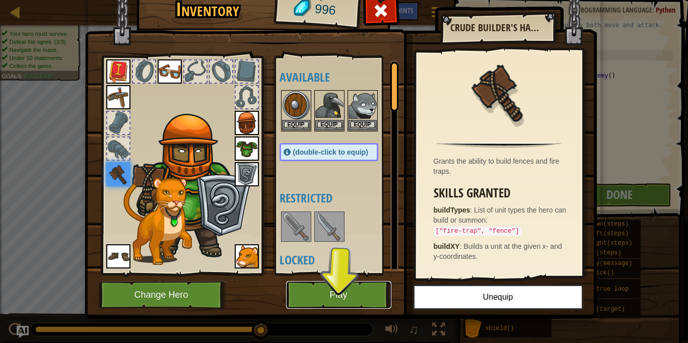
click at [355, 292] on button "Play" at bounding box center [338, 295] width 105 height 28
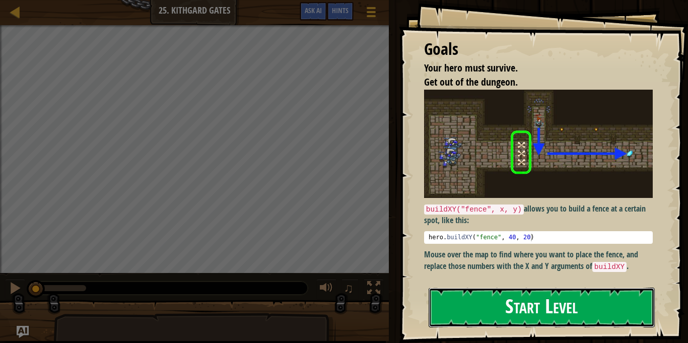
click at [511, 306] on button "Start Level" at bounding box center [541, 307] width 226 height 40
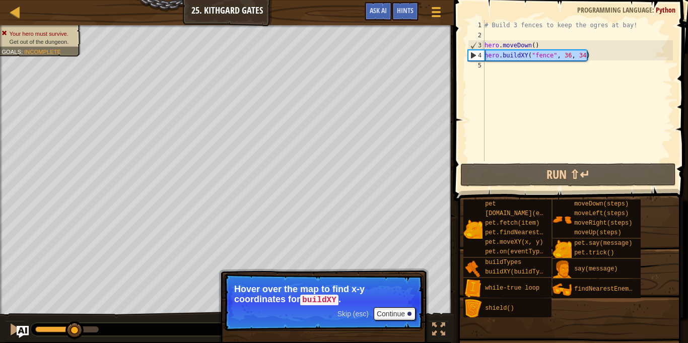
drag, startPoint x: 595, startPoint y: 52, endPoint x: 485, endPoint y: 50, distance: 110.3
click at [485, 50] on div "# Build 3 fences to keep the ogres at bay! hero . moveDown ( ) hero . buildXY (…" at bounding box center [577, 100] width 190 height 161
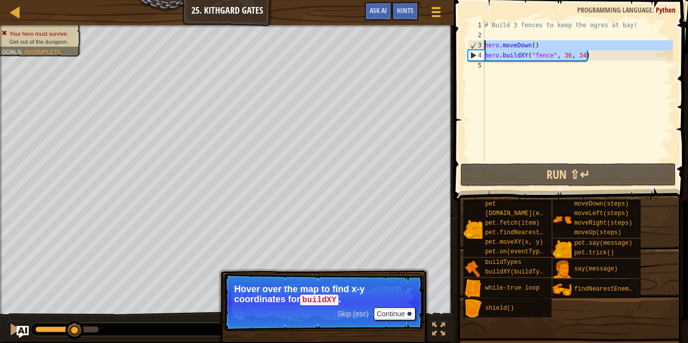
click at [485, 50] on div "# Build 3 fences to keep the ogres at bay! hero . moveDown ( ) hero . buildXY (…" at bounding box center [577, 90] width 190 height 141
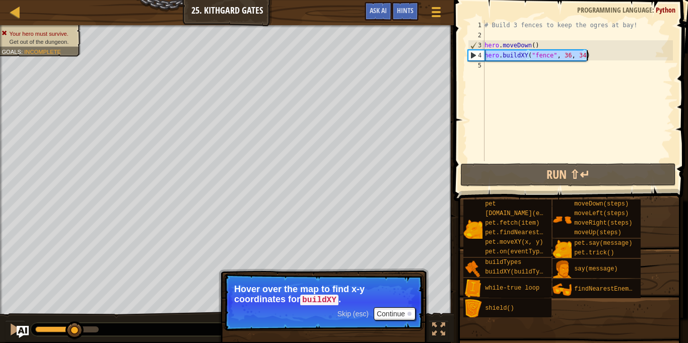
drag, startPoint x: 485, startPoint y: 53, endPoint x: 586, endPoint y: 58, distance: 101.3
click at [586, 58] on div "# Build 3 fences to keep the ogres at bay! hero . moveDown ( ) hero . buildXY (…" at bounding box center [577, 100] width 190 height 161
type textarea "hero.buildXY("fence", 36, 34)"
click at [536, 66] on div "# Build 3 fences to keep the ogres at bay! hero . moveDown ( ) hero . buildXY (…" at bounding box center [577, 100] width 190 height 161
paste textarea "hero.buildXY("fence", 36, 34)"
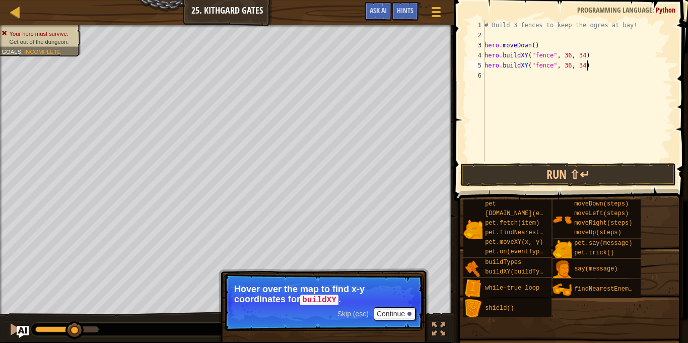
click at [583, 64] on div "# Build 3 fences to keep the ogres at bay! hero . moveDown ( ) hero . buildXY (…" at bounding box center [577, 100] width 190 height 161
type textarea "hero.buildXY("fence", 36, 31)"
click at [567, 76] on div "# Build 3 fences to keep the ogres at bay! hero . moveDown ( ) hero . buildXY (…" at bounding box center [577, 100] width 190 height 161
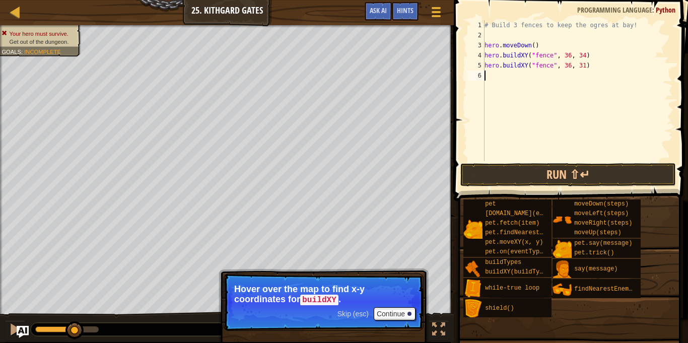
paste textarea "hero.buildXY("fence", 36, 34)"
click at [580, 78] on div "# Build 3 fences to keep the ogres at bay! hero . moveDown ( ) hero . buildXY (…" at bounding box center [577, 100] width 190 height 161
type textarea "hero.buildXY("fence", 36, 28)"
click at [563, 84] on div "# Build 3 fences to keep the ogres at bay! hero . moveDown ( ) hero . buildXY (…" at bounding box center [577, 100] width 190 height 161
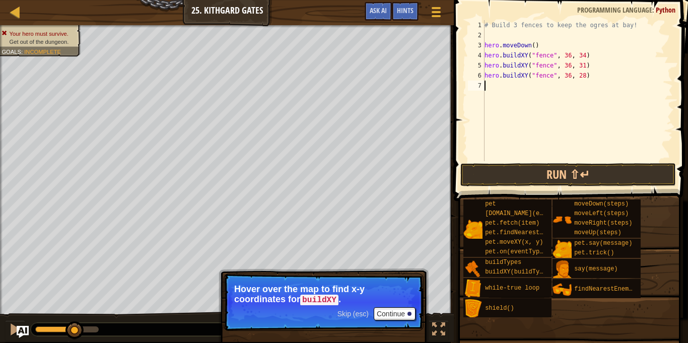
scroll to position [5, 0]
paste textarea "hero.buildXY("fence", 36, 34)"
click at [581, 88] on div "# Build 3 fences to keep the ogres at bay! hero . moveDown ( ) hero . buildXY (…" at bounding box center [577, 100] width 190 height 161
type textarea "hero.buildXY("fence", 36, 25)"
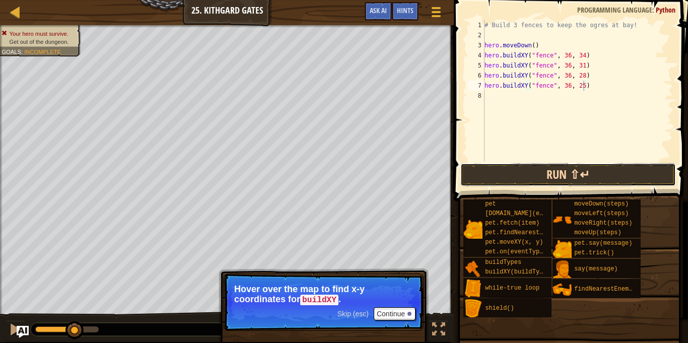
click at [618, 180] on button "Run ⇧↵" at bounding box center [567, 174] width 215 height 23
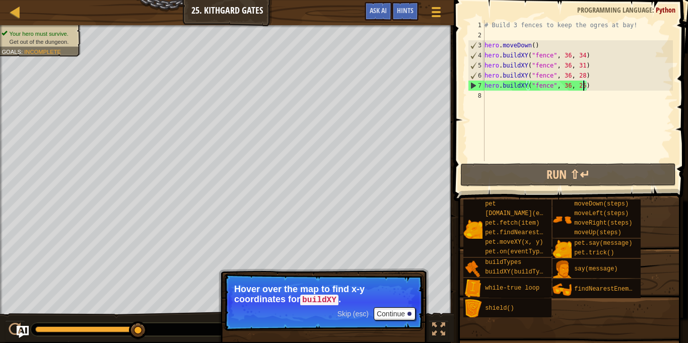
click at [515, 98] on div "# Build 3 fences to keep the ogres at bay! hero . moveDown ( ) hero . buildXY (…" at bounding box center [577, 100] width 190 height 161
type textarea "m"
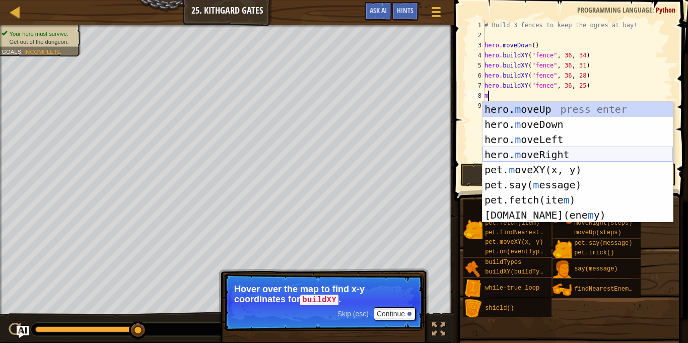
click at [547, 154] on div "hero. m oveUp press enter hero. m oveDown press enter hero. m oveLeft press ent…" at bounding box center [577, 177] width 190 height 151
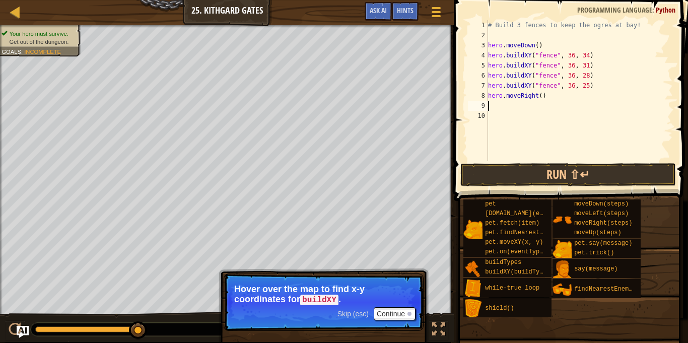
click at [540, 92] on div "# Build 3 fences to keep the ogres at bay! hero . moveDown ( ) hero . buildXY (…" at bounding box center [579, 100] width 187 height 161
click at [550, 97] on div "# Build 3 fences to keep the ogres at bay! hero . moveDown ( ) hero . buildXY (…" at bounding box center [579, 100] width 187 height 161
click at [487, 92] on div "8" at bounding box center [478, 96] width 20 height 10
type textarea "hero.moveRight()"
click at [506, 94] on div "# Build 3 fences to keep the ogres at bay! hero . moveDown ( ) hero . buildXY (…" at bounding box center [579, 100] width 187 height 161
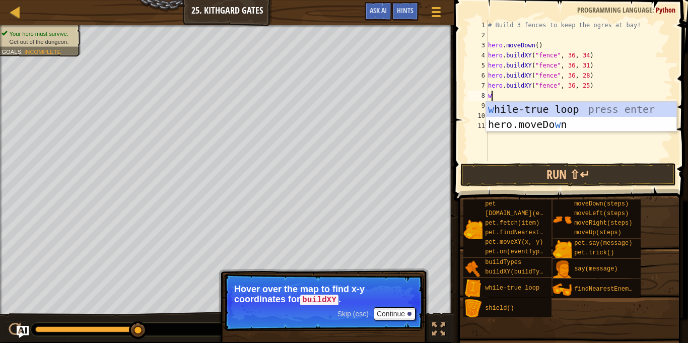
type textarea "wh"
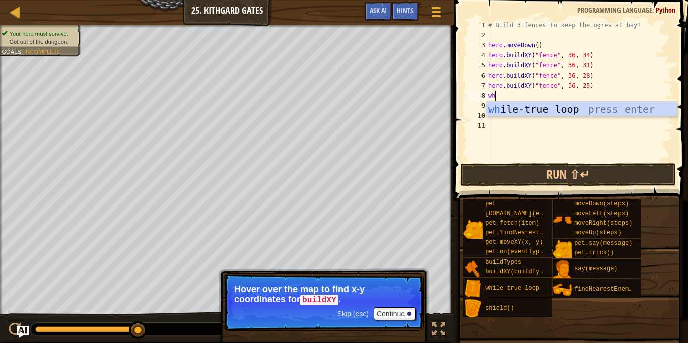
scroll to position [5, 1]
click at [515, 113] on div "wh ile-true loop press enter" at bounding box center [581, 124] width 190 height 45
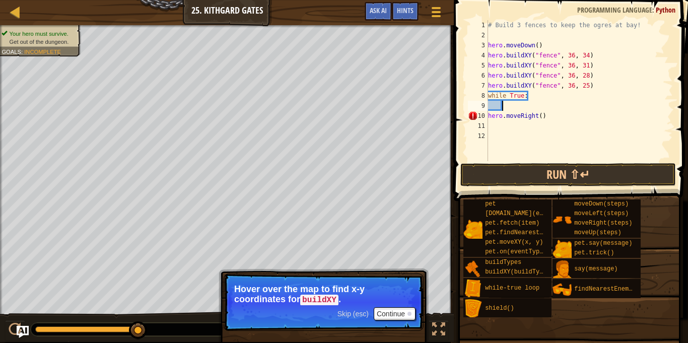
click at [521, 110] on div "# Build 3 fences to keep the ogres at bay! hero . moveDown ( ) hero . buildXY (…" at bounding box center [579, 100] width 187 height 161
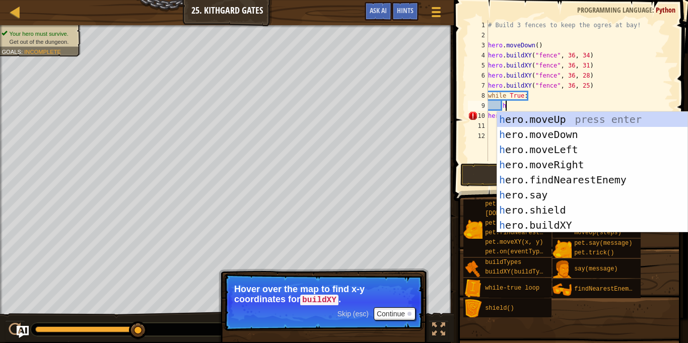
scroll to position [5, 3]
type textarea "he"
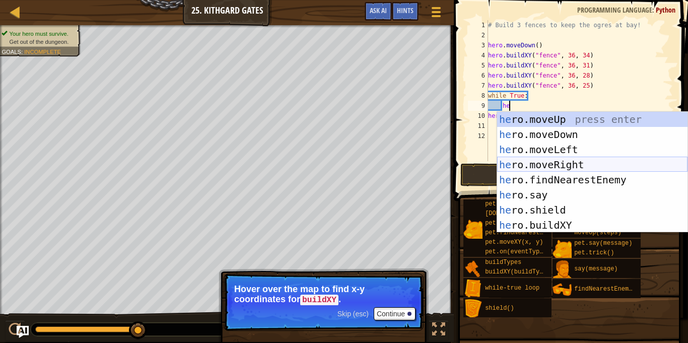
click at [560, 161] on div "he ro.moveUp press enter he ro.moveDown press enter he ro.moveLeft press enter …" at bounding box center [592, 187] width 190 height 151
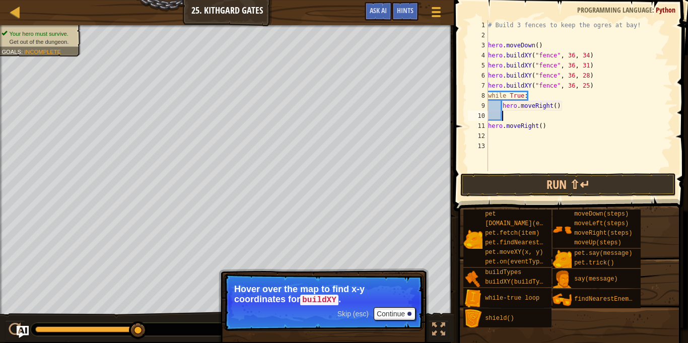
scroll to position [5, 2]
drag, startPoint x: 549, startPoint y: 128, endPoint x: 453, endPoint y: 125, distance: 95.7
click at [453, 125] on div "1 2 3 4 5 6 7 8 9 10 11 12 13 # Build 3 fences to keep the ogres at bay! hero .…" at bounding box center [569, 125] width 237 height 241
type textarea "hero.moveRight()"
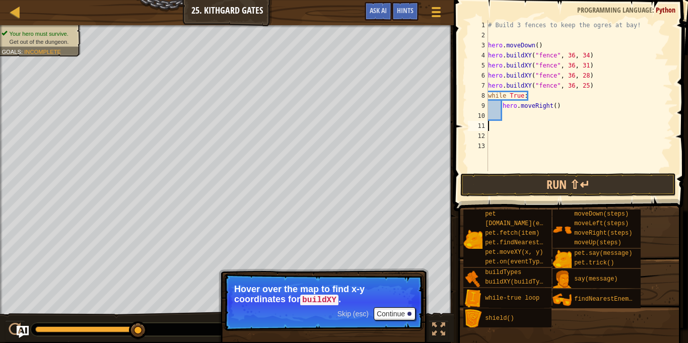
click at [490, 172] on span at bounding box center [572, 91] width 242 height 241
click at [522, 182] on button "Run ⇧↵" at bounding box center [567, 184] width 215 height 23
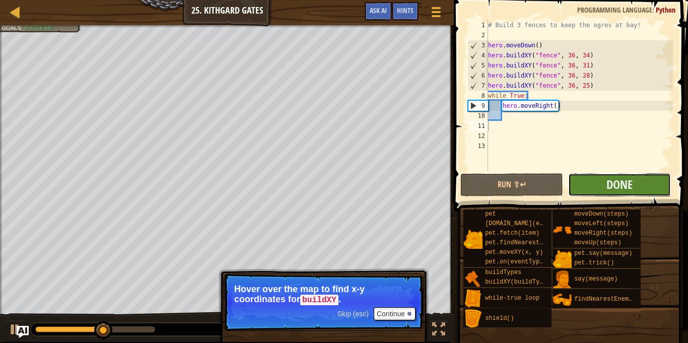
click at [598, 177] on button "Done" at bounding box center [619, 184] width 103 height 23
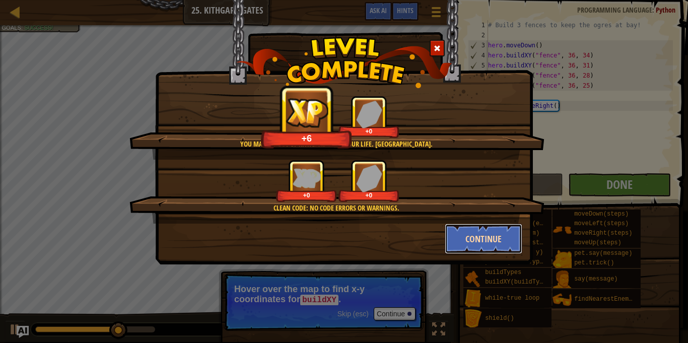
click at [482, 240] on button "Continue" at bounding box center [483, 238] width 78 height 30
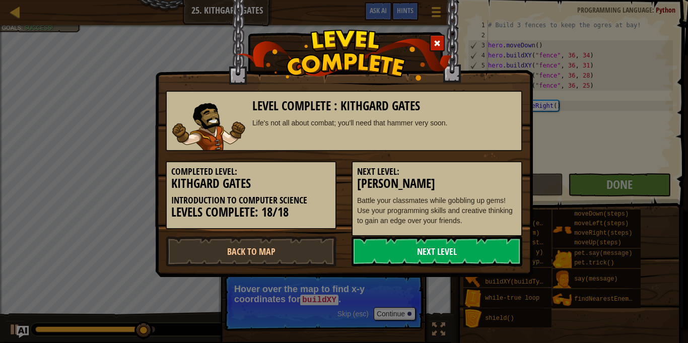
click at [474, 245] on link "Next Level" at bounding box center [436, 251] width 171 height 30
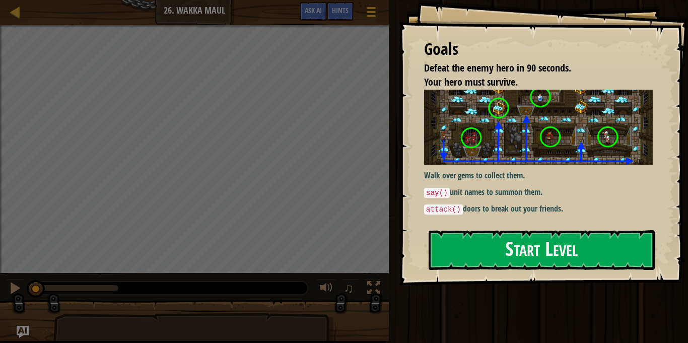
click at [484, 227] on div "Goals Defeat the enemy hero in 90 seconds. Your hero must survive. Walk over ge…" at bounding box center [543, 142] width 289 height 285
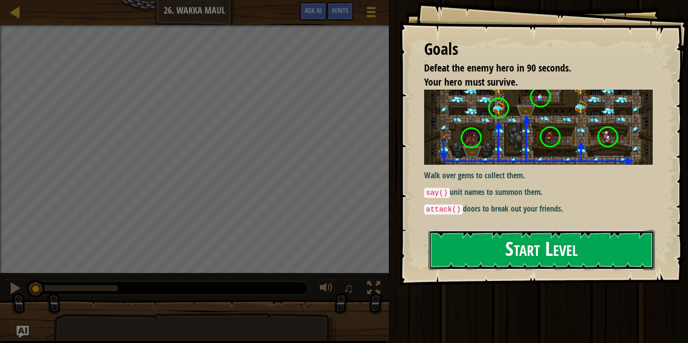
click at [488, 253] on button "Start Level" at bounding box center [541, 250] width 226 height 40
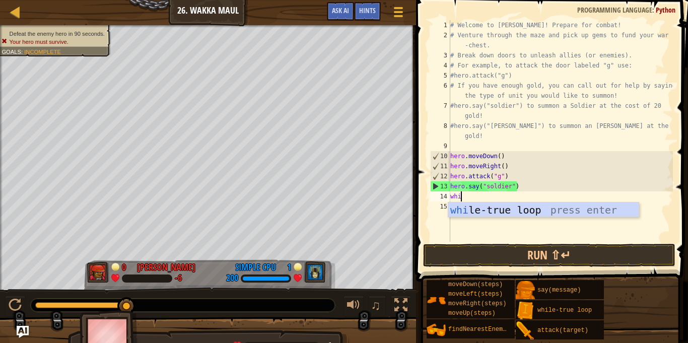
scroll to position [5, 2]
type textarea "whil"
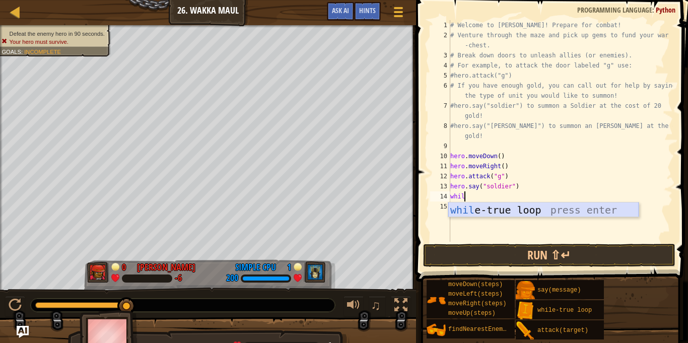
click at [503, 208] on div "whil e-true loop press enter" at bounding box center [543, 224] width 190 height 45
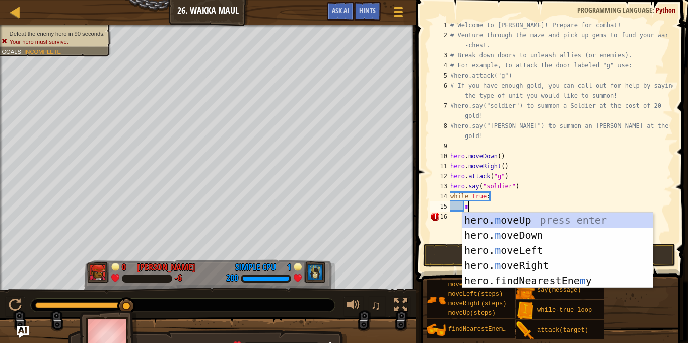
type textarea "mo"
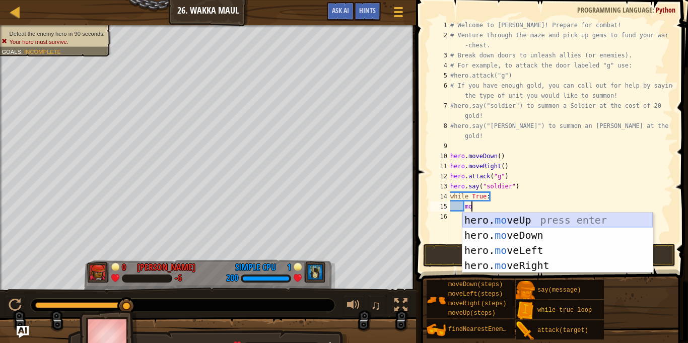
click at [537, 220] on div "hero. mo veUp press enter hero. mo veDown press enter hero. mo veLeft press ent…" at bounding box center [557, 257] width 190 height 91
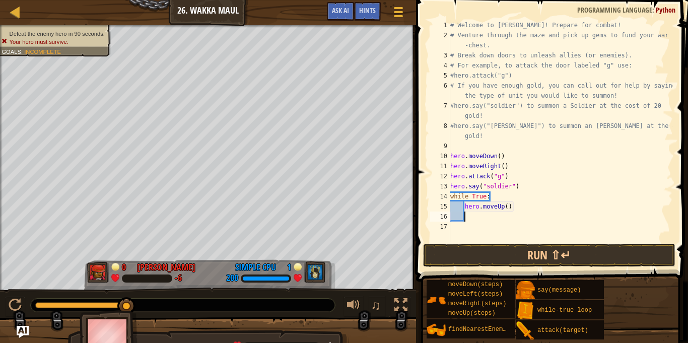
scroll to position [5, 2]
click at [506, 205] on div "# Welcome to [PERSON_NAME]! Prepare for combat! # Venture through the maze and …" at bounding box center [560, 141] width 224 height 242
type textarea "hero.moveUp(4)"
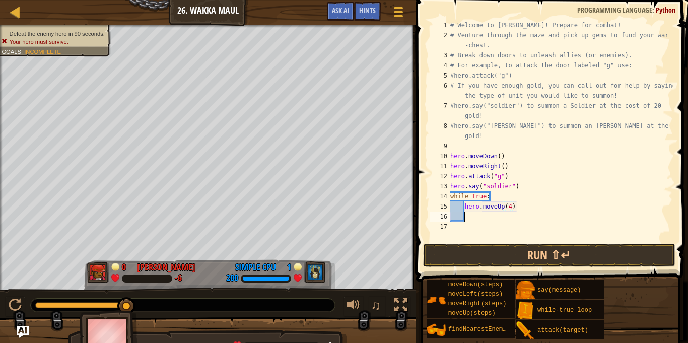
click at [489, 213] on div "# Welcome to [PERSON_NAME]! Prepare for combat! # Venture through the maze and …" at bounding box center [560, 141] width 224 height 242
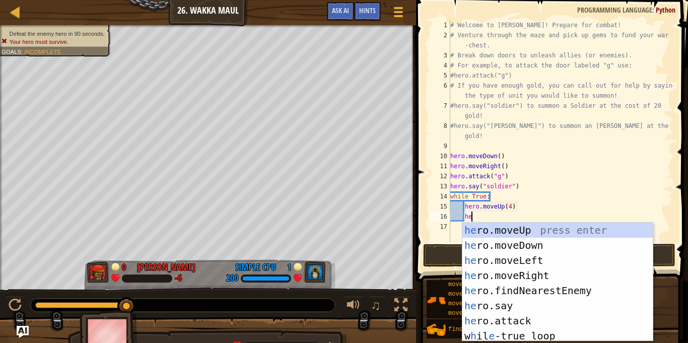
scroll to position [5, 3]
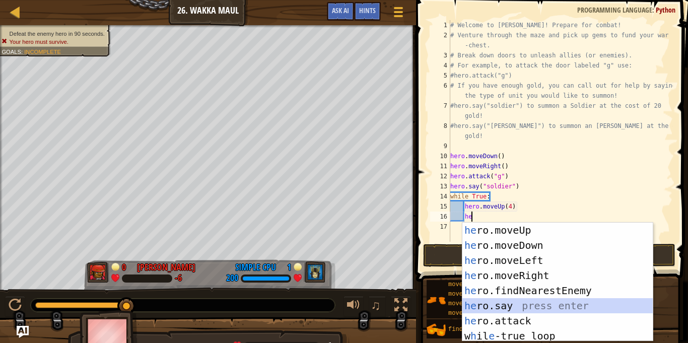
click at [509, 306] on div "he ro.moveUp press enter he ro.moveDown press enter he ro.moveLeft press enter …" at bounding box center [557, 296] width 190 height 149
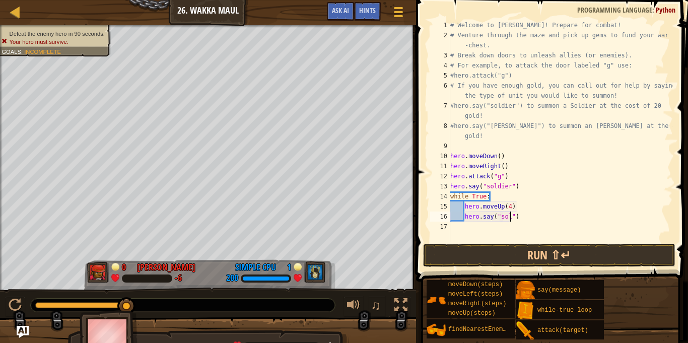
scroll to position [5, 9]
type textarea "hero.say("soldier")"
click at [540, 218] on div "# Welcome to [PERSON_NAME]! Prepare for combat! # Venture through the maze and …" at bounding box center [560, 141] width 224 height 242
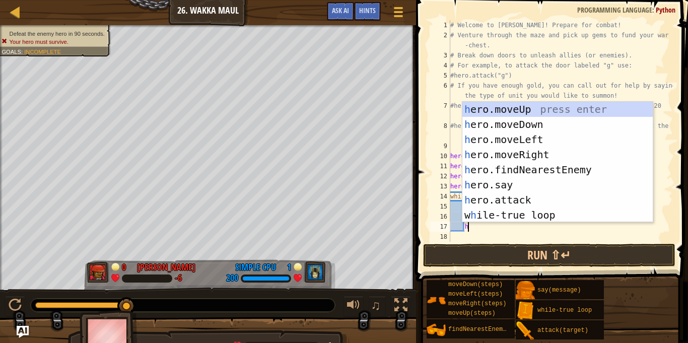
scroll to position [5, 3]
type textarea "he"
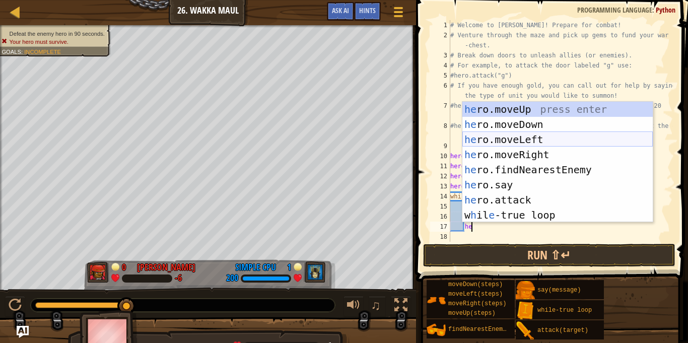
click at [561, 137] on div "he ro.moveUp press enter he ro.moveDown press enter he ro.moveLeft press enter …" at bounding box center [557, 177] width 190 height 151
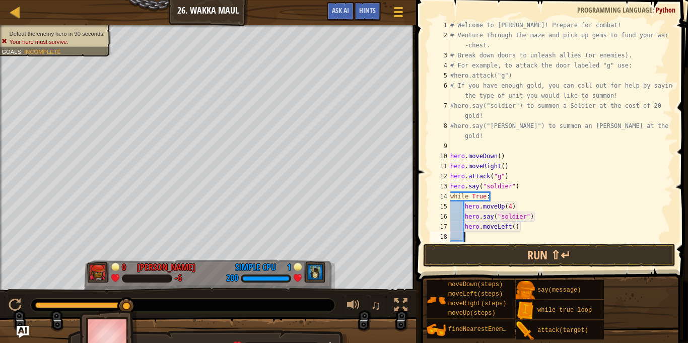
scroll to position [5, 2]
click at [513, 228] on div "# Welcome to [PERSON_NAME]! Prepare for combat! # Venture through the maze and …" at bounding box center [560, 141] width 224 height 242
type textarea "hero.moveLeft(2)"
click at [507, 236] on div "# Welcome to [PERSON_NAME]! Prepare for combat! # Venture through the maze and …" at bounding box center [560, 141] width 224 height 242
type textarea "h"
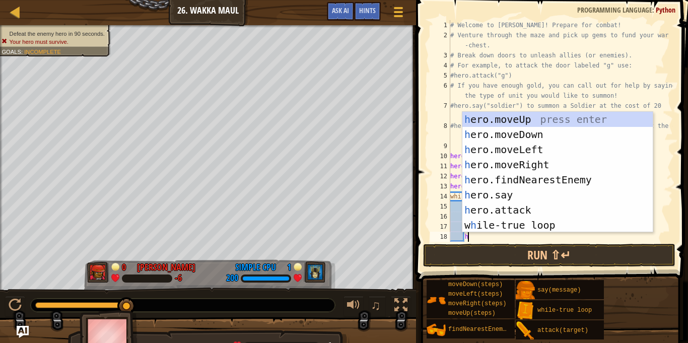
scroll to position [5, 2]
click at [528, 135] on div "h ero.moveUp press enter h ero.moveDown press enter h ero.moveLeft press enter …" at bounding box center [557, 187] width 190 height 151
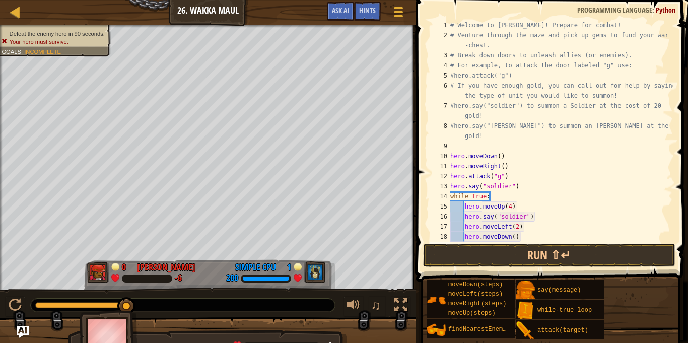
scroll to position [5, 2]
click at [513, 236] on div "# Welcome to [PERSON_NAME]! Prepare for combat! # Venture through the maze and …" at bounding box center [560, 141] width 224 height 242
type textarea "hero.moveDown(4)"
click at [522, 237] on div "# Welcome to [PERSON_NAME]! Prepare for combat! # Venture through the maze and …" at bounding box center [560, 141] width 224 height 242
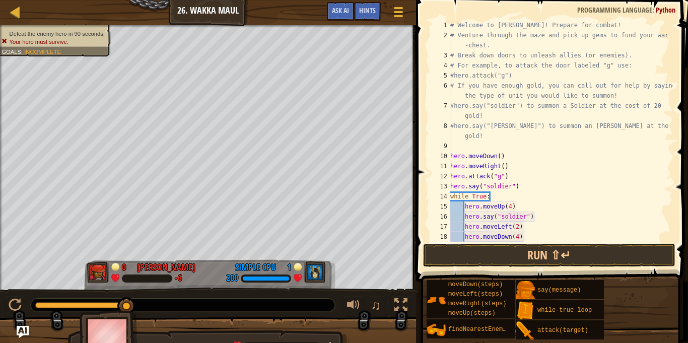
scroll to position [30, 0]
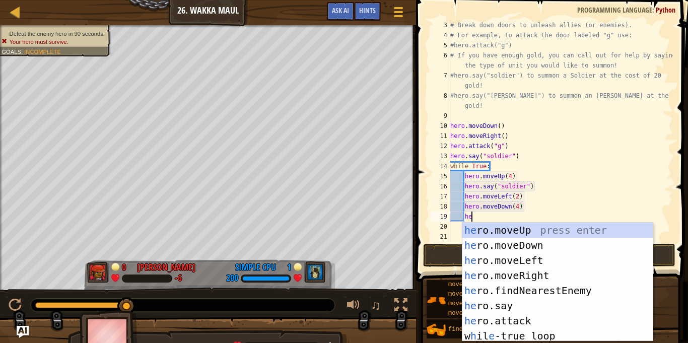
type textarea "her"
click at [551, 278] on div "her o.moveUp press enter her o.moveDown press enter her o.moveLeft press enter …" at bounding box center [557, 296] width 190 height 149
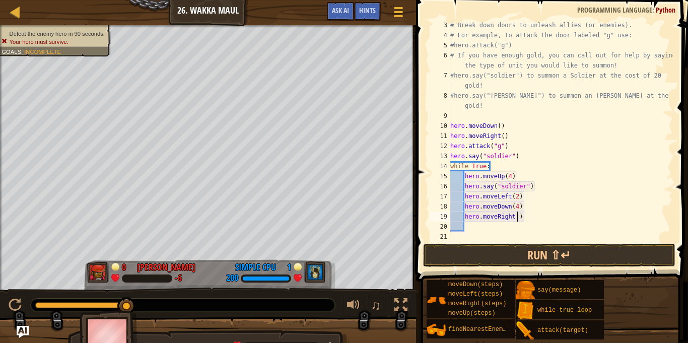
click at [518, 217] on div "# Break down doors to unleash allies (or enemies). # For example, to attack the…" at bounding box center [560, 141] width 224 height 242
click at [529, 207] on div "# Break down doors to unleash allies (or enemies). # For example, to attack the…" at bounding box center [560, 141] width 224 height 242
type textarea "hero.moveDown(4)"
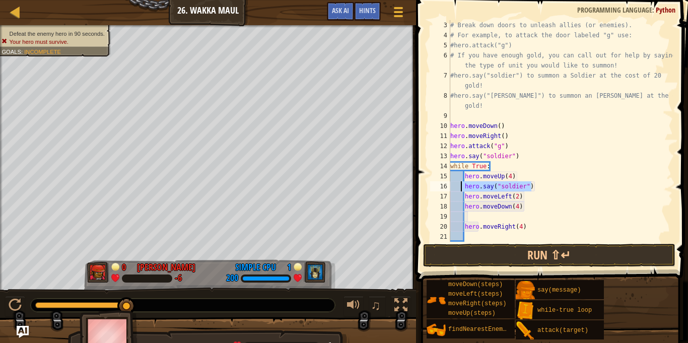
drag, startPoint x: 539, startPoint y: 189, endPoint x: 461, endPoint y: 187, distance: 78.0
click at [461, 187] on div "# Break down doors to unleash allies (or enemies). # For example, to attack the…" at bounding box center [560, 141] width 224 height 242
type textarea "hero.say("soldier")"
click at [472, 214] on div "# Break down doors to unleash allies (or enemies). # For example, to attack the…" at bounding box center [560, 141] width 224 height 242
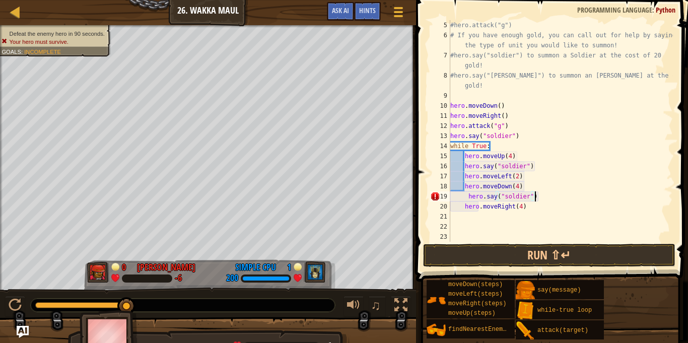
scroll to position [50, 0]
click at [466, 196] on div "#hero.attack("g") # If you have enough gold, you can call out for help by sayin…" at bounding box center [560, 141] width 224 height 242
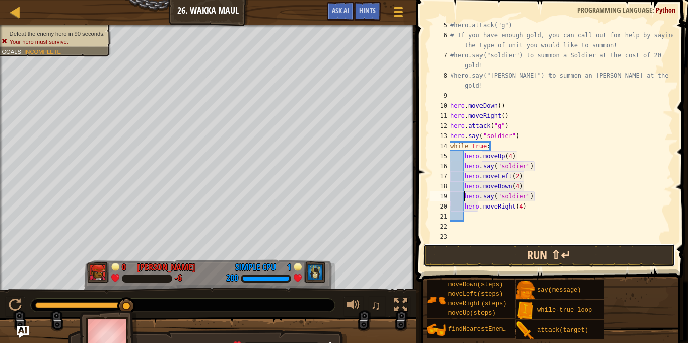
click at [525, 251] on button "Run ⇧↵" at bounding box center [549, 255] width 252 height 23
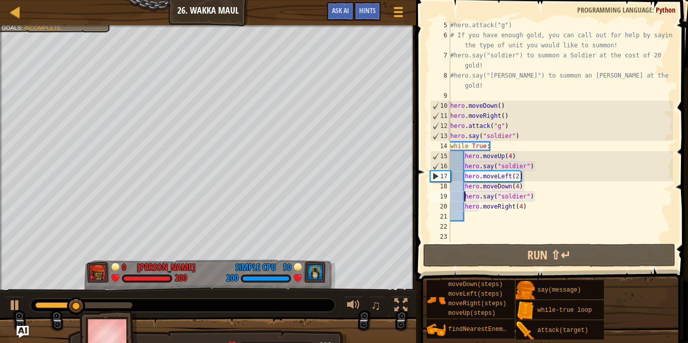
click at [522, 136] on div "#hero.attack("g") # If you have enough gold, you can call out for help by sayin…" at bounding box center [560, 141] width 224 height 242
type textarea "hero.say("soldier")"
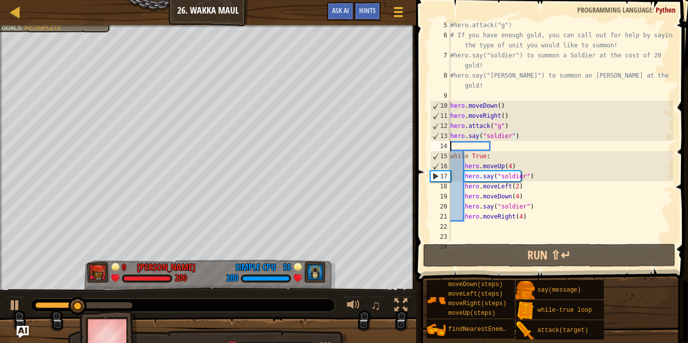
scroll to position [5, 0]
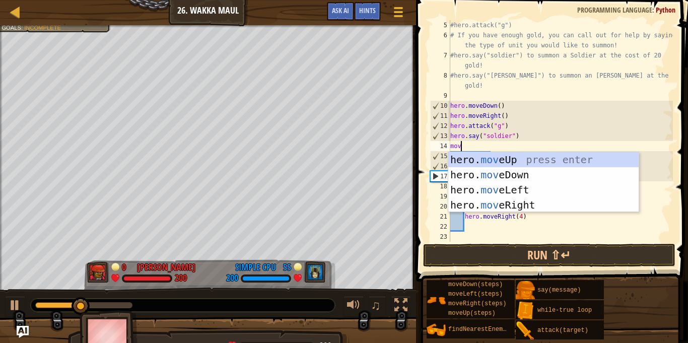
type textarea "move"
click at [536, 203] on div "hero. move Up press enter hero. move Down press enter hero. move Left press ent…" at bounding box center [543, 197] width 190 height 91
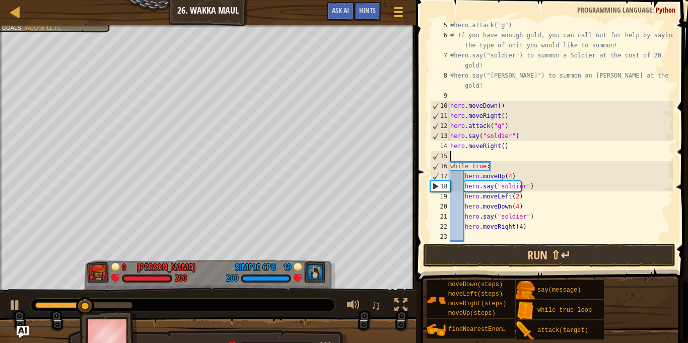
scroll to position [5, 0]
click at [536, 251] on button "Run ⇧↵" at bounding box center [549, 255] width 252 height 23
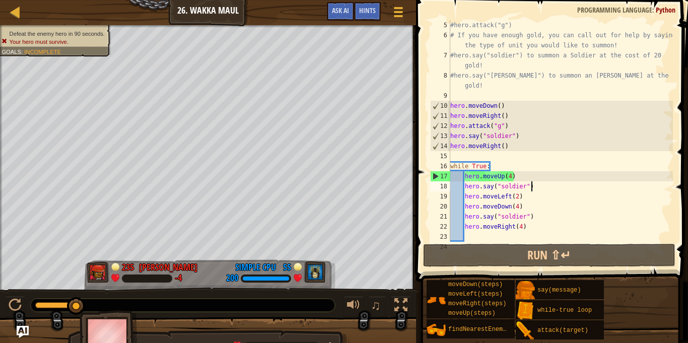
click at [543, 188] on div "#hero.attack("g") # If you have enough gold, you can call out for help by sayin…" at bounding box center [560, 141] width 224 height 242
type textarea "hero.say("soldier")"
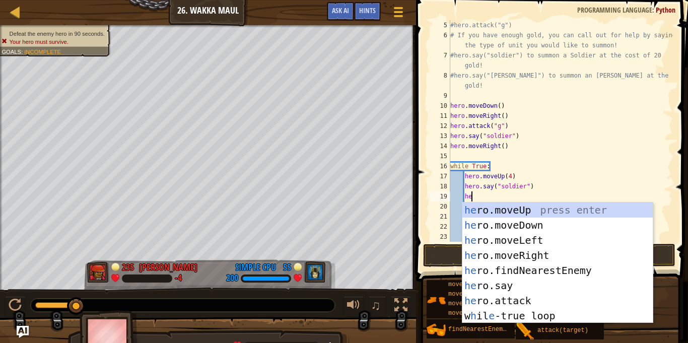
type textarea "her"
click at [556, 265] on div "her o.moveUp press enter her o.moveDown press enter her o.moveLeft press enter …" at bounding box center [557, 277] width 190 height 151
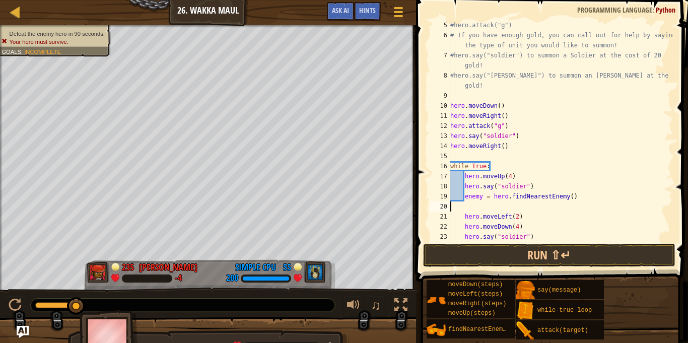
type textarea "enemy = hero.findNearestEnemy()"
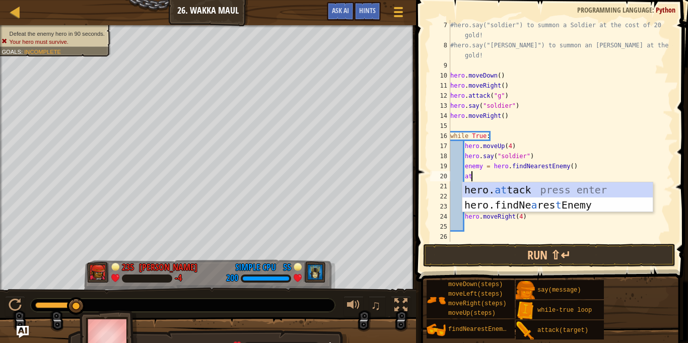
scroll to position [5, 3]
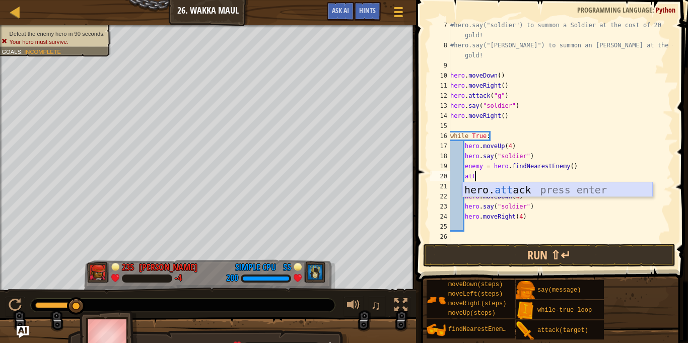
click at [580, 188] on div "hero. att ack press enter" at bounding box center [557, 204] width 190 height 45
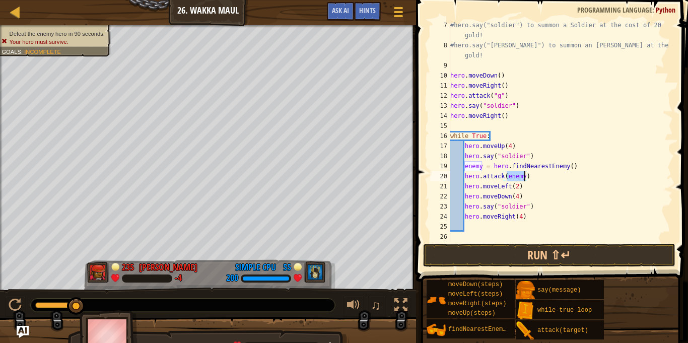
click at [546, 176] on div "#hero.say("soldier") to summon a Soldier at the cost of 20 gold! #hero.say("[PE…" at bounding box center [560, 146] width 224 height 252
click at [554, 253] on button "Run ⇧↵" at bounding box center [549, 255] width 252 height 23
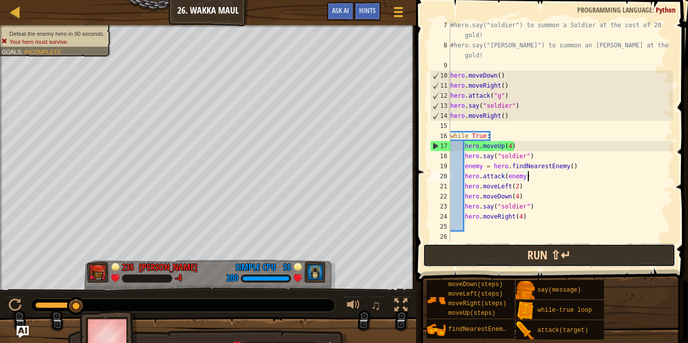
click at [554, 253] on button "Run ⇧↵" at bounding box center [549, 255] width 252 height 23
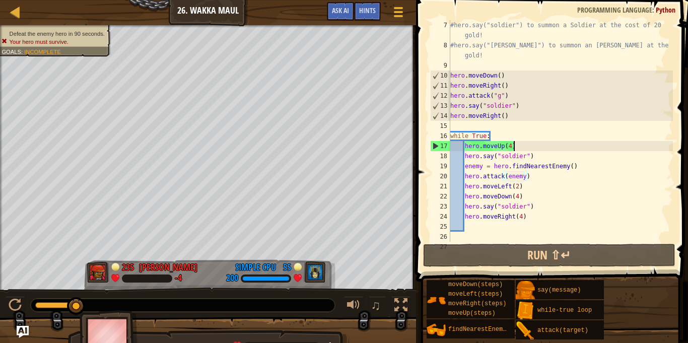
click at [519, 144] on div "#hero.say("soldier") to summon a Soldier at the cost of 20 gold! #hero.say("[PE…" at bounding box center [560, 146] width 224 height 252
click at [504, 136] on div "#hero.say("soldier") to summon a Soldier at the cost of 20 gold! #hero.say("[PE…" at bounding box center [560, 146] width 224 height 252
type textarea "while True:"
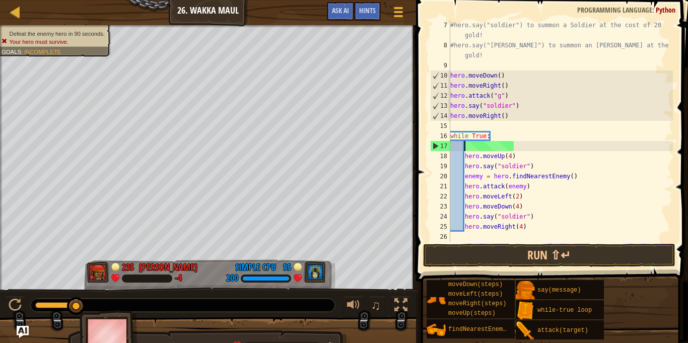
scroll to position [5, 2]
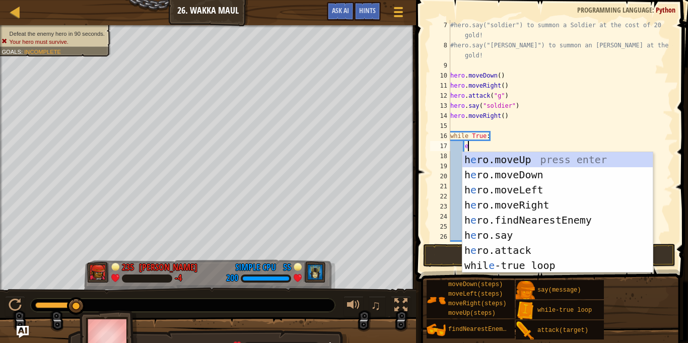
type textarea "en"
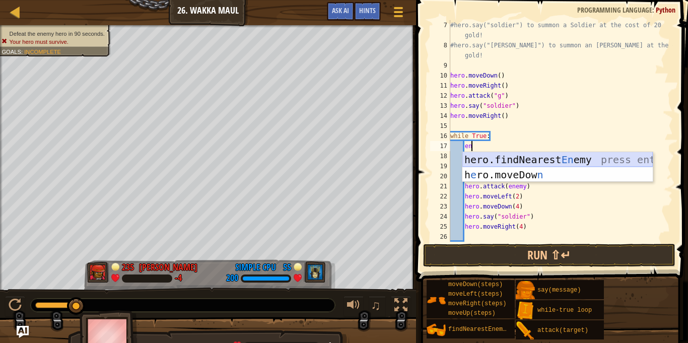
click at [523, 157] on div "hero.findNearest En emy press enter h e ro.moveDow n press enter" at bounding box center [557, 182] width 190 height 60
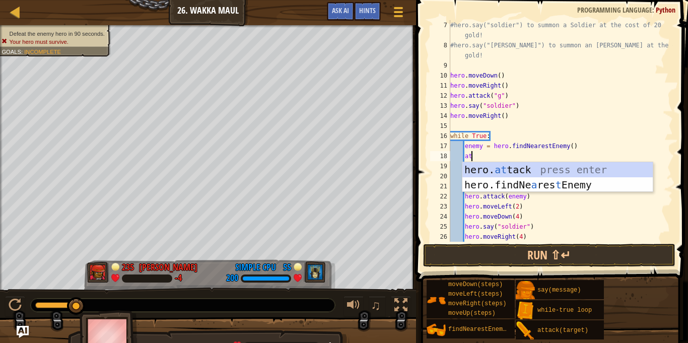
scroll to position [5, 3]
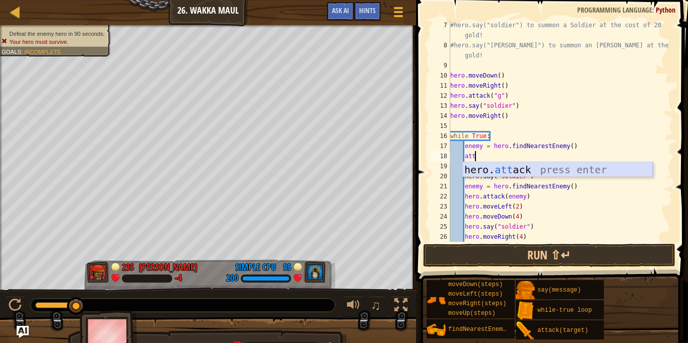
click at [519, 168] on div "hero. att ack press enter" at bounding box center [557, 184] width 190 height 45
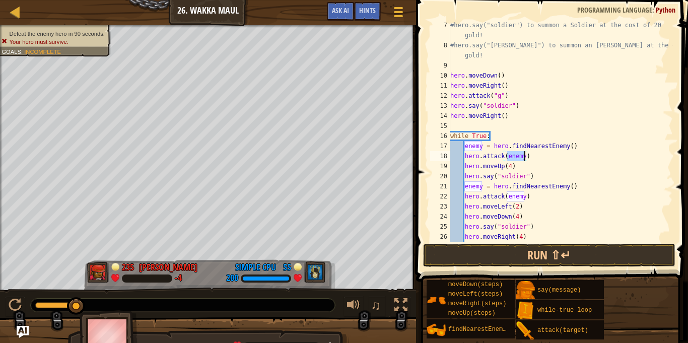
click at [536, 158] on div "#hero.say("soldier") to summon a Soldier at the cost of 20 gold! #hero.say("[PE…" at bounding box center [560, 146] width 224 height 252
click at [573, 250] on button "Run ⇧↵" at bounding box center [549, 255] width 252 height 23
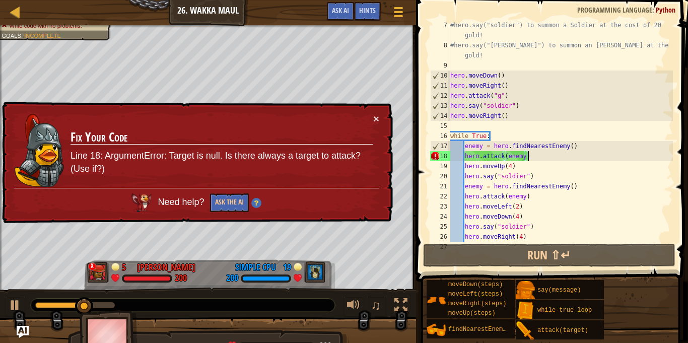
click at [521, 156] on div "#hero.say("soldier") to summon a Soldier at the cost of 20 gold! #hero.say("[PE…" at bounding box center [560, 146] width 224 height 252
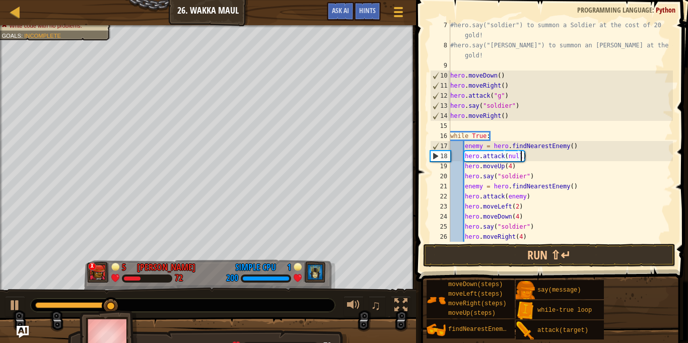
scroll to position [5, 10]
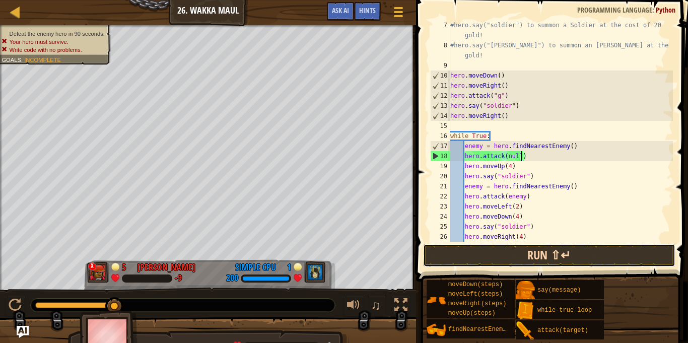
click at [535, 252] on button "Run ⇧↵" at bounding box center [549, 255] width 252 height 23
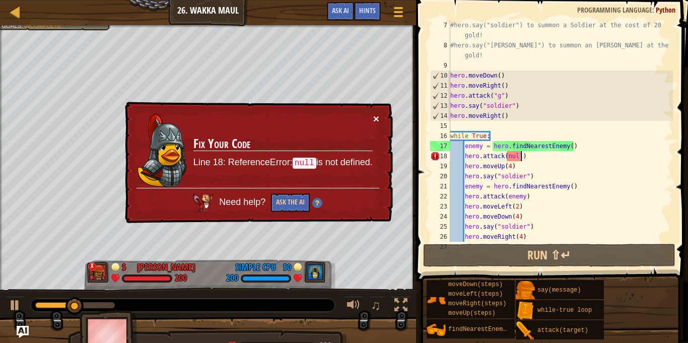
click at [374, 120] on button "×" at bounding box center [376, 118] width 6 height 11
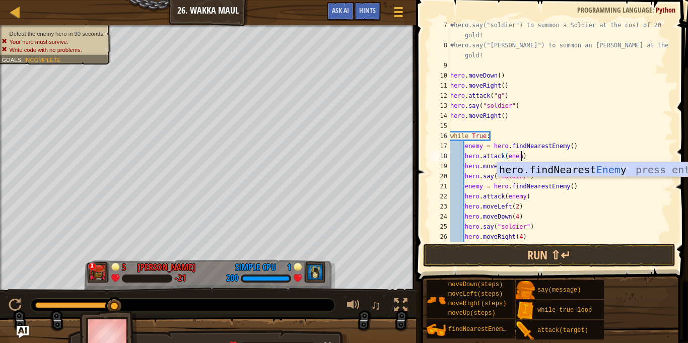
scroll to position [5, 11]
click at [557, 193] on div "#hero.say("soldier") to summon a Soldier at the cost of 20 gold! #hero.say("[PE…" at bounding box center [560, 146] width 224 height 252
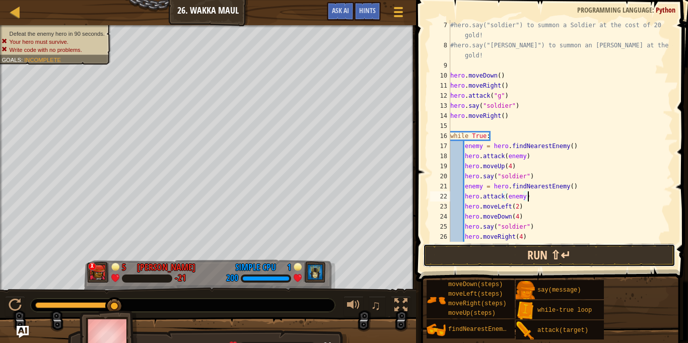
click at [535, 251] on button "Run ⇧↵" at bounding box center [549, 255] width 252 height 23
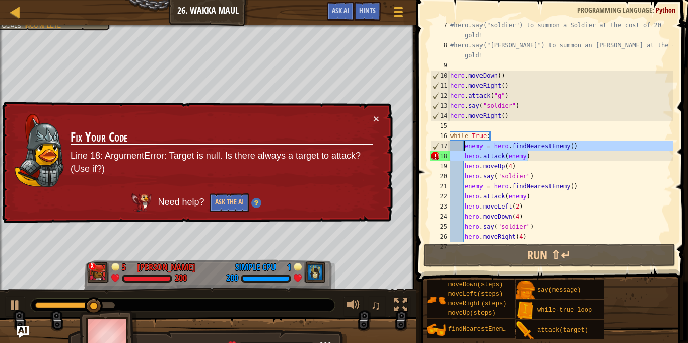
drag, startPoint x: 534, startPoint y: 152, endPoint x: 465, endPoint y: 145, distance: 69.8
click at [465, 145] on div "#hero.say("soldier") to summon a Soldier at the cost of 20 gold! #hero.say("[PE…" at bounding box center [560, 146] width 224 height 252
type textarea "enemy = hero.findNearestEnemy() hero.attack(enemy)"
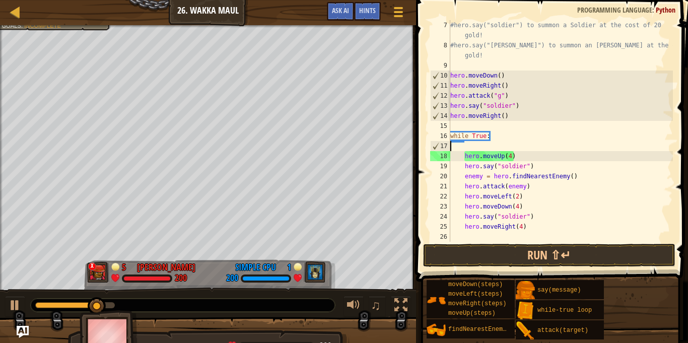
scroll to position [5, 0]
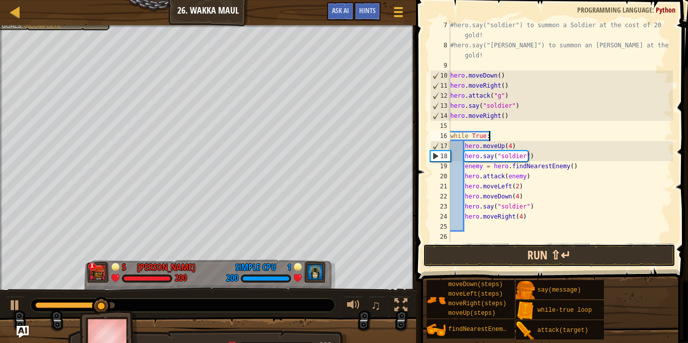
click at [517, 257] on button "Run ⇧↵" at bounding box center [549, 255] width 252 height 23
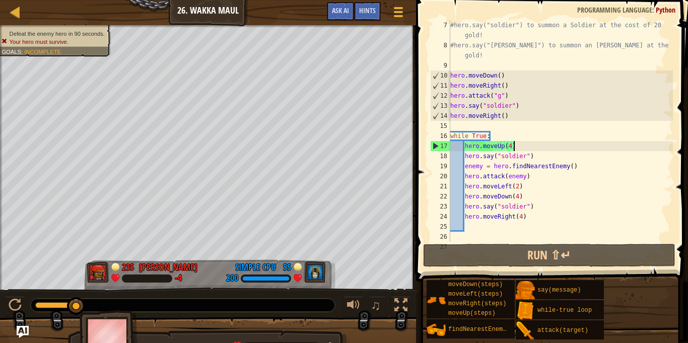
click at [534, 146] on div "#hero.say("soldier") to summon a Soldier at the cost of 20 gold! #hero.say("[PE…" at bounding box center [560, 146] width 224 height 252
type textarea "hero.moveUp(4)"
drag, startPoint x: 534, startPoint y: 146, endPoint x: 464, endPoint y: 146, distance: 69.5
click at [464, 146] on div "#hero.say("soldier") to summon a Soldier at the cost of 20 gold! #hero.say("[PE…" at bounding box center [560, 146] width 224 height 252
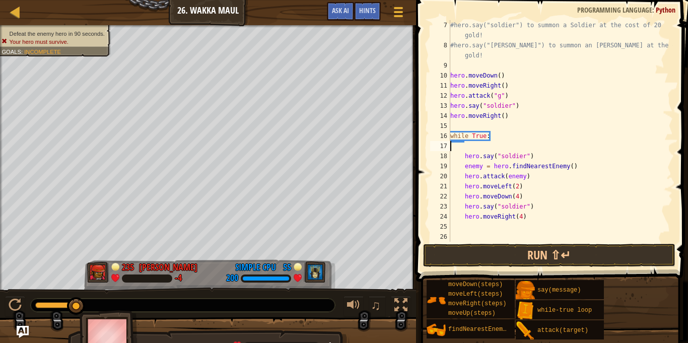
type textarea "while True:"
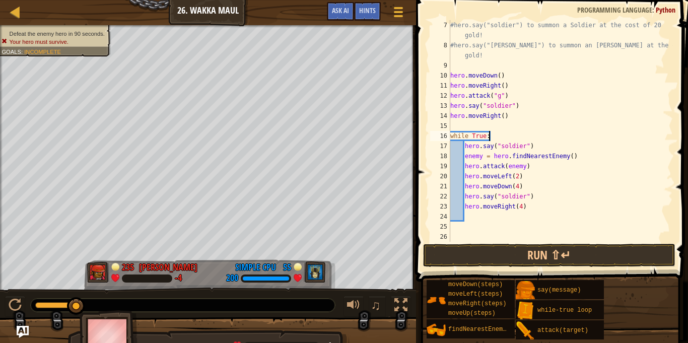
click at [501, 124] on div "#hero.say("soldier") to summon a Soldier at the cost of 20 gold! #hero.say("[PE…" at bounding box center [560, 146] width 224 height 252
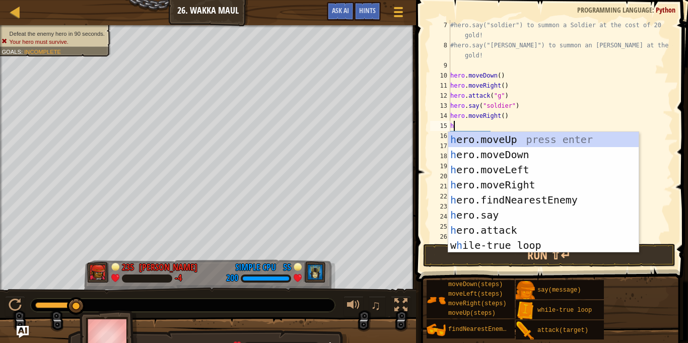
type textarea "he"
click at [541, 140] on div "he ro.moveUp press enter he ro.moveDown press enter he ro.moveLeft press enter …" at bounding box center [543, 207] width 190 height 151
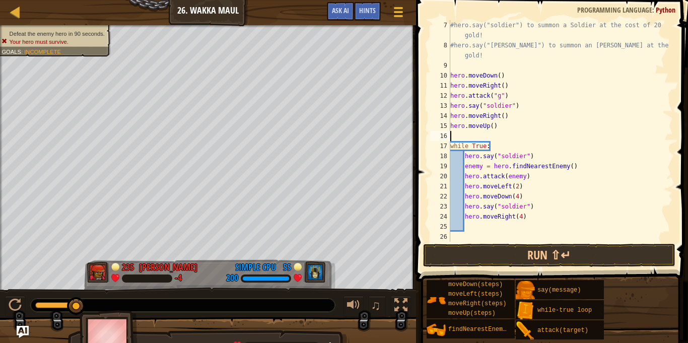
scroll to position [5, 0]
click at [492, 128] on div "#hero.say("soldier") to summon a Soldier at the cost of 20 gold! #hero.say("[PE…" at bounding box center [560, 146] width 224 height 252
type textarea "hero.moveUp(4)"
click at [487, 223] on div "#hero.say("soldier") to summon a Soldier at the cost of 20 gold! #hero.say("[PE…" at bounding box center [560, 146] width 224 height 252
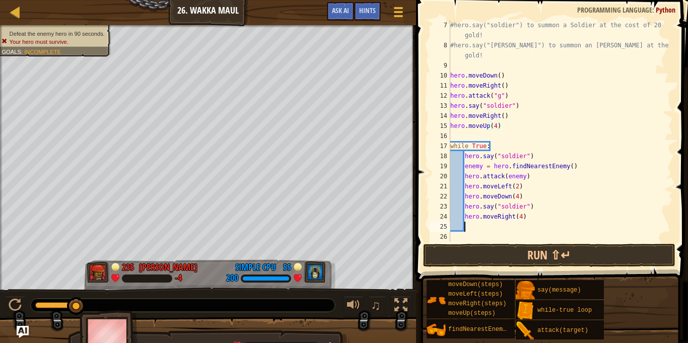
scroll to position [5, 2]
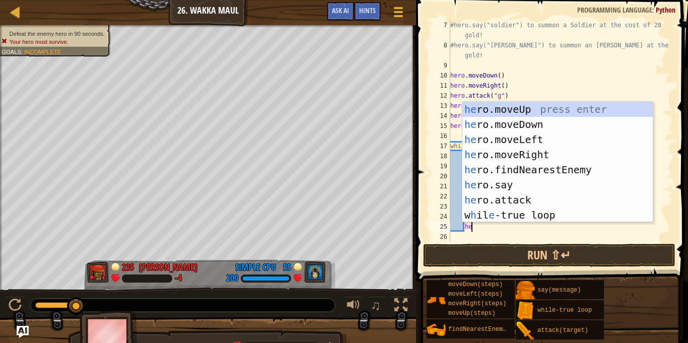
type textarea "her"
click at [534, 110] on div "her o.moveUp press enter her o.moveDown press enter her o.moveLeft press enter …" at bounding box center [557, 177] width 190 height 151
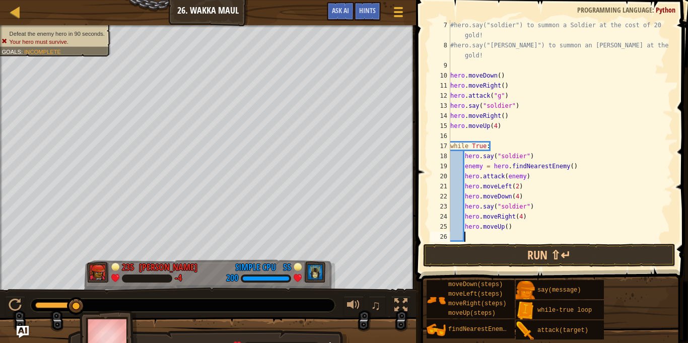
click at [505, 227] on div "#hero.say("soldier") to summon a Soldier at the cost of 20 gold! #hero.say("[PE…" at bounding box center [560, 146] width 224 height 252
type textarea "hero.moveUp(4)"
click at [534, 262] on button "Run ⇧↵" at bounding box center [549, 255] width 252 height 23
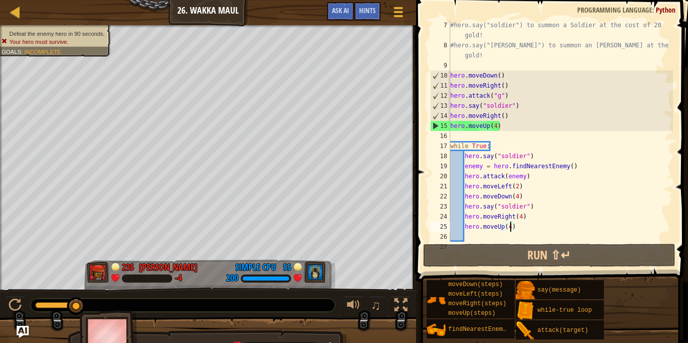
click at [512, 131] on div "#hero.say("soldier") to summon a Soldier at the cost of 20 gold! #hero.say("[PE…" at bounding box center [560, 146] width 224 height 252
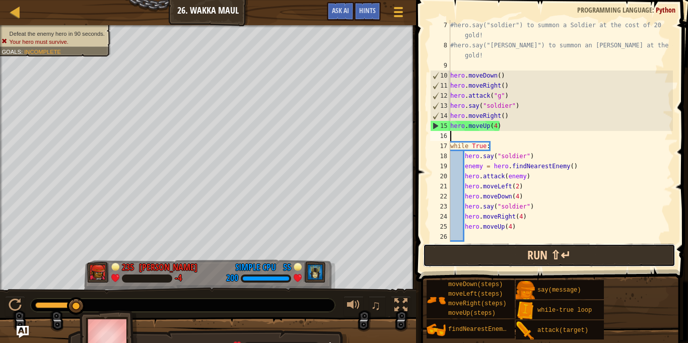
click at [513, 254] on button "Run ⇧↵" at bounding box center [549, 255] width 252 height 23
type textarea "he"
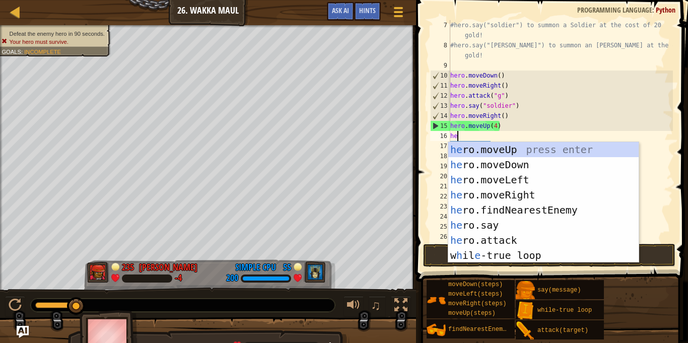
scroll to position [5, 1]
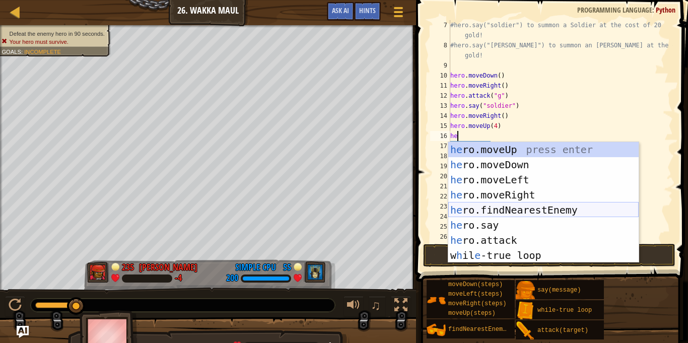
click at [551, 212] on div "he ro.moveUp press enter he ro.moveDown press enter he ro.moveLeft press enter …" at bounding box center [543, 217] width 190 height 151
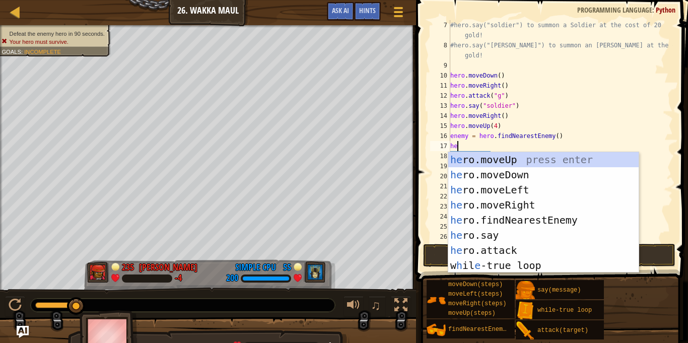
scroll to position [5, 1]
click at [534, 247] on div "her o.moveUp press enter her o.moveDown press enter her o.moveLeft press enter …" at bounding box center [543, 227] width 190 height 151
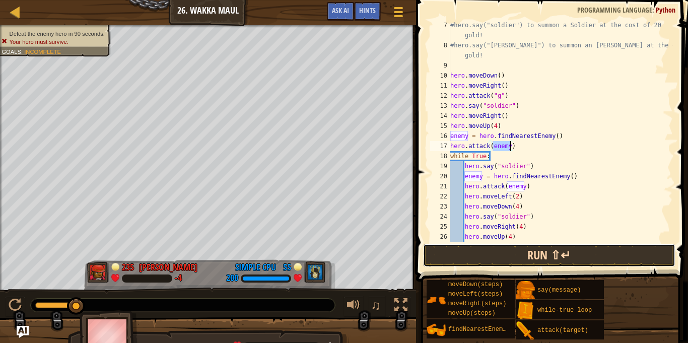
click at [454, 249] on button "Run ⇧↵" at bounding box center [549, 255] width 252 height 23
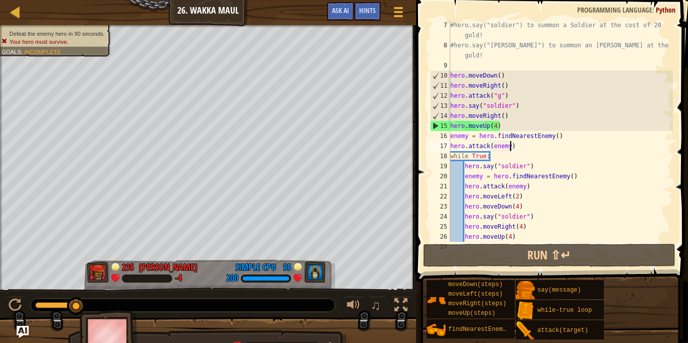
click at [495, 125] on div "#hero.say("soldier") to summon a Soldier at the cost of 20 gold! #hero.say("[PE…" at bounding box center [560, 146] width 224 height 252
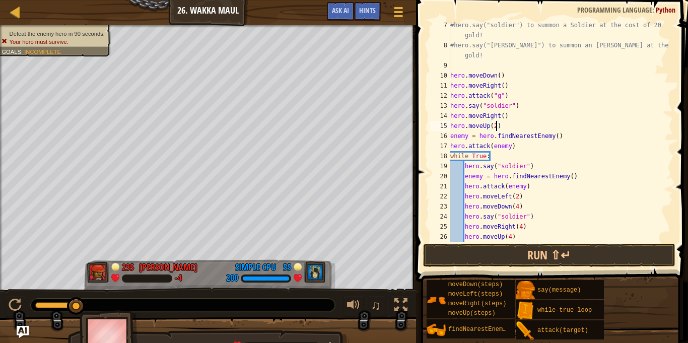
scroll to position [5, 7]
click at [520, 146] on div "#hero.say("soldier") to summon a Soldier at the cost of 20 gold! #hero.say("[PE…" at bounding box center [560, 146] width 224 height 252
type textarea "hero.attack(enemy)"
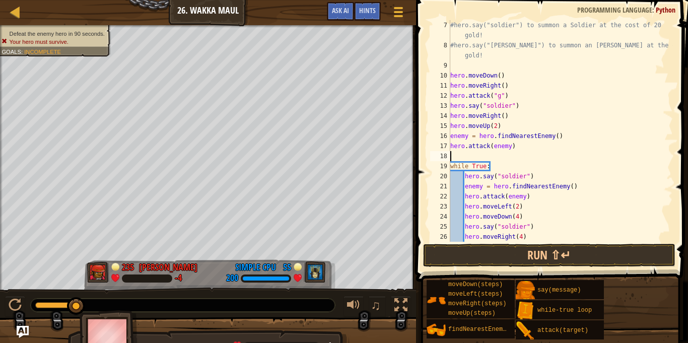
scroll to position [5, 0]
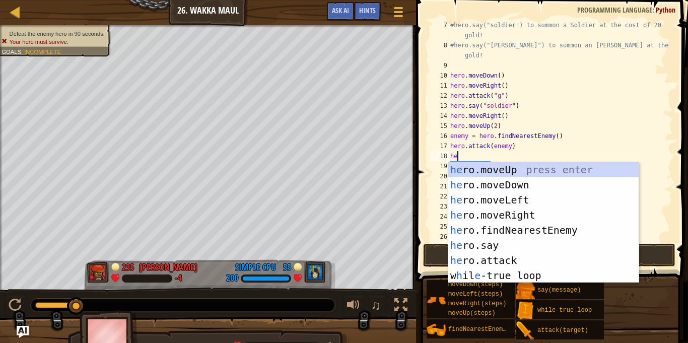
type textarea "her"
click at [528, 167] on div "her o.moveUp press enter her o.moveDown press enter her o.moveLeft press enter …" at bounding box center [543, 237] width 190 height 151
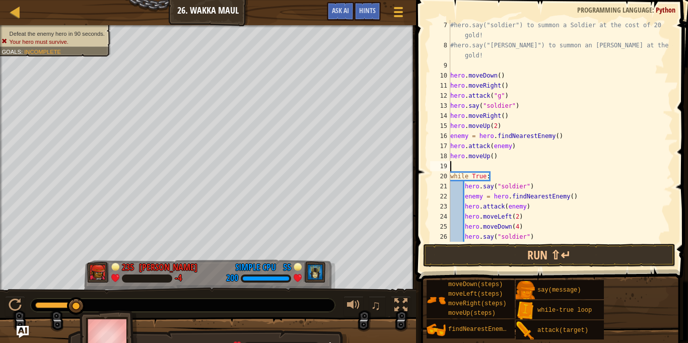
click at [491, 157] on div "#hero.say("soldier") to summon a Soldier at the cost of 20 gold! #hero.say("[PE…" at bounding box center [560, 146] width 224 height 252
click at [513, 246] on button "Run ⇧↵" at bounding box center [549, 255] width 252 height 23
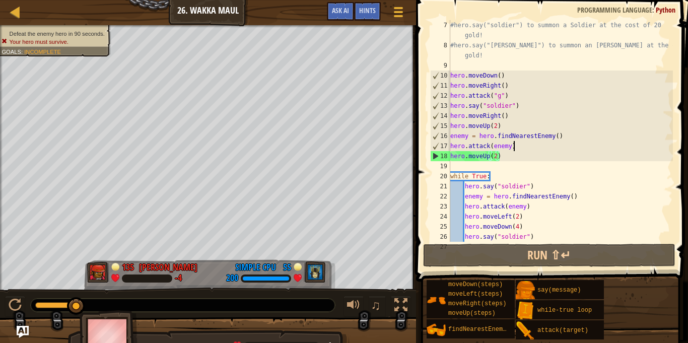
click at [520, 145] on div "#hero.say("soldier") to summon a Soldier at the cost of 20 gold! #hero.say("[PE…" at bounding box center [560, 146] width 224 height 252
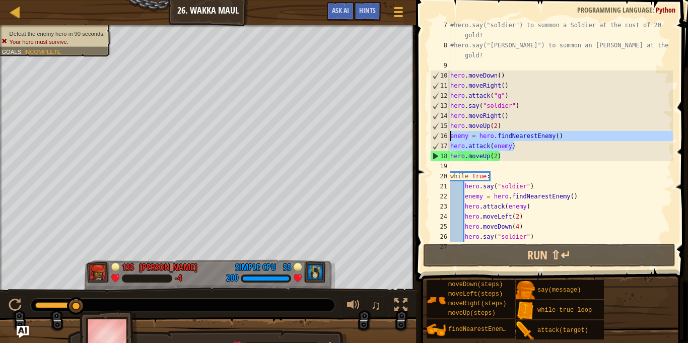
drag, startPoint x: 520, startPoint y: 145, endPoint x: 450, endPoint y: 137, distance: 70.9
click at [450, 137] on div "hero.attack(enemy) 7 8 9 10 11 12 13 14 15 16 17 18 19 20 21 22 23 24 25 26 27 …" at bounding box center [550, 130] width 245 height 221
click at [520, 145] on div "#hero.say("soldier") to summon a Soldier at the cost of 20 gold! #hero.say("[PE…" at bounding box center [560, 130] width 224 height 221
type textarea "hero.attack(enemy)"
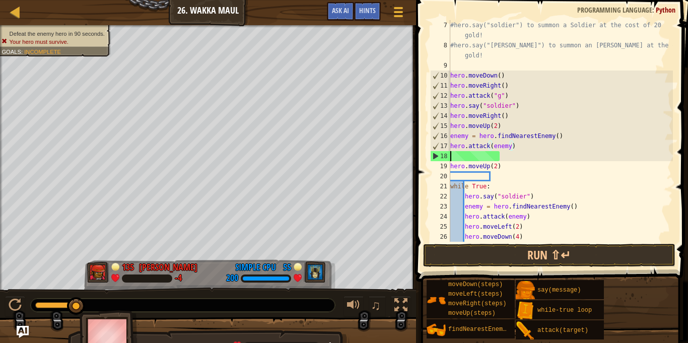
scroll to position [5, 0]
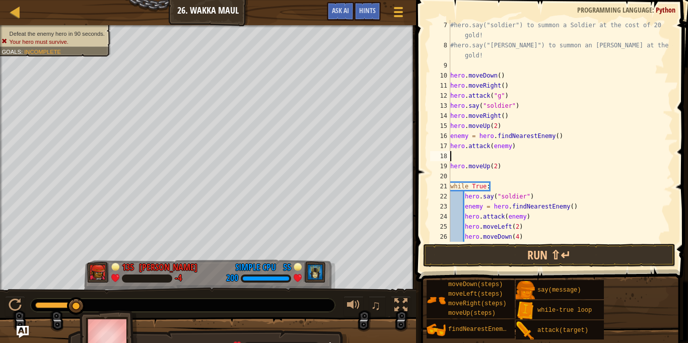
paste textarea "hero.attack(enemy)"
type textarea "hero.attack(enemy)"
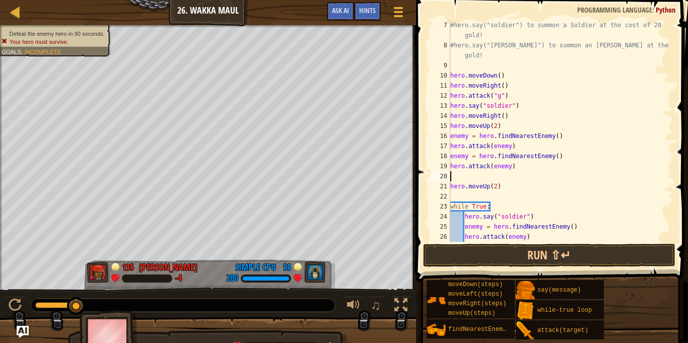
paste textarea "hero.attack(enemy)"
type textarea "hero.attack(enemy)"
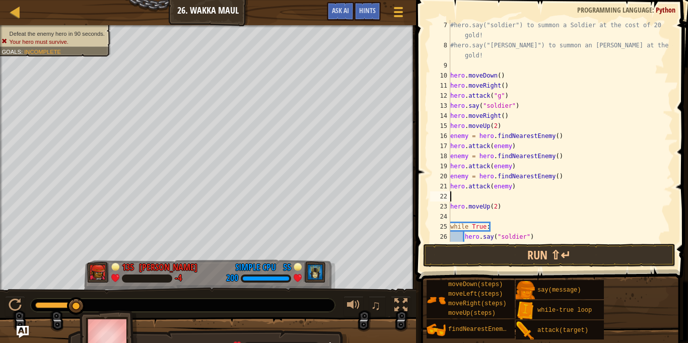
paste textarea "hero.attack(enemy)"
type textarea "hero.attack(enemy)"
paste textarea "hero.attack(enemy)"
type textarea "hero.attack(enemy)"
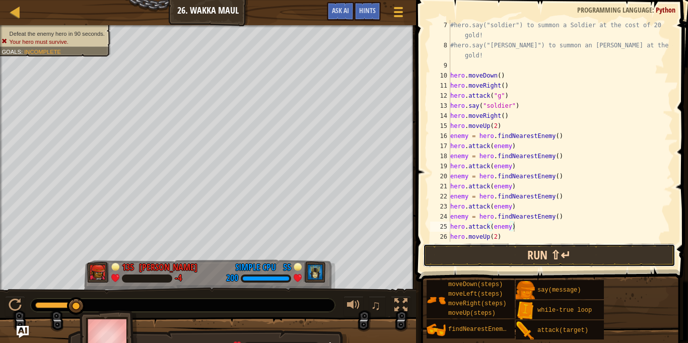
click at [542, 248] on button "Run ⇧↵" at bounding box center [549, 255] width 252 height 23
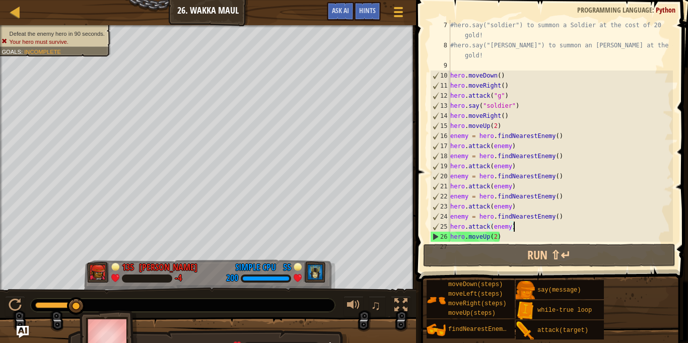
click at [535, 225] on div "#hero.say("soldier") to summon a Soldier at the cost of 20 gold! #hero.say("[PE…" at bounding box center [560, 146] width 224 height 252
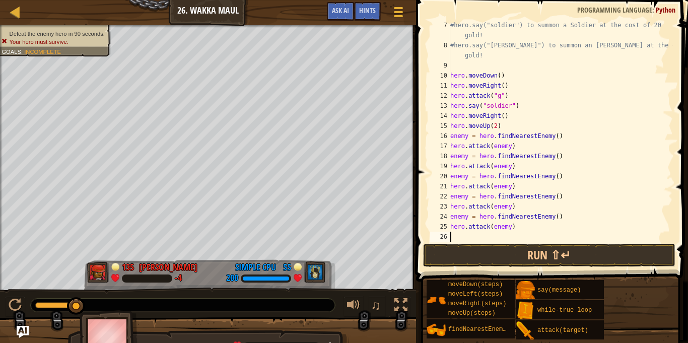
paste textarea "hero.attack(enemy)"
type textarea "hero.attack(enemy)"
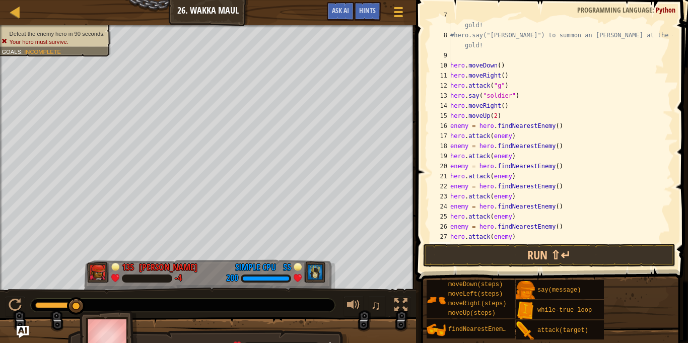
paste textarea "hero.attack(enemy)"
type textarea "hero.attack(enemy)"
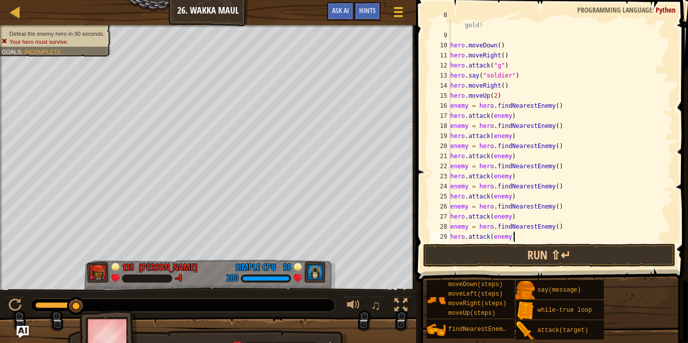
scroll to position [111, 0]
paste textarea "hero.attack(enemy)"
type textarea "hero.attack(enemy)"
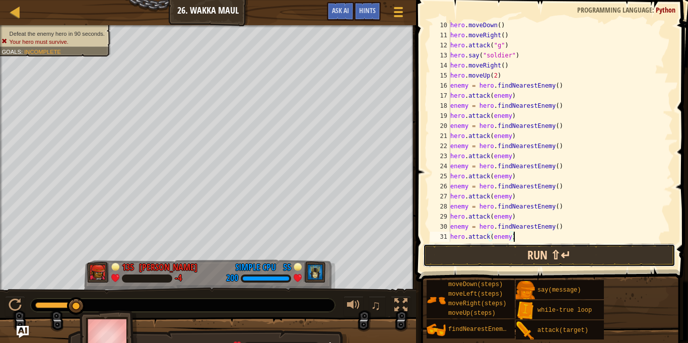
click at [542, 251] on button "Run ⇧↵" at bounding box center [549, 255] width 252 height 23
